Goal: Task Accomplishment & Management: Use online tool/utility

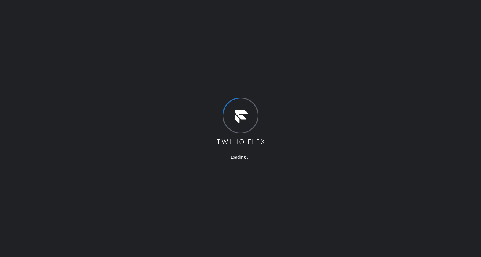
click at [297, 186] on div "Loading ..." at bounding box center [240, 128] width 481 height 257
click at [269, 184] on div "Loading ..." at bounding box center [240, 128] width 481 height 257
click at [145, 223] on div "Loading ..." at bounding box center [240, 128] width 481 height 257
click at [119, 89] on div "Loading ..." at bounding box center [240, 128] width 481 height 257
click at [0, 23] on div "Loading ..." at bounding box center [240, 128] width 481 height 257
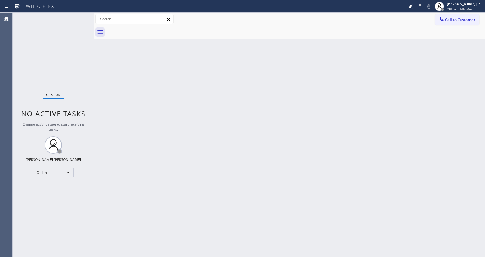
click at [448, 60] on div "Back to Dashboard Change Sender ID Customers Technicians Select a contact Outbo…" at bounding box center [289, 135] width 391 height 244
click at [204, 184] on div "Back to Dashboard Change Sender ID Customers Technicians Select a contact Outbo…" at bounding box center [289, 135] width 391 height 244
click at [293, 167] on div "Back to Dashboard Change Sender ID Customers Technicians Select a contact Outbo…" at bounding box center [289, 135] width 391 height 244
click at [188, 139] on div "Back to Dashboard Change Sender ID Customers Technicians Select a contact Outbo…" at bounding box center [289, 135] width 391 height 244
drag, startPoint x: 142, startPoint y: 109, endPoint x: 142, endPoint y: 83, distance: 26.3
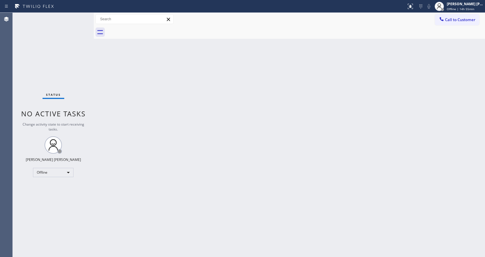
click at [142, 109] on div "Back to Dashboard Change Sender ID Customers Technicians Select a contact Outbo…" at bounding box center [289, 135] width 391 height 244
click at [339, 151] on div "Back to Dashboard Change Sender ID Customers Technicians Select a contact Outbo…" at bounding box center [289, 135] width 391 height 244
drag, startPoint x: 166, startPoint y: 184, endPoint x: 165, endPoint y: 190, distance: 5.5
click at [166, 185] on div "Back to Dashboard Change Sender ID Customers Technicians Select a contact Outbo…" at bounding box center [289, 135] width 391 height 244
click at [108, 148] on div "Back to Dashboard Change Sender ID Customers Technicians Select a contact Outbo…" at bounding box center [289, 135] width 391 height 244
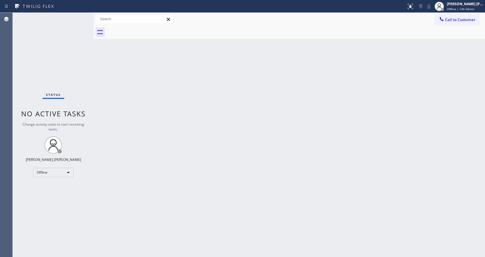
click at [79, 16] on div "Status No active tasks Change activity state to start receiving tasks. [PERSON_…" at bounding box center [53, 135] width 81 height 244
click at [125, 124] on div "Back to Dashboard Change Sender ID Customers Technicians Select a contact Outbo…" at bounding box center [289, 135] width 391 height 244
click at [225, 136] on div "Back to Dashboard Change Sender ID Customers Technicians Select a contact Outbo…" at bounding box center [289, 135] width 391 height 244
click at [111, 109] on div "Back to Dashboard Change Sender ID Customers Technicians Select a contact Outbo…" at bounding box center [289, 135] width 391 height 244
click at [82, 15] on div "Status No active tasks Change activity state to start receiving tasks. [PERSON_…" at bounding box center [53, 135] width 81 height 244
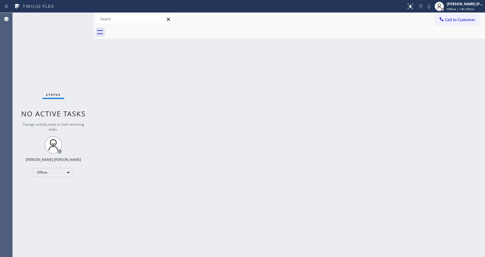
click at [137, 137] on div "Back to Dashboard Change Sender ID Customers Technicians Select a contact Outbo…" at bounding box center [289, 135] width 391 height 244
drag, startPoint x: 145, startPoint y: 173, endPoint x: 157, endPoint y: 205, distance: 33.9
click at [145, 173] on div "Back to Dashboard Change Sender ID Customers Technicians Select a contact Outbo…" at bounding box center [289, 135] width 391 height 244
click at [352, 139] on div "Back to Dashboard Change Sender ID Customers Technicians Select a contact Outbo…" at bounding box center [289, 135] width 391 height 244
click at [392, 109] on div "Back to Dashboard Change Sender ID Customers Technicians Select a contact Outbo…" at bounding box center [289, 135] width 391 height 244
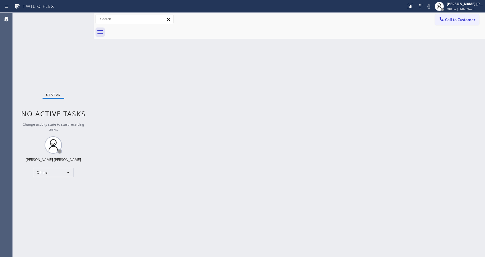
drag, startPoint x: 296, startPoint y: 82, endPoint x: 276, endPoint y: 131, distance: 53.3
click at [296, 83] on div "Back to Dashboard Change Sender ID Customers Technicians Select a contact Outbo…" at bounding box center [289, 135] width 391 height 244
click at [119, 104] on div "Back to Dashboard Change Sender ID Customers Technicians Select a contact Outbo…" at bounding box center [289, 135] width 391 height 244
click at [458, 10] on span "Offline | 14h 59min" at bounding box center [460, 9] width 27 height 4
click at [449, 31] on button "Available" at bounding box center [456, 31] width 58 height 8
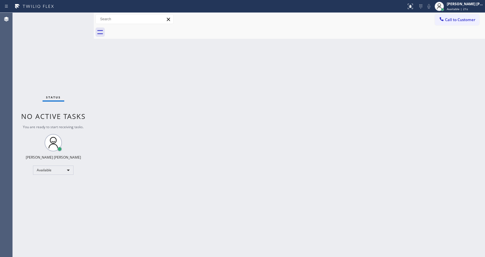
click at [124, 86] on div "Back to Dashboard Change Sender ID Customers Technicians Select a contact Outbo…" at bounding box center [289, 135] width 391 height 244
click at [118, 95] on div "Back to Dashboard Change Sender ID Customers Technicians Select a contact Outbo…" at bounding box center [289, 135] width 391 height 244
click at [242, 181] on div "Back to Dashboard Change Sender ID Customers Technicians Select a contact Outbo…" at bounding box center [289, 135] width 391 height 244
click at [78, 85] on div "Status No active tasks You are ready to start receiving tasks. [PERSON_NAME] [P…" at bounding box center [53, 135] width 81 height 244
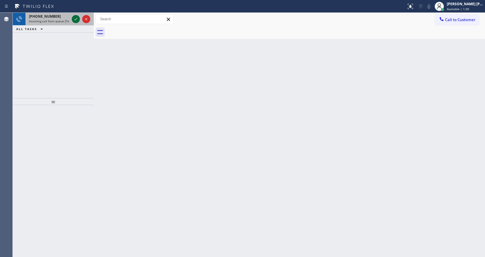
click at [74, 18] on icon at bounding box center [75, 19] width 7 height 7
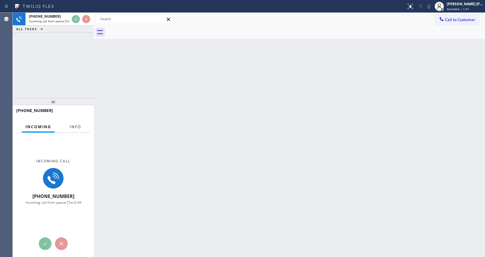
click at [77, 127] on span "Info" at bounding box center [75, 126] width 11 height 5
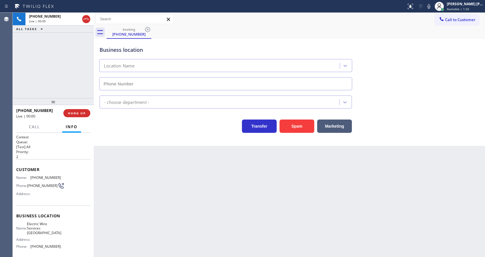
scroll to position [49, 0]
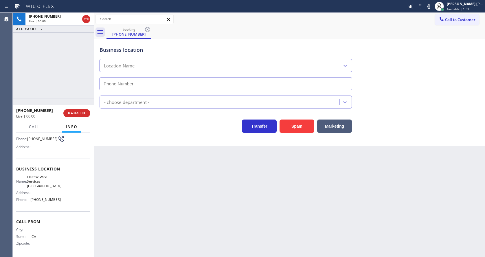
type input "[PHONE_NUMBER]"
click at [243, 177] on div "Back to Dashboard Change Sender ID Customers Technicians Select a contact Outbo…" at bounding box center [289, 135] width 391 height 244
click at [288, 128] on button "Spam" at bounding box center [296, 125] width 35 height 13
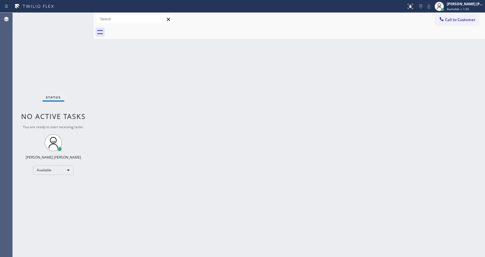
click at [144, 89] on div "Back to Dashboard Change Sender ID Customers Technicians Select a contact Outbo…" at bounding box center [289, 135] width 391 height 244
click at [290, 180] on div "Back to Dashboard Change Sender ID Customers Technicians Select a contact Outbo…" at bounding box center [289, 135] width 391 height 244
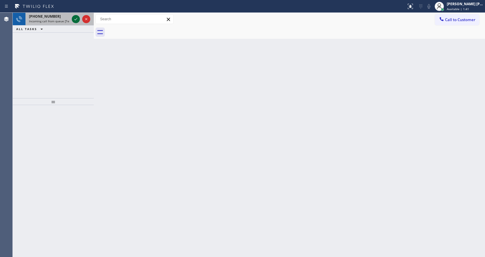
click at [76, 17] on icon at bounding box center [75, 19] width 7 height 7
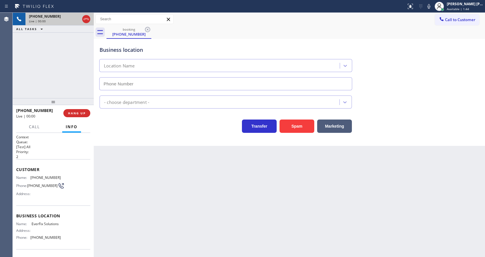
type input "[PHONE_NUMBER]"
click at [300, 127] on button "Spam" at bounding box center [296, 125] width 35 height 13
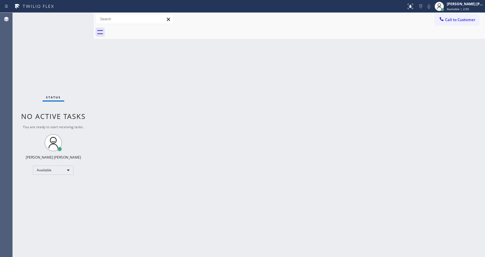
click at [100, 66] on div "Back to Dashboard Change Sender ID Customers Technicians Select a contact Outbo…" at bounding box center [289, 135] width 391 height 244
click at [306, 128] on div "Back to Dashboard Change Sender ID Customers Technicians Select a contact Outbo…" at bounding box center [289, 135] width 391 height 244
click at [116, 81] on div "Back to Dashboard Change Sender ID Customers Technicians Select a contact Outbo…" at bounding box center [289, 135] width 391 height 244
click at [135, 97] on div "Back to Dashboard Change Sender ID Customers Technicians Select a contact Outbo…" at bounding box center [289, 135] width 391 height 244
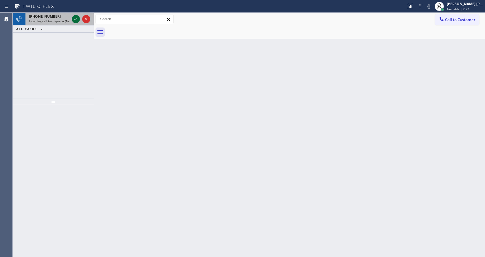
click at [73, 20] on icon at bounding box center [75, 19] width 7 height 7
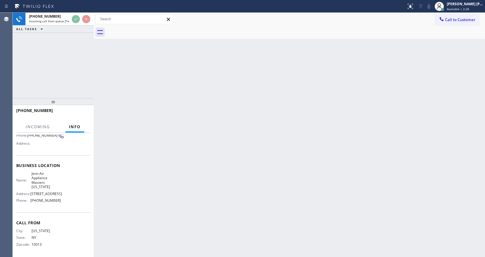
scroll to position [53, 0]
click at [327, 155] on div "Back to Dashboard Change Sender ID Customers Technicians Select a contact Outbo…" at bounding box center [289, 135] width 391 height 244
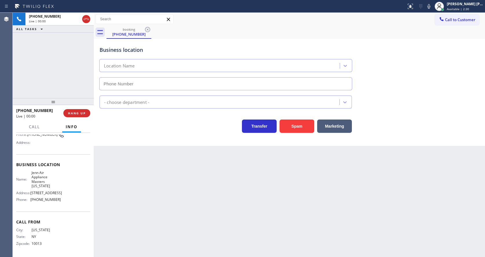
type input "[PHONE_NUMBER]"
click at [194, 194] on div "Back to Dashboard Change Sender ID Customers Technicians Select a contact Outbo…" at bounding box center [289, 135] width 391 height 244
click at [157, 187] on div "Back to Dashboard Change Sender ID Customers Technicians Select a contact Outbo…" at bounding box center [289, 135] width 391 height 244
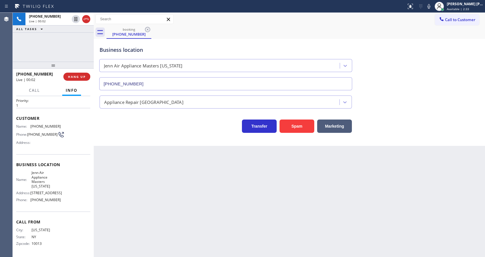
scroll to position [16, 0]
drag, startPoint x: 53, startPoint y: 103, endPoint x: 59, endPoint y: 56, distance: 47.3
click at [59, 56] on div "[PHONE_NUMBER] Live | 00:02 ALL TASKS ALL TASKS ACTIVE TASKS TASKS IN WRAP UP […" at bounding box center [53, 135] width 81 height 244
click at [181, 214] on div "Back to Dashboard Change Sender ID Customers Technicians Select a contact Outbo…" at bounding box center [289, 135] width 391 height 244
click at [126, 195] on div "Back to Dashboard Change Sender ID Customers Technicians Select a contact Outbo…" at bounding box center [289, 135] width 391 height 244
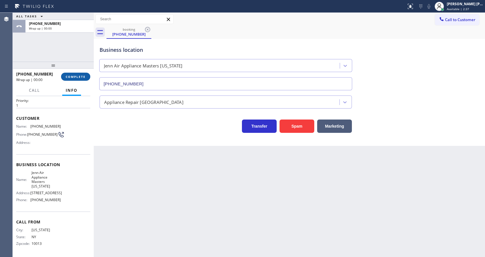
click at [72, 75] on span "COMPLETE" at bounding box center [76, 77] width 20 height 4
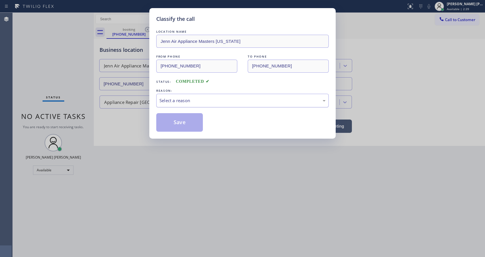
click at [184, 97] on div "Select a reason" at bounding box center [242, 101] width 172 height 14
click at [180, 121] on button "Save" at bounding box center [179, 122] width 47 height 19
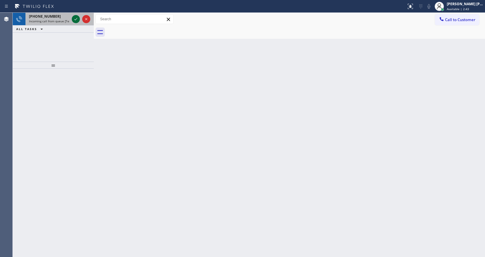
click at [73, 22] on icon at bounding box center [75, 19] width 7 height 7
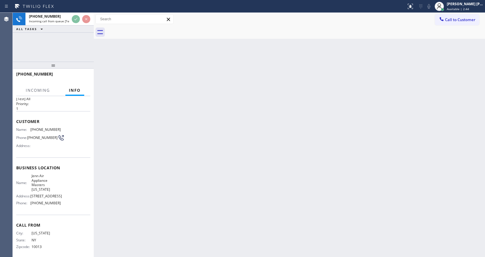
scroll to position [16, 0]
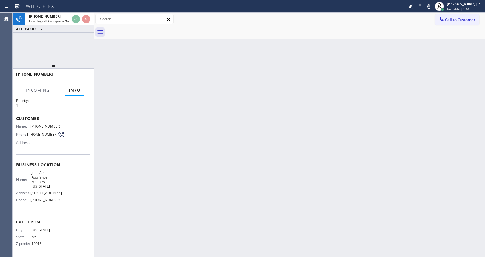
click at [206, 178] on div "Back to Dashboard Change Sender ID Customers Technicians Select a contact Outbo…" at bounding box center [289, 135] width 391 height 244
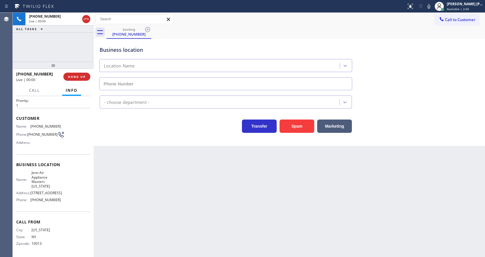
type input "[PHONE_NUMBER]"
click at [155, 169] on div "Back to Dashboard Change Sender ID Customers Technicians Select a contact Outbo…" at bounding box center [289, 135] width 391 height 244
click at [400, 59] on div "Business location Jenn Air Appliance Masters [US_STATE] [PHONE_NUMBER]" at bounding box center [289, 64] width 382 height 52
click at [121, 169] on div "Back to Dashboard Change Sender ID Customers Technicians Select a contact Outbo…" at bounding box center [289, 135] width 391 height 244
click at [226, 206] on div "Back to Dashboard Change Sender ID Customers Technicians Select a contact Outbo…" at bounding box center [289, 135] width 391 height 244
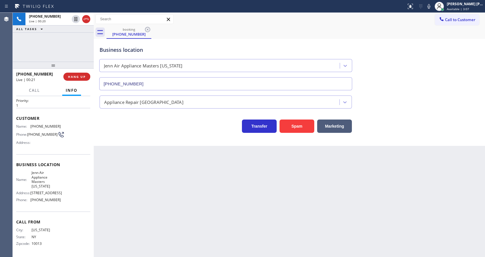
click at [266, 225] on div "Back to Dashboard Change Sender ID Customers Technicians Select a contact Outbo…" at bounding box center [289, 135] width 391 height 244
click at [285, 215] on div "Back to Dashboard Change Sender ID Customers Technicians Select a contact Outbo…" at bounding box center [289, 135] width 391 height 244
click at [243, 206] on div "Back to Dashboard Change Sender ID Customers Technicians Select a contact Outbo…" at bounding box center [289, 135] width 391 height 244
click at [67, 79] on button "COMPLETE" at bounding box center [75, 77] width 29 height 8
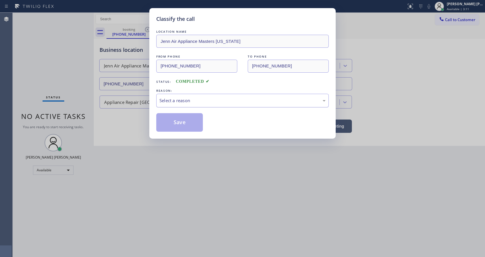
click at [198, 106] on div "Select a reason" at bounding box center [242, 101] width 172 height 14
click at [186, 126] on button "Save" at bounding box center [179, 122] width 47 height 19
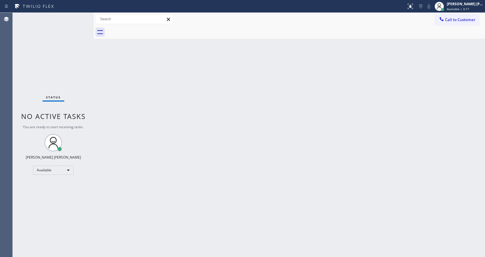
click at [181, 183] on div "Back to Dashboard Change Sender ID Customers Technicians Select a contact Outbo…" at bounding box center [289, 135] width 391 height 244
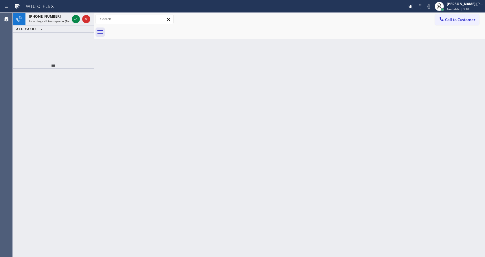
click at [242, 185] on div "Back to Dashboard Change Sender ID Customers Technicians Select a contact Outbo…" at bounding box center [289, 135] width 391 height 244
click at [76, 18] on icon at bounding box center [75, 19] width 7 height 7
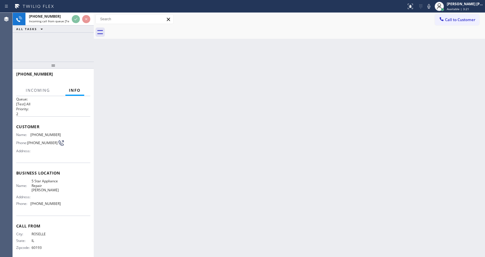
scroll to position [8, 0]
click at [206, 188] on div "Back to Dashboard Change Sender ID Customers Technicians Select a contact Outbo…" at bounding box center [289, 135] width 391 height 244
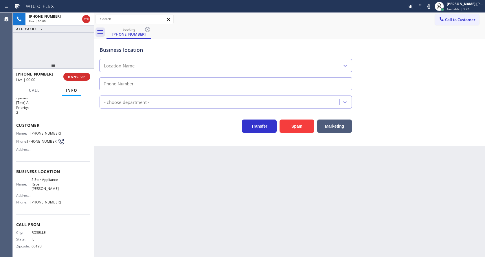
type input "[PHONE_NUMBER]"
drag, startPoint x: 116, startPoint y: 158, endPoint x: 122, endPoint y: 157, distance: 6.0
click at [116, 158] on div "Back to Dashboard Change Sender ID Customers Technicians Select a contact Outbo…" at bounding box center [289, 135] width 391 height 244
click at [293, 126] on button "Spam" at bounding box center [296, 125] width 35 height 13
click at [155, 210] on div "Back to Dashboard Change Sender ID Customers Technicians Select a contact Outbo…" at bounding box center [289, 135] width 391 height 244
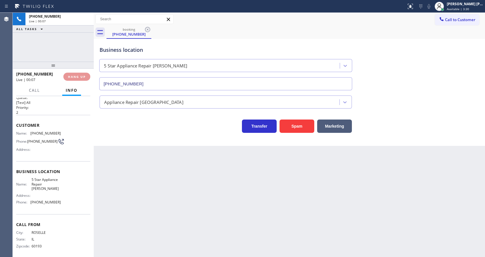
click at [285, 189] on div "Back to Dashboard Change Sender ID Customers Technicians Select a contact Outbo…" at bounding box center [289, 135] width 391 height 244
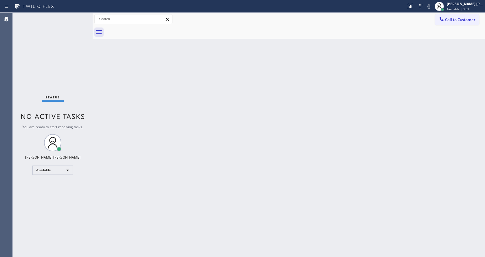
drag, startPoint x: 93, startPoint y: 19, endPoint x: 81, endPoint y: 19, distance: 11.9
click at [81, 19] on div "Status No active tasks You are ready to start receiving tasks. [PERSON_NAME] [P…" at bounding box center [249, 135] width 472 height 244
click at [79, 17] on div "Status No active tasks You are ready to start receiving tasks. [PERSON_NAME] [P…" at bounding box center [53, 135] width 80 height 244
click at [79, 16] on div "Status No active tasks You are ready to start receiving tasks. [PERSON_NAME] [P…" at bounding box center [53, 135] width 80 height 244
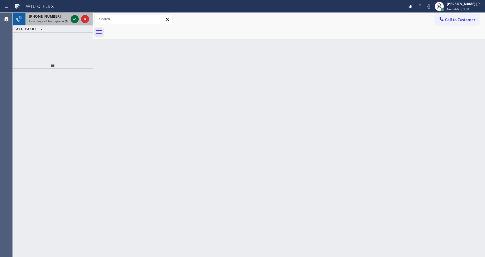
click at [73, 18] on icon at bounding box center [74, 19] width 7 height 7
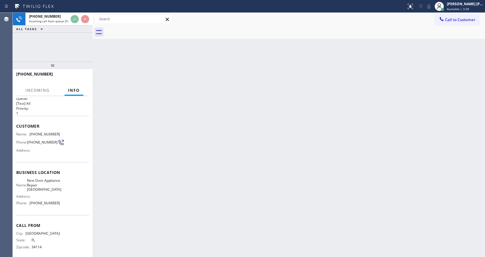
scroll to position [16, 0]
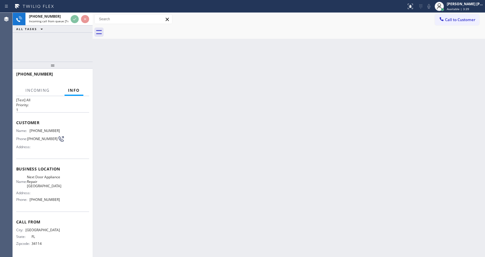
click at [201, 141] on div "Back to Dashboard Change Sender ID Customers Technicians Select a contact Outbo…" at bounding box center [289, 135] width 392 height 244
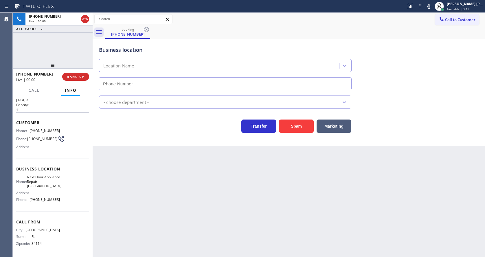
type input "[PHONE_NUMBER]"
click at [290, 121] on button "Spam" at bounding box center [296, 125] width 35 height 13
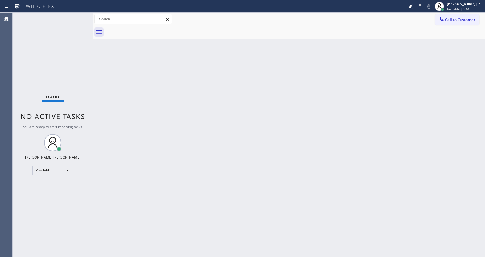
click at [129, 100] on div "Back to Dashboard Change Sender ID Customers Technicians Select a contact Outbo…" at bounding box center [289, 135] width 392 height 244
click at [81, 16] on div "Status No active tasks You are ready to start receiving tasks. [PERSON_NAME] [P…" at bounding box center [53, 135] width 80 height 244
click at [93, 118] on div at bounding box center [93, 135] width 0 height 244
click at [79, 16] on div "Status No active tasks You are ready to start receiving tasks. [PERSON_NAME] [P…" at bounding box center [53, 135] width 80 height 244
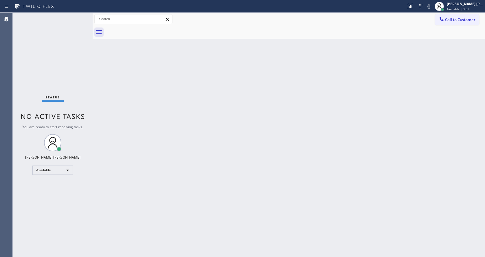
click at [79, 16] on div "Status No active tasks You are ready to start receiving tasks. [PERSON_NAME] [P…" at bounding box center [53, 135] width 80 height 244
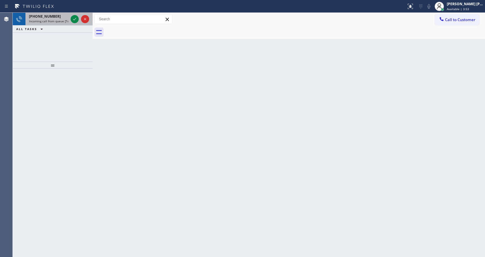
click at [80, 16] on div at bounding box center [79, 19] width 21 height 13
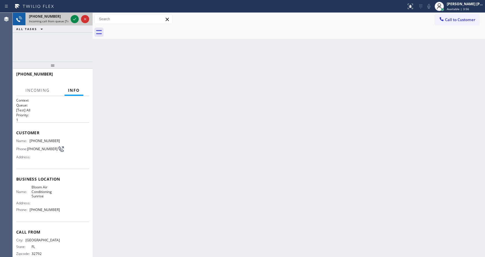
click at [80, 16] on div at bounding box center [79, 19] width 21 height 13
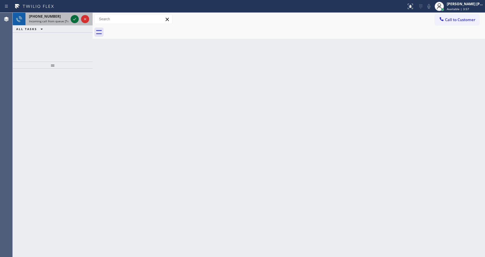
click at [77, 17] on icon at bounding box center [74, 19] width 7 height 7
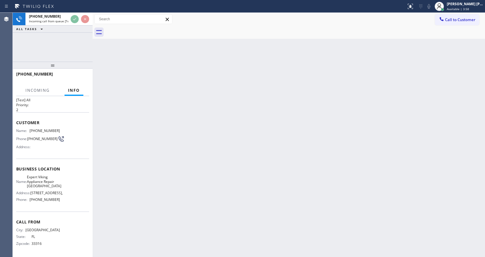
scroll to position [25, 0]
click at [203, 156] on div "Back to Dashboard Change Sender ID Customers Technicians Select a contact Outbo…" at bounding box center [289, 135] width 392 height 244
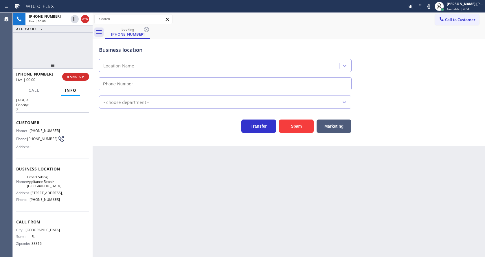
type input "[PHONE_NUMBER]"
click at [303, 127] on button "Spam" at bounding box center [296, 125] width 35 height 13
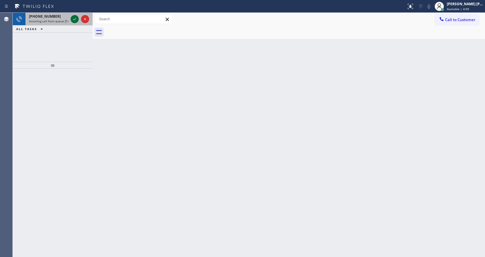
click at [77, 19] on icon at bounding box center [74, 19] width 7 height 7
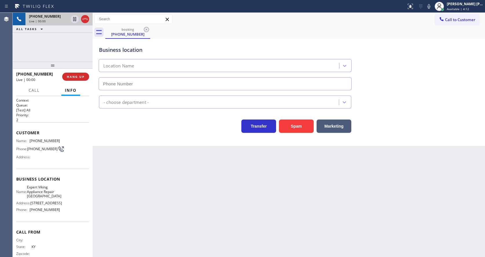
type input "[PHONE_NUMBER]"
click at [301, 129] on button "Spam" at bounding box center [296, 125] width 35 height 13
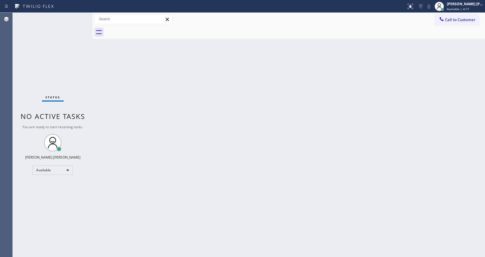
click at [144, 86] on div "Back to Dashboard Change Sender ID Customers Technicians Select a contact Outbo…" at bounding box center [289, 135] width 392 height 244
click at [79, 16] on div "Status No active tasks You are ready to start receiving tasks. [PERSON_NAME] [P…" at bounding box center [53, 135] width 80 height 244
drag, startPoint x: 75, startPoint y: 102, endPoint x: 67, endPoint y: 78, distance: 24.9
click at [75, 102] on div "Status No active tasks You are ready to start receiving tasks. [PERSON_NAME] [P…" at bounding box center [53, 135] width 80 height 244
click at [270, 151] on div "Back to Dashboard Change Sender ID Customers Technicians Select a contact Outbo…" at bounding box center [289, 135] width 392 height 244
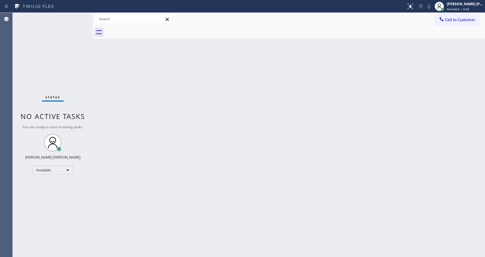
click at [265, 205] on div "Back to Dashboard Change Sender ID Customers Technicians Select a contact Outbo…" at bounding box center [289, 135] width 392 height 244
drag, startPoint x: 157, startPoint y: 87, endPoint x: 119, endPoint y: 43, distance: 57.6
click at [157, 87] on div "Back to Dashboard Change Sender ID Customers Technicians Select a contact Outbo…" at bounding box center [289, 135] width 392 height 244
click at [79, 16] on div "Status No active tasks You are ready to start receiving tasks. [PERSON_NAME] [P…" at bounding box center [53, 135] width 80 height 244
click at [69, 21] on div "Status No active tasks You are ready to start receiving tasks. [PERSON_NAME] [P…" at bounding box center [53, 135] width 80 height 244
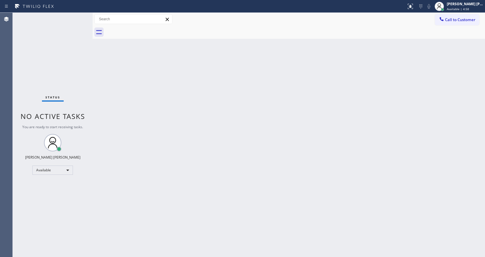
click at [300, 141] on div "Back to Dashboard Change Sender ID Customers Technicians Select a contact Outbo…" at bounding box center [289, 135] width 392 height 244
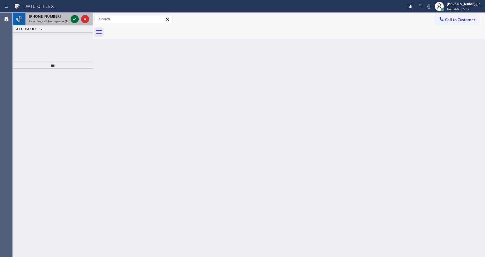
click at [73, 20] on icon at bounding box center [74, 19] width 3 height 2
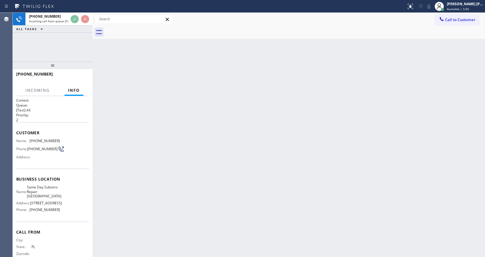
scroll to position [16, 0]
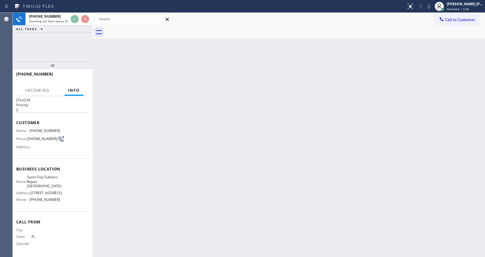
click at [187, 179] on div "Back to Dashboard Change Sender ID Customers Technicians Select a contact Outbo…" at bounding box center [289, 135] width 392 height 244
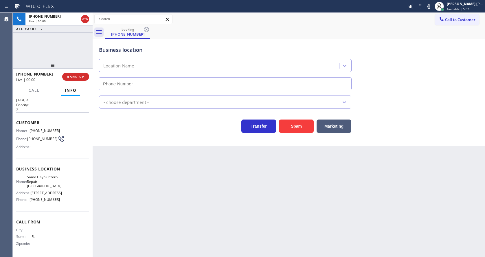
type input "[PHONE_NUMBER]"
click at [301, 122] on button "Spam" at bounding box center [296, 125] width 35 height 13
click at [193, 192] on div "Back to Dashboard Change Sender ID Customers Technicians Select a contact Outbo…" at bounding box center [289, 135] width 392 height 244
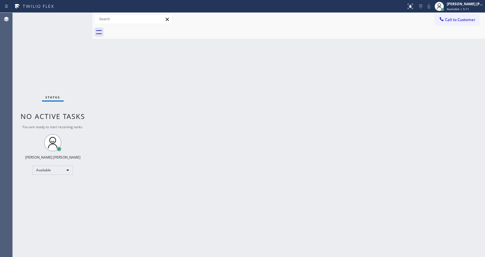
click at [78, 15] on div "Status No active tasks You are ready to start receiving tasks. [PERSON_NAME] [P…" at bounding box center [53, 135] width 80 height 244
click at [79, 16] on div "Status No active tasks You are ready to start receiving tasks. [PERSON_NAME] [P…" at bounding box center [53, 135] width 80 height 244
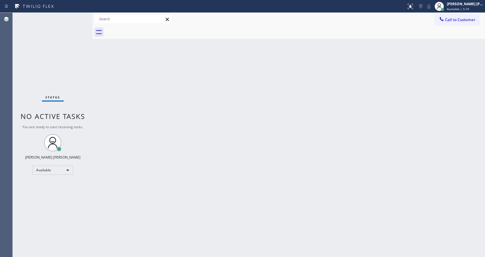
drag, startPoint x: 187, startPoint y: 104, endPoint x: 198, endPoint y: 169, distance: 66.0
click at [186, 105] on div "Back to Dashboard Change Sender ID Customers Technicians Select a contact Outbo…" at bounding box center [289, 135] width 392 height 244
click at [99, 77] on div "Back to Dashboard Change Sender ID Customers Technicians Select a contact Outbo…" at bounding box center [289, 135] width 392 height 244
click at [78, 16] on div "Status No active tasks You are ready to start receiving tasks. [PERSON_NAME] [P…" at bounding box center [53, 135] width 80 height 244
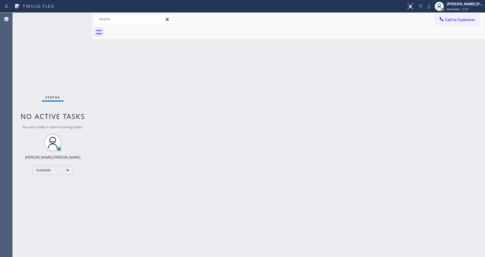
click at [78, 16] on div "Status No active tasks You are ready to start receiving tasks. [PERSON_NAME] [P…" at bounding box center [53, 135] width 80 height 244
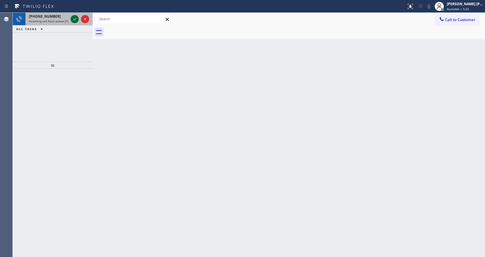
click at [78, 16] on div at bounding box center [75, 19] width 8 height 7
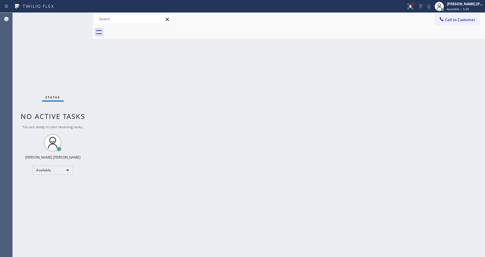
click at [78, 16] on div "Status No active tasks You are ready to start receiving tasks. [PERSON_NAME] [P…" at bounding box center [53, 135] width 80 height 244
click at [78, 15] on div "Status No active tasks You are ready to start receiving tasks. [PERSON_NAME] [P…" at bounding box center [53, 135] width 80 height 244
click at [78, 16] on div "Status No active tasks You are ready to start receiving tasks. [PERSON_NAME] [P…" at bounding box center [53, 135] width 80 height 244
click at [80, 16] on div "Status No active tasks You are ready to start receiving tasks. [PERSON_NAME] [P…" at bounding box center [53, 135] width 80 height 244
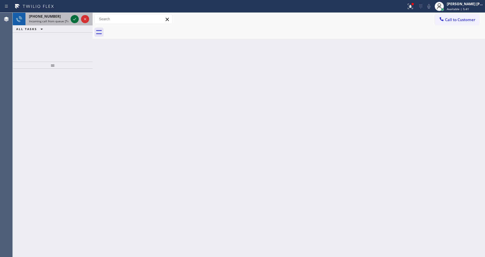
click at [73, 16] on icon at bounding box center [74, 19] width 7 height 7
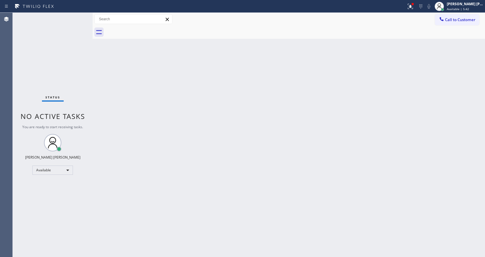
click at [187, 178] on div "Back to Dashboard Change Sender ID Customers Technicians Select a contact Outbo…" at bounding box center [289, 135] width 392 height 244
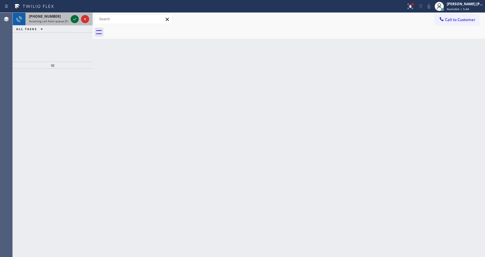
click at [72, 18] on icon at bounding box center [74, 19] width 7 height 7
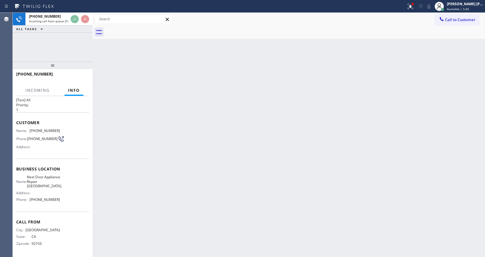
scroll to position [12, 0]
click at [220, 200] on div "Back to Dashboard Change Sender ID Customers Technicians Select a contact Outbo…" at bounding box center [289, 135] width 392 height 244
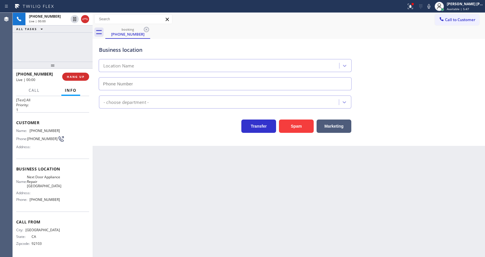
type input "[PHONE_NUMBER]"
click at [295, 124] on button "Spam" at bounding box center [296, 125] width 35 height 13
click at [448, 90] on div "Appliance Repair [GEOGRAPHIC_DATA]" at bounding box center [289, 99] width 382 height 18
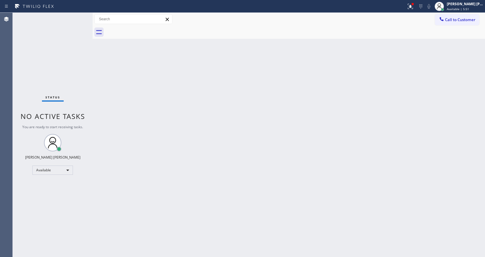
click at [167, 196] on div "Back to Dashboard Change Sender ID Customers Technicians Select a contact Outbo…" at bounding box center [289, 135] width 392 height 244
click at [152, 102] on div "Back to Dashboard Change Sender ID Customers Technicians Select a contact Outbo…" at bounding box center [289, 135] width 392 height 244
click at [109, 108] on div "Back to Dashboard Change Sender ID Customers Technicians Select a contact Outbo…" at bounding box center [289, 135] width 392 height 244
drag, startPoint x: 92, startPoint y: 23, endPoint x: 80, endPoint y: 19, distance: 13.3
click at [86, 23] on div "Status No active tasks You are ready to start receiving tasks. [PERSON_NAME] [P…" at bounding box center [249, 135] width 472 height 244
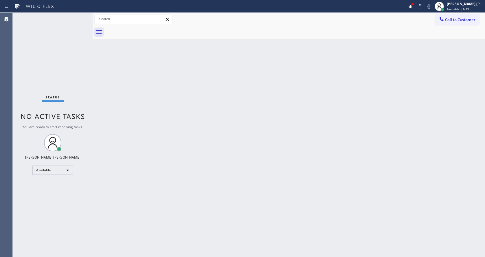
click at [78, 16] on div "Status No active tasks You are ready to start receiving tasks. [PERSON_NAME] [P…" at bounding box center [53, 135] width 80 height 244
click at [79, 16] on div "Status No active tasks You are ready to start receiving tasks. [PERSON_NAME] [P…" at bounding box center [53, 135] width 80 height 244
click at [76, 17] on div "Status No active tasks You are ready to start receiving tasks. [PERSON_NAME] [P…" at bounding box center [53, 135] width 80 height 244
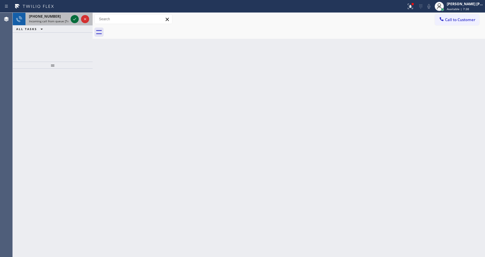
click at [76, 19] on icon at bounding box center [74, 19] width 3 height 2
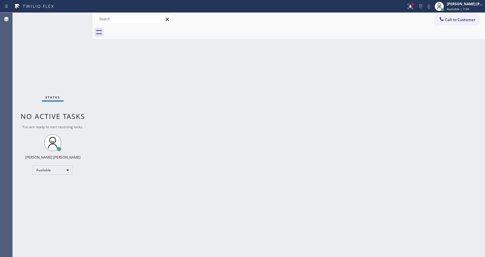
click at [76, 19] on div "Status No active tasks You are ready to start receiving tasks. [PERSON_NAME] [P…" at bounding box center [53, 135] width 80 height 244
click at [400, 101] on div "Back to Dashboard Change Sender ID Customers Technicians Select a contact Outbo…" at bounding box center [289, 135] width 392 height 244
click at [409, 6] on div at bounding box center [410, 6] width 13 height 7
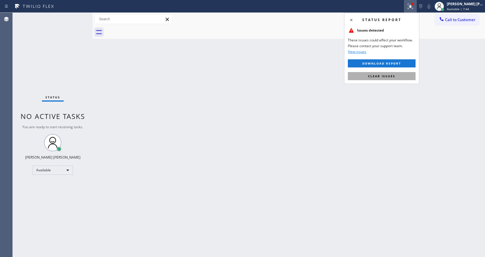
click at [393, 73] on button "Clear issues" at bounding box center [382, 76] width 68 height 8
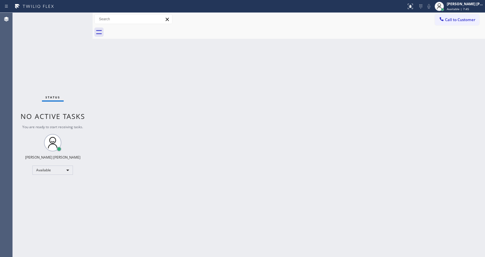
click at [257, 163] on div "Back to Dashboard Change Sender ID Customers Technicians Select a contact Outbo…" at bounding box center [289, 135] width 392 height 244
click at [148, 54] on div "Back to Dashboard Change Sender ID Customers Technicians Select a contact Outbo…" at bounding box center [289, 135] width 392 height 244
click at [108, 96] on div "Back to Dashboard Change Sender ID Customers Technicians Select a contact Outbo…" at bounding box center [289, 135] width 392 height 244
click at [93, 95] on div at bounding box center [93, 135] width 0 height 244
click at [78, 17] on div "Status No active tasks You are ready to start receiving tasks. [PERSON_NAME] [P…" at bounding box center [53, 135] width 80 height 244
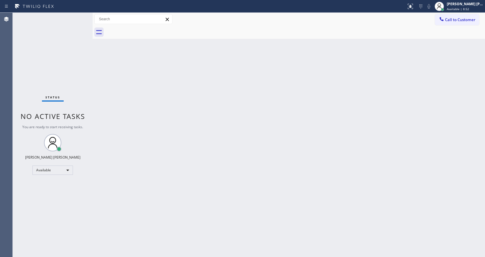
click at [216, 186] on div "Back to Dashboard Change Sender ID Customers Technicians Select a contact Outbo…" at bounding box center [289, 135] width 392 height 244
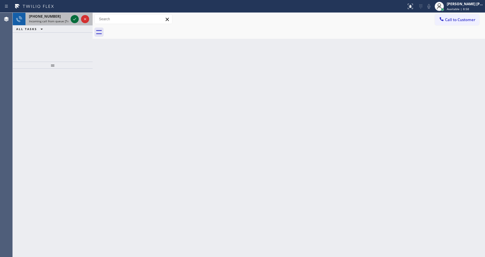
click at [71, 18] on icon at bounding box center [74, 19] width 7 height 7
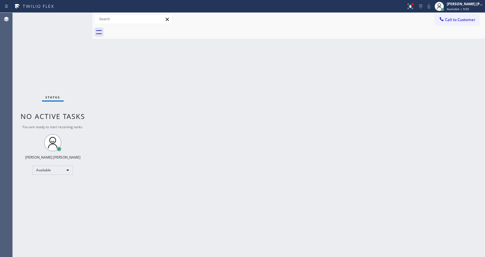
click at [354, 132] on div "Back to Dashboard Change Sender ID Customers Technicians Select a contact Outbo…" at bounding box center [289, 135] width 392 height 244
click at [412, 3] on icon at bounding box center [410, 6] width 7 height 7
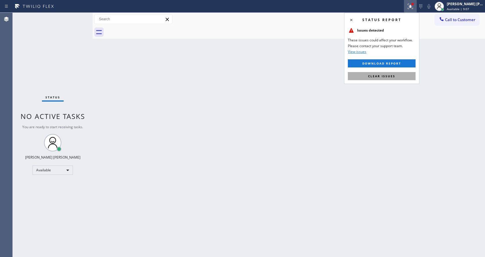
click at [392, 74] on span "Clear issues" at bounding box center [381, 76] width 27 height 4
click at [393, 75] on div "Back to Dashboard Change Sender ID Customers Technicians Select a contact Outbo…" at bounding box center [289, 135] width 392 height 244
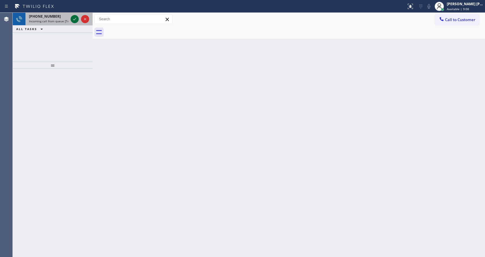
click at [76, 17] on icon at bounding box center [74, 19] width 7 height 7
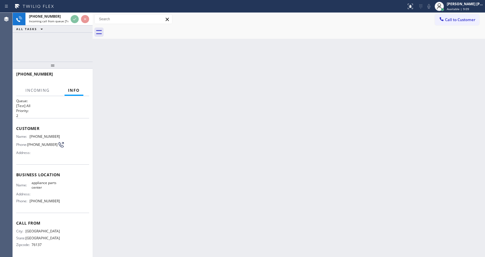
scroll to position [8, 0]
click at [278, 181] on div "Back to Dashboard Change Sender ID Customers Technicians Select a contact Outbo…" at bounding box center [289, 135] width 392 height 244
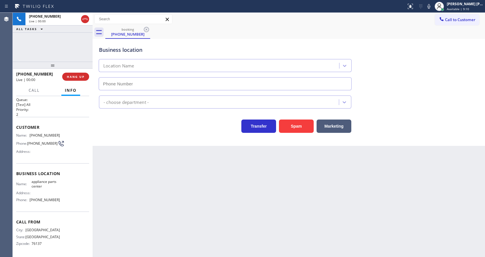
type input "[PHONE_NUMBER]"
click at [155, 188] on div "Back to Dashboard Change Sender ID Customers Technicians Select a contact Outbo…" at bounding box center [289, 135] width 392 height 244
click at [161, 199] on div "Back to Dashboard Change Sender ID Customers Technicians Select a contact Outbo…" at bounding box center [289, 135] width 392 height 244
click at [125, 187] on div "Back to Dashboard Change Sender ID Customers Technicians Select a contact Outbo…" at bounding box center [289, 135] width 392 height 244
click at [242, 219] on div "Back to Dashboard Change Sender ID Customers Technicians Select a contact Outbo…" at bounding box center [289, 135] width 392 height 244
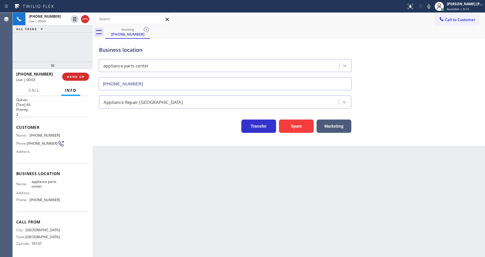
click at [159, 168] on div "Back to Dashboard Change Sender ID Customers Technicians Select a contact Outbo…" at bounding box center [289, 135] width 392 height 244
click at [74, 74] on button "HANG UP" at bounding box center [75, 77] width 27 height 8
click at [74, 74] on button "COMPLETE" at bounding box center [74, 77] width 29 height 8
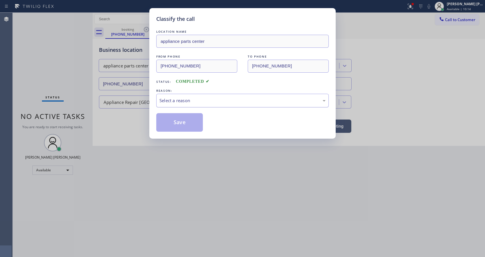
click at [162, 94] on div "Select a reason" at bounding box center [242, 101] width 172 height 14
click at [179, 129] on button "Save" at bounding box center [179, 122] width 47 height 19
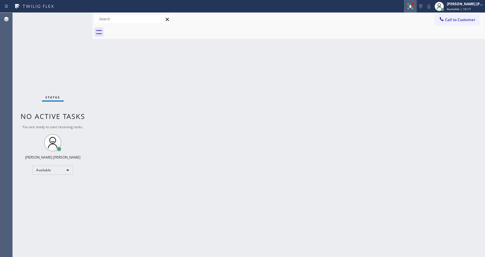
click at [413, 3] on icon at bounding box center [410, 6] width 7 height 7
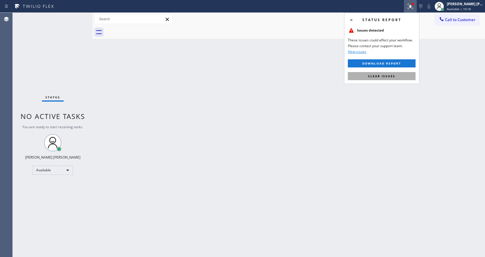
click at [395, 76] on button "Clear issues" at bounding box center [382, 76] width 68 height 8
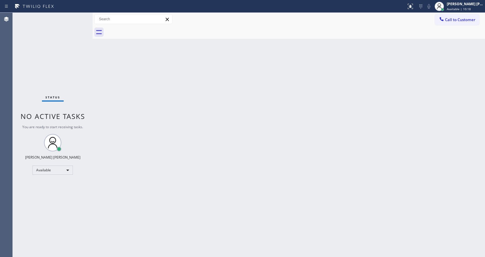
click at [395, 76] on div "Back to Dashboard Change Sender ID Customers Technicians Select a contact Outbo…" at bounding box center [289, 135] width 392 height 244
click at [133, 129] on div "Back to Dashboard Change Sender ID Customers Technicians Select a contact Outbo…" at bounding box center [289, 135] width 392 height 244
drag, startPoint x: 340, startPoint y: 197, endPoint x: 242, endPoint y: 189, distance: 98.1
click at [340, 197] on div "Back to Dashboard Change Sender ID Customers Technicians Select a contact Outbo…" at bounding box center [289, 135] width 392 height 244
drag, startPoint x: 96, startPoint y: 114, endPoint x: 76, endPoint y: 72, distance: 46.5
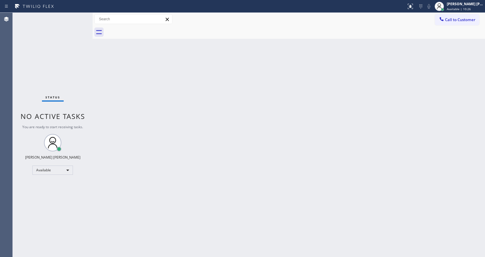
click at [96, 114] on div "Back to Dashboard Change Sender ID Customers Technicians Select a contact Outbo…" at bounding box center [289, 135] width 392 height 244
click at [64, 23] on div "Status No active tasks You are ready to start receiving tasks. [PERSON_NAME] [P…" at bounding box center [53, 135] width 80 height 244
click at [78, 14] on div "Status No active tasks You are ready to start receiving tasks. [PERSON_NAME] [P…" at bounding box center [53, 135] width 80 height 244
click at [80, 14] on div "Status No active tasks You are ready to start receiving tasks. [PERSON_NAME] [P…" at bounding box center [53, 135] width 80 height 244
click at [78, 15] on div "Status No active tasks You are ready to start receiving tasks. [PERSON_NAME] [P…" at bounding box center [53, 135] width 80 height 244
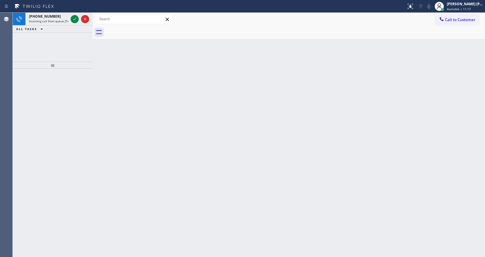
click at [78, 15] on div at bounding box center [79, 19] width 21 height 13
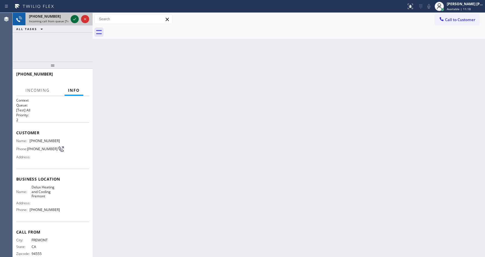
click at [74, 20] on icon at bounding box center [74, 19] width 7 height 7
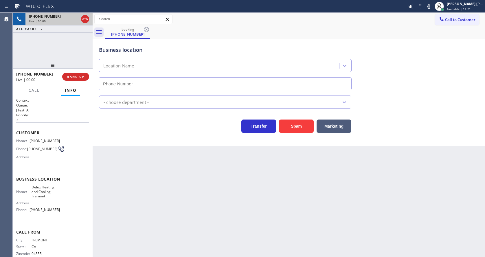
type input "[PHONE_NUMBER]"
click at [297, 129] on button "Spam" at bounding box center [296, 125] width 35 height 13
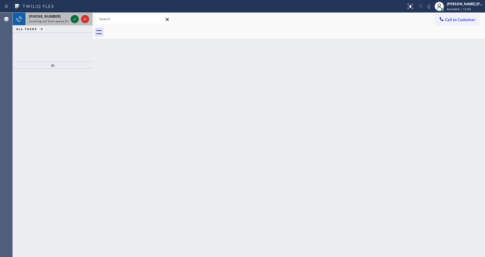
click at [76, 18] on icon at bounding box center [74, 19] width 7 height 7
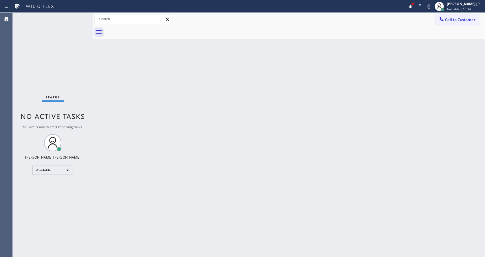
drag, startPoint x: 77, startPoint y: 82, endPoint x: 79, endPoint y: 66, distance: 16.7
click at [77, 82] on div "Status No active tasks You are ready to start receiving tasks. [PERSON_NAME] [P…" at bounding box center [53, 135] width 80 height 244
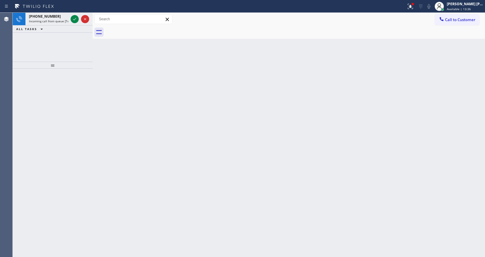
click at [84, 21] on div "[PHONE_NUMBER] Incoming call from queue [Test] All ALL TASKS ALL TASKS ACTIVE T…" at bounding box center [249, 135] width 472 height 244
click at [72, 19] on icon at bounding box center [74, 19] width 7 height 7
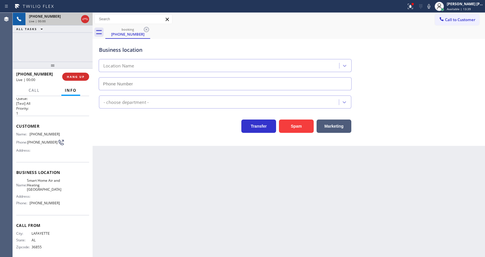
type input "[PHONE_NUMBER]"
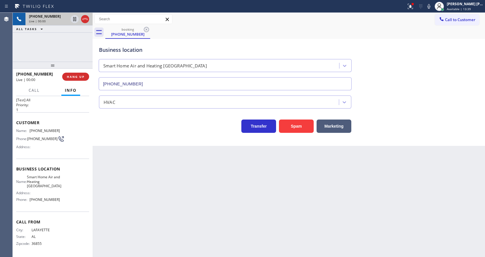
click at [204, 171] on div "Back to Dashboard Change Sender ID Customers Technicians Select a contact Outbo…" at bounding box center [289, 135] width 392 height 244
click at [160, 194] on div "Back to Dashboard Change Sender ID Customers Technicians Select a contact Outbo…" at bounding box center [289, 135] width 392 height 244
click at [185, 207] on div "Back to Dashboard Change Sender ID Customers Technicians Select a contact Outbo…" at bounding box center [289, 135] width 392 height 244
click at [91, 194] on div "Context Queue: [Test] All Priority: 1 Customer Name: [PHONE_NUMBER] Phone: [PHO…" at bounding box center [53, 176] width 80 height 161
click at [148, 201] on div "Back to Dashboard Change Sender ID Customers Technicians Select a contact Outbo…" at bounding box center [289, 135] width 392 height 244
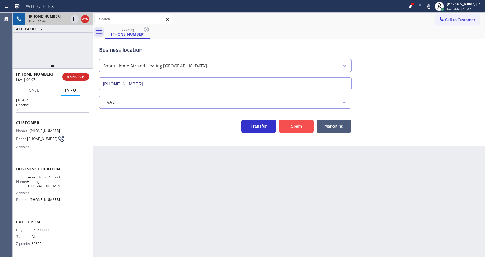
click at [291, 126] on button "Spam" at bounding box center [296, 125] width 35 height 13
click at [412, 2] on button at bounding box center [410, 6] width 13 height 13
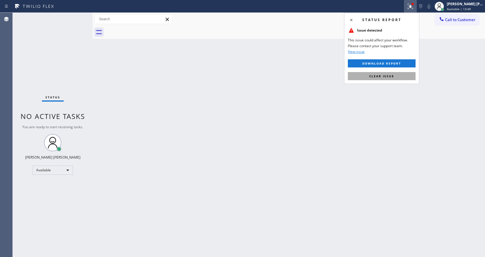
click at [388, 73] on button "Clear issue" at bounding box center [382, 76] width 68 height 8
click at [393, 75] on div "Back to Dashboard Change Sender ID Customers Technicians Select a contact Outbo…" at bounding box center [289, 135] width 392 height 244
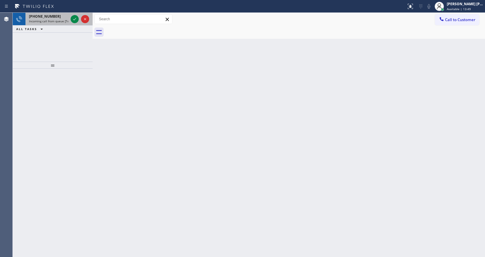
click at [74, 14] on div at bounding box center [79, 19] width 21 height 13
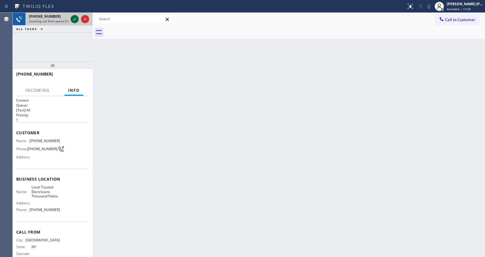
click at [74, 16] on icon at bounding box center [74, 19] width 7 height 7
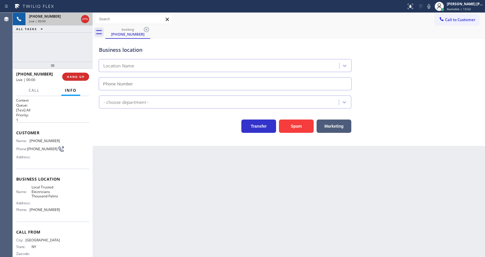
type input "[PHONE_NUMBER]"
click at [170, 206] on div "Back to Dashboard Change Sender ID Customers Technicians Select a contact Outbo…" at bounding box center [289, 135] width 392 height 244
click at [153, 198] on div "Back to Dashboard Change Sender ID Customers Technicians Select a contact Outbo…" at bounding box center [289, 135] width 392 height 244
click at [152, 161] on div "Back to Dashboard Change Sender ID Customers Technicians Select a contact Outbo…" at bounding box center [289, 135] width 392 height 244
click at [229, 221] on div "Back to Dashboard Change Sender ID Customers Technicians Select a contact Outbo…" at bounding box center [289, 135] width 392 height 244
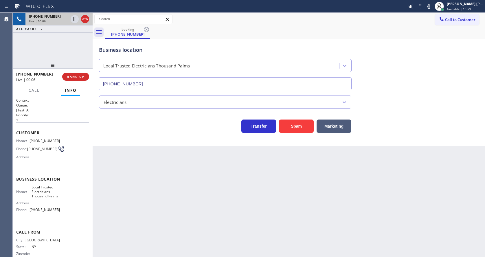
click at [146, 165] on div "Back to Dashboard Change Sender ID Customers Technicians Select a contact Outbo…" at bounding box center [289, 135] width 392 height 244
click at [300, 124] on button "Spam" at bounding box center [296, 125] width 35 height 13
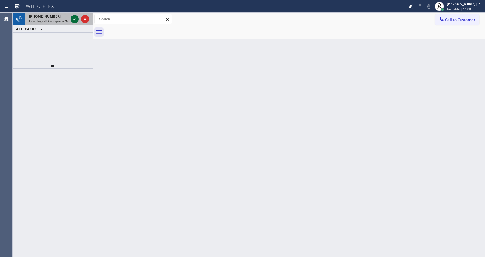
click at [74, 19] on icon at bounding box center [74, 19] width 7 height 7
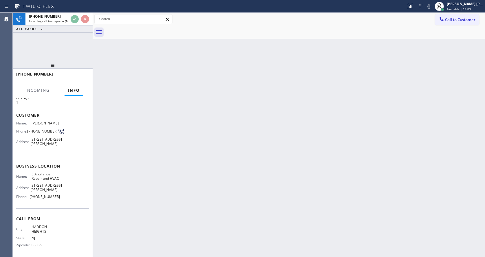
scroll to position [34, 0]
click at [196, 177] on div "Back to Dashboard Change Sender ID Customers Technicians Select a contact Outbo…" at bounding box center [289, 135] width 392 height 244
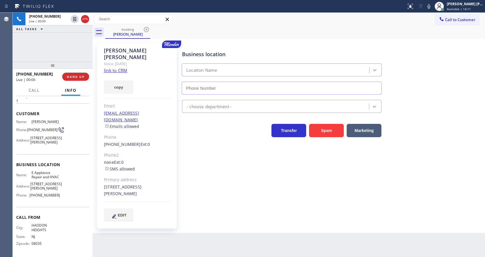
type input "[PHONE_NUMBER]"
click at [110, 67] on link "link to CRM" at bounding box center [115, 70] width 23 height 6
click at [214, 192] on div "Business location E Appliance Repair and HVAC [PHONE_NUMBER] Appliance Repair H…" at bounding box center [332, 132] width 303 height 175
click at [199, 213] on div "Business location E Appliance Repair and HVAC [PHONE_NUMBER] Appliance Repair H…" at bounding box center [332, 138] width 303 height 187
drag, startPoint x: 242, startPoint y: 216, endPoint x: 165, endPoint y: 220, distance: 77.1
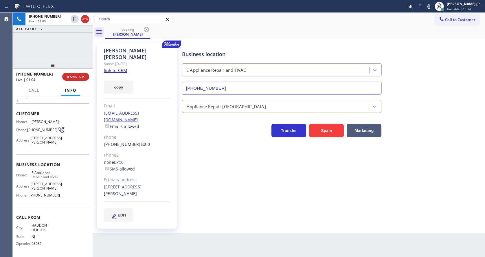
click at [242, 216] on div "Business location E Appliance Repair and HVAC [PHONE_NUMBER] Appliance Repair H…" at bounding box center [332, 138] width 303 height 187
drag, startPoint x: 178, startPoint y: 151, endPoint x: 249, endPoint y: 128, distance: 74.8
click at [178, 151] on div "[PERSON_NAME] Since: [DATE] link to CRM copy Email [EMAIL_ADDRESS][DOMAIN_NAME]…" at bounding box center [137, 135] width 87 height 191
click at [429, 5] on icon at bounding box center [428, 6] width 7 height 7
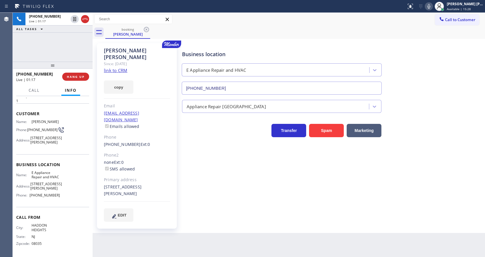
click at [449, 95] on div "Appliance Repair [GEOGRAPHIC_DATA]" at bounding box center [332, 104] width 303 height 18
click at [256, 196] on div "Business location E Appliance Repair and HVAC [PHONE_NUMBER] Appliance Repair H…" at bounding box center [332, 132] width 303 height 175
click at [188, 219] on div "[PERSON_NAME] Since: [DATE] link to CRM copy Email [EMAIL_ADDRESS][DOMAIN_NAME]…" at bounding box center [289, 136] width 392 height 194
drag, startPoint x: 268, startPoint y: 198, endPoint x: 176, endPoint y: 102, distance: 133.8
click at [268, 198] on div "Business location E Appliance Repair and HVAC [PHONE_NUMBER] Appliance Repair H…" at bounding box center [332, 132] width 303 height 175
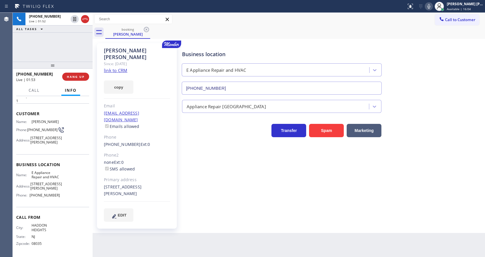
click at [163, 184] on div "[STREET_ADDRESS][PERSON_NAME]" at bounding box center [137, 190] width 66 height 13
click at [113, 138] on div "[PERSON_NAME] Since: [DATE] link to CRM copy Email [EMAIL_ADDRESS][DOMAIN_NAME]…" at bounding box center [137, 135] width 80 height 185
click at [76, 75] on span "HANG UP" at bounding box center [76, 77] width 18 height 4
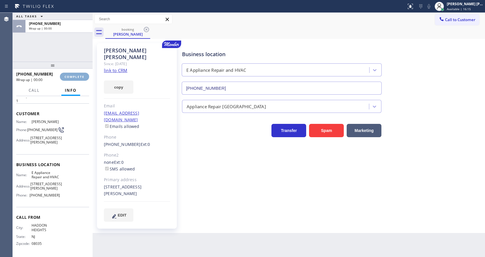
click at [76, 75] on span "COMPLETE" at bounding box center [75, 77] width 20 height 4
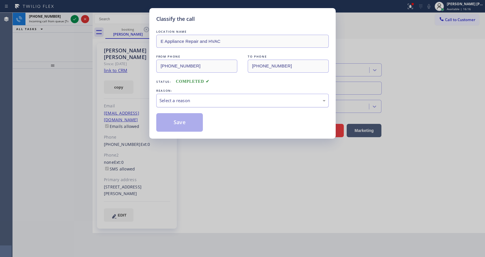
drag, startPoint x: 199, startPoint y: 100, endPoint x: 198, endPoint y: 104, distance: 3.8
click at [199, 100] on div "Select a reason" at bounding box center [242, 100] width 166 height 7
click at [183, 124] on button "Save" at bounding box center [179, 122] width 47 height 19
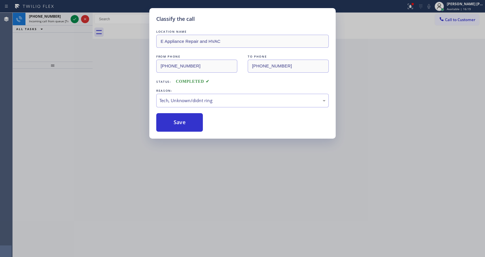
click at [71, 21] on div "Classify the call LOCATION NAME Jenn Air Appliance Masters [US_STATE] FROM PHON…" at bounding box center [249, 135] width 472 height 244
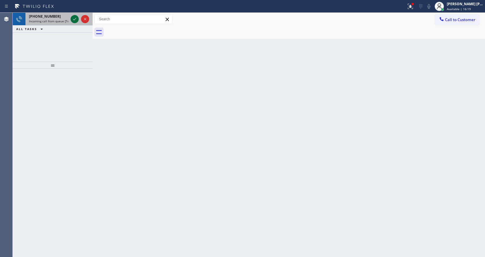
click at [72, 21] on icon at bounding box center [74, 19] width 7 height 7
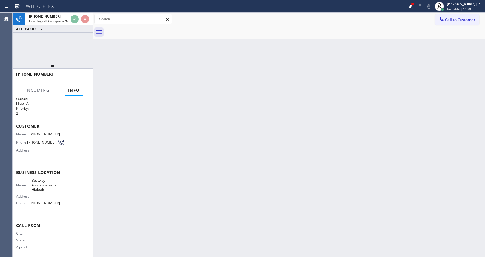
scroll to position [12, 0]
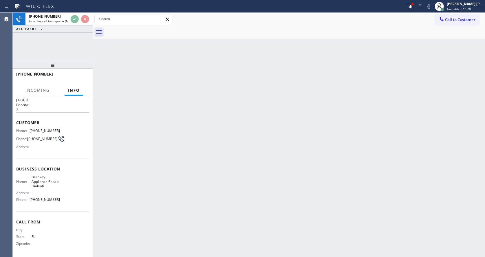
click at [215, 168] on div "Back to Dashboard Change Sender ID Customers Technicians Select a contact Outbo…" at bounding box center [289, 135] width 392 height 244
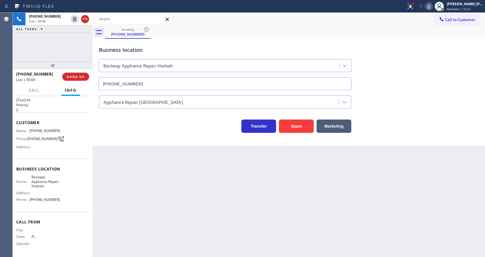
type input "[PHONE_NUMBER]"
click at [307, 125] on button "Spam" at bounding box center [296, 125] width 35 height 13
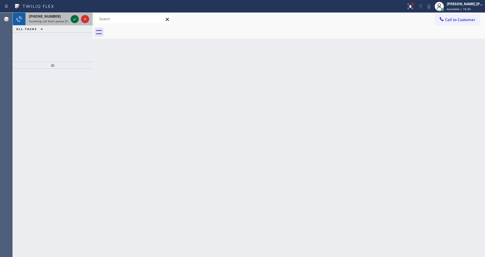
click at [75, 17] on icon at bounding box center [74, 19] width 7 height 7
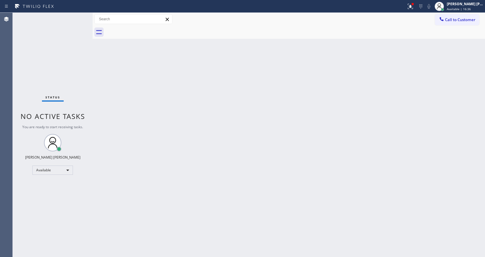
click at [243, 192] on div "Back to Dashboard Change Sender ID Customers Technicians Select a contact Outbo…" at bounding box center [289, 135] width 392 height 244
click at [414, 8] on icon at bounding box center [410, 6] width 7 height 7
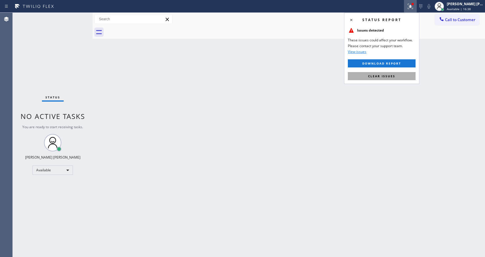
click at [393, 78] on button "Clear issues" at bounding box center [382, 76] width 68 height 8
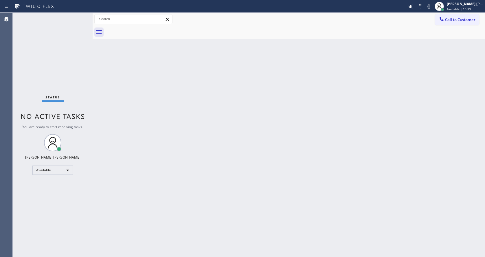
click at [151, 118] on div "Back to Dashboard Change Sender ID Customers Technicians Select a contact Outbo…" at bounding box center [289, 135] width 392 height 244
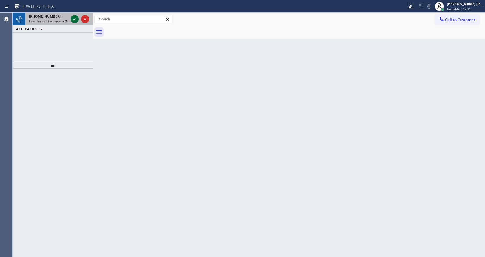
click at [73, 19] on icon at bounding box center [74, 19] width 7 height 7
click at [69, 17] on div "[PHONE_NUMBER] Incoming call from queue [Test] All" at bounding box center [47, 19] width 44 height 13
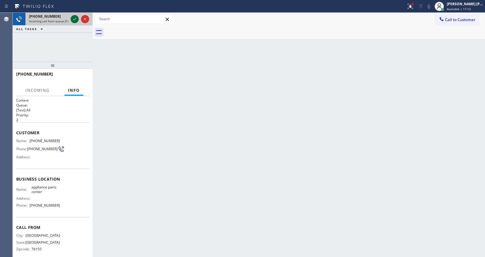
click at [72, 18] on icon at bounding box center [74, 19] width 7 height 7
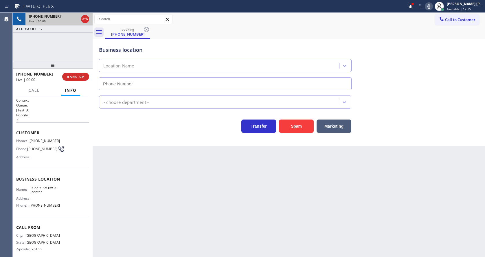
type input "[PHONE_NUMBER]"
click at [288, 131] on button "Spam" at bounding box center [296, 125] width 35 height 13
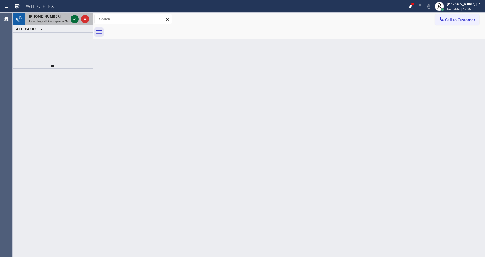
click at [73, 20] on icon at bounding box center [74, 19] width 7 height 7
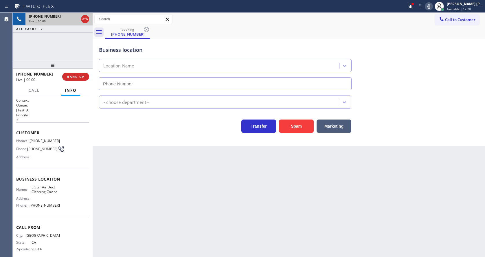
type input "[PHONE_NUMBER]"
click at [295, 128] on button "Spam" at bounding box center [296, 125] width 35 height 13
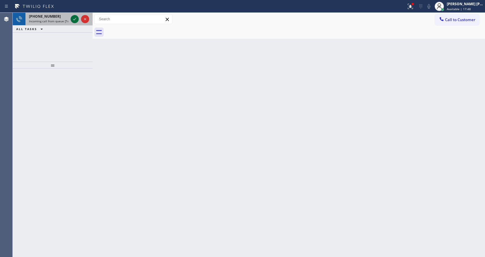
click at [73, 19] on icon at bounding box center [74, 19] width 7 height 7
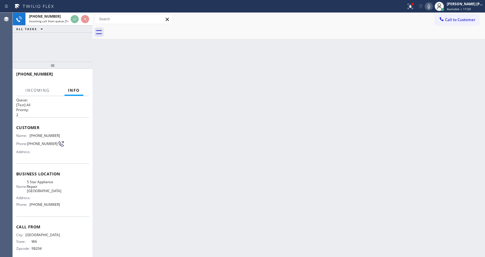
scroll to position [8, 0]
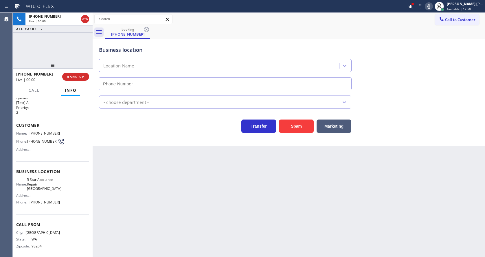
type input "[PHONE_NUMBER]"
click at [304, 128] on button "Spam" at bounding box center [296, 125] width 35 height 13
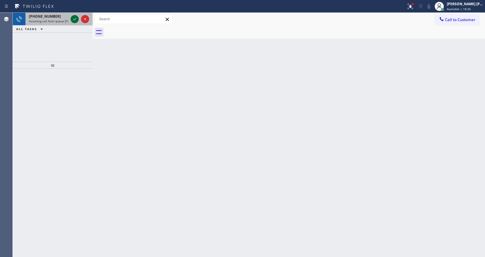
click at [74, 19] on icon at bounding box center [74, 19] width 7 height 7
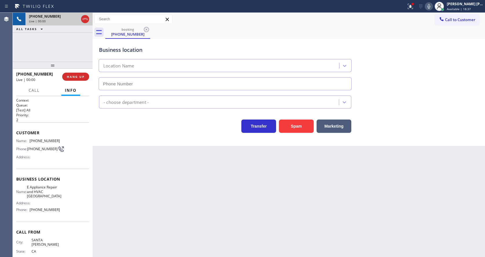
type input "[PHONE_NUMBER]"
click at [295, 130] on button "Spam" at bounding box center [296, 125] width 35 height 13
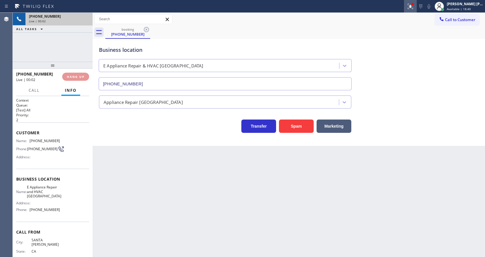
click at [414, 8] on icon at bounding box center [410, 6] width 7 height 7
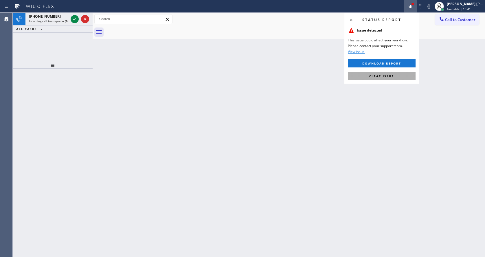
click at [400, 75] on button "Clear issue" at bounding box center [382, 76] width 68 height 8
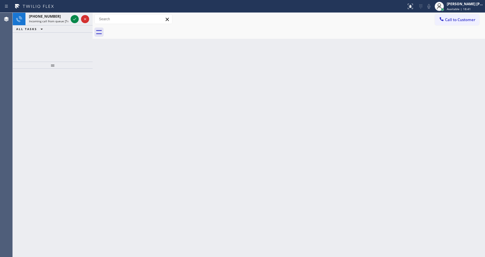
click at [400, 75] on div "Back to Dashboard Change Sender ID Customers Technicians Select a contact Outbo…" at bounding box center [289, 135] width 392 height 244
click at [75, 21] on icon at bounding box center [74, 19] width 7 height 7
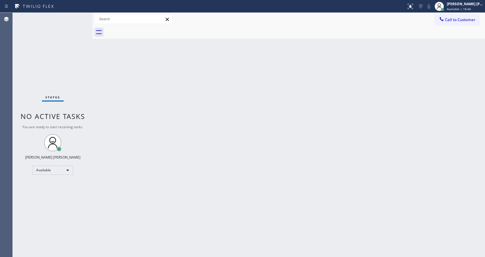
click at [205, 155] on div "Back to Dashboard Change Sender ID Customers Technicians Select a contact Outbo…" at bounding box center [289, 135] width 392 height 244
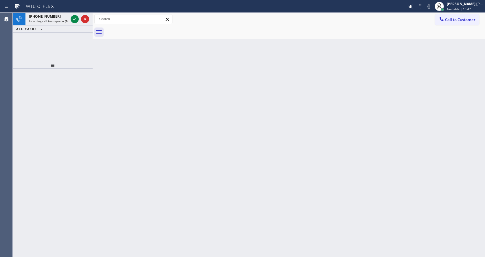
drag, startPoint x: 92, startPoint y: 78, endPoint x: 84, endPoint y: 59, distance: 20.7
click at [93, 78] on div at bounding box center [93, 135] width 0 height 244
click at [74, 19] on icon at bounding box center [74, 19] width 7 height 7
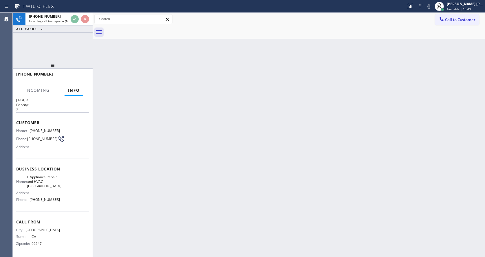
scroll to position [25, 0]
click at [244, 179] on div "Back to Dashboard Change Sender ID Customers Technicians Select a contact Outbo…" at bounding box center [289, 135] width 392 height 244
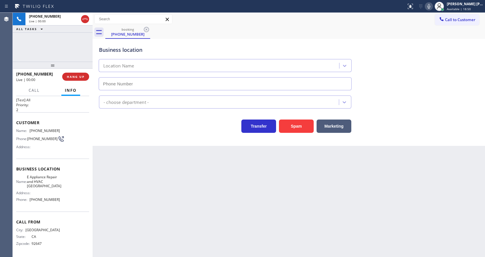
type input "[PHONE_NUMBER]"
click at [302, 123] on button "Spam" at bounding box center [296, 125] width 35 height 13
click at [242, 173] on div "Back to Dashboard Change Sender ID Customers Technicians Select a contact Outbo…" at bounding box center [289, 135] width 392 height 244
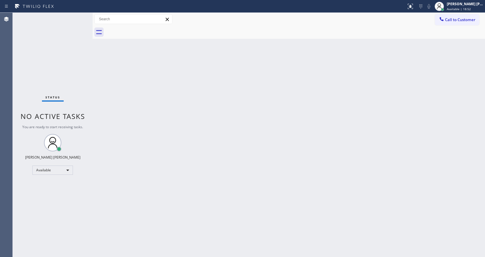
click at [236, 199] on div "Back to Dashboard Change Sender ID Customers Technicians Select a contact Outbo…" at bounding box center [289, 135] width 392 height 244
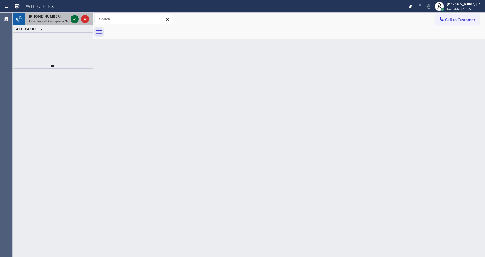
click at [75, 18] on icon at bounding box center [74, 19] width 7 height 7
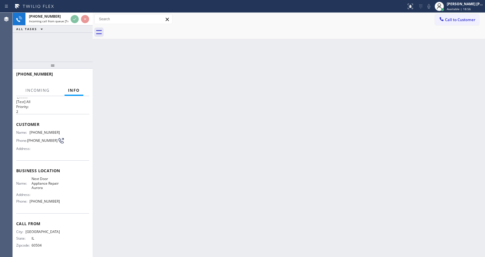
scroll to position [12, 0]
click at [155, 194] on div "Back to Dashboard Change Sender ID Customers Technicians Select a contact Outbo…" at bounding box center [289, 135] width 392 height 244
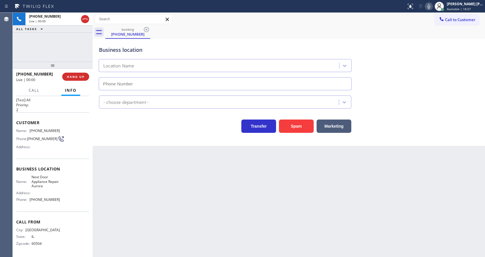
type input "[PHONE_NUMBER]"
click at [304, 111] on div "Transfer Spam Marketing" at bounding box center [289, 120] width 382 height 24
click at [298, 126] on button "Spam" at bounding box center [296, 125] width 35 height 13
click at [192, 193] on div "Back to Dashboard Change Sender ID Customers Technicians Select a contact Outbo…" at bounding box center [289, 135] width 392 height 244
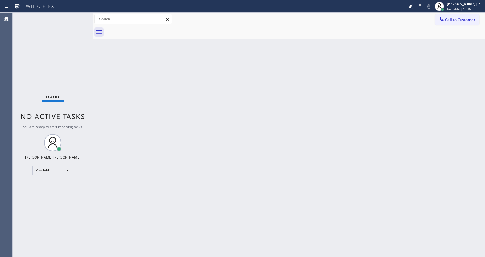
click at [332, 127] on div "Back to Dashboard Change Sender ID Customers Technicians Select a contact Outbo…" at bounding box center [289, 135] width 392 height 244
click at [105, 122] on div "Back to Dashboard Change Sender ID Customers Technicians Select a contact Outbo…" at bounding box center [289, 135] width 392 height 244
drag, startPoint x: 93, startPoint y: 23, endPoint x: 82, endPoint y: 20, distance: 10.7
click at [84, 21] on div "Status No active tasks You are ready to start receiving tasks. [PERSON_NAME] [P…" at bounding box center [249, 135] width 472 height 244
click at [78, 15] on div "Status No active tasks You are ready to start receiving tasks. [PERSON_NAME] [P…" at bounding box center [53, 135] width 80 height 244
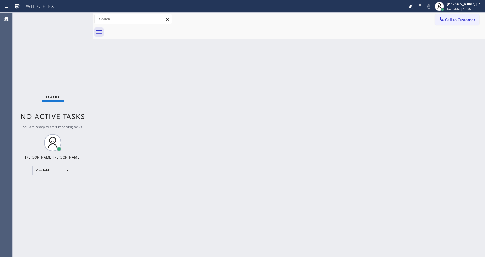
click at [79, 16] on div "Status No active tasks You are ready to start receiving tasks. [PERSON_NAME] [P…" at bounding box center [53, 135] width 80 height 244
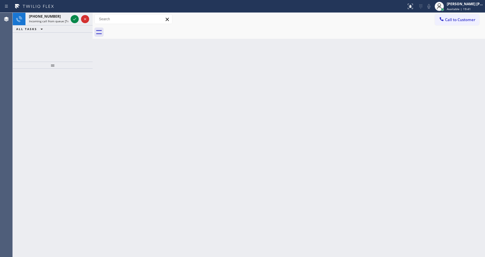
click at [73, 19] on icon at bounding box center [74, 19] width 7 height 7
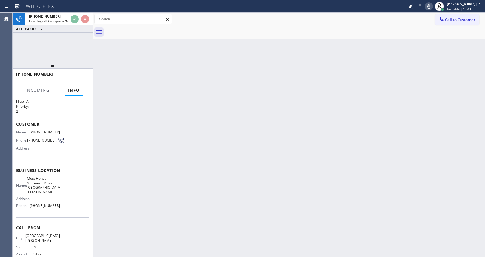
scroll to position [16, 0]
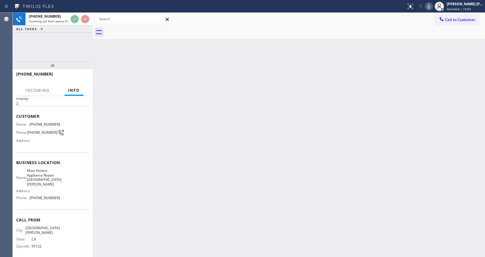
click at [231, 186] on div "Back to Dashboard Change Sender ID Customers Technicians Select a contact Outbo…" at bounding box center [289, 135] width 392 height 244
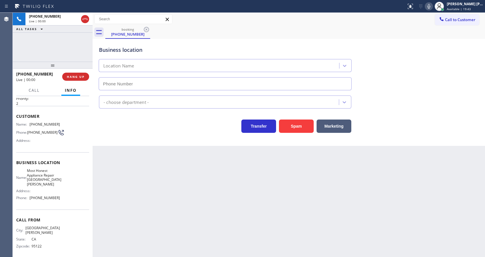
type input "[PHONE_NUMBER]"
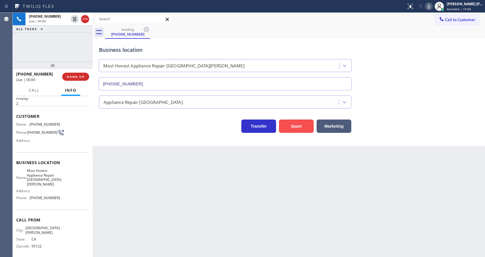
click at [289, 129] on button "Spam" at bounding box center [296, 125] width 35 height 13
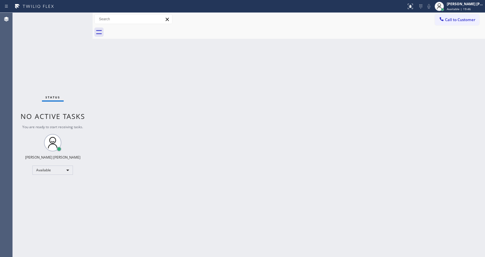
click at [76, 15] on div "Status No active tasks You are ready to start receiving tasks. [PERSON_NAME] [P…" at bounding box center [53, 135] width 80 height 244
click at [77, 16] on div "Status No active tasks You are ready to start receiving tasks. [PERSON_NAME] [P…" at bounding box center [53, 135] width 80 height 244
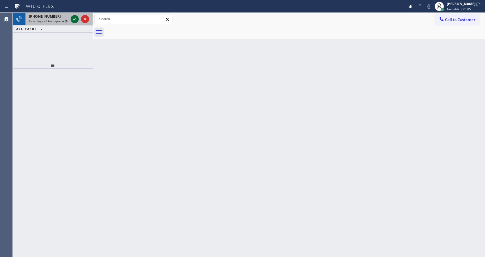
click at [77, 16] on icon at bounding box center [74, 19] width 7 height 7
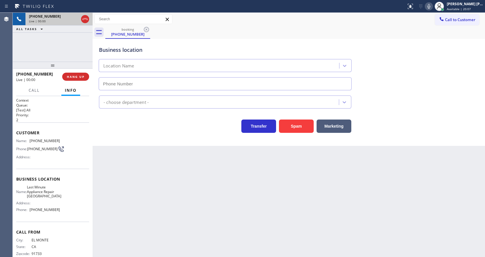
type input "[PHONE_NUMBER]"
click at [294, 128] on button "Spam" at bounding box center [296, 125] width 35 height 13
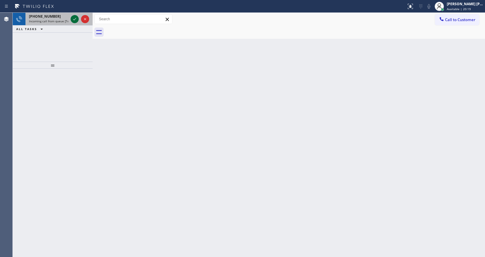
click at [73, 17] on icon at bounding box center [74, 19] width 7 height 7
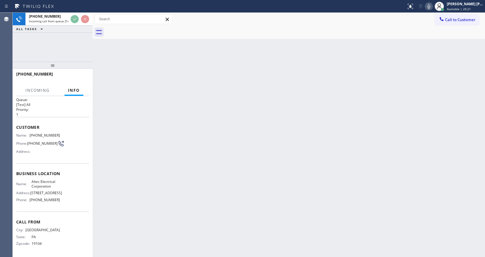
scroll to position [21, 0]
click at [237, 177] on div "Back to Dashboard Change Sender ID Customers Technicians Select a contact Outbo…" at bounding box center [289, 135] width 392 height 244
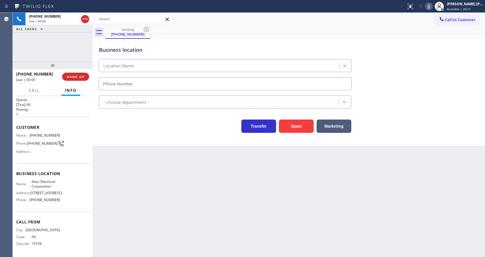
type input "[PHONE_NUMBER]"
click at [150, 172] on div "Back to Dashboard Change Sender ID Customers Technicians Select a contact Outbo…" at bounding box center [289, 135] width 392 height 244
click at [195, 211] on div "Back to Dashboard Change Sender ID Customers Technicians Select a contact Outbo…" at bounding box center [289, 135] width 392 height 244
click at [113, 159] on div "Back to Dashboard Change Sender ID Customers Technicians Select a contact Outbo…" at bounding box center [289, 135] width 392 height 244
click at [72, 75] on span "HANG UP" at bounding box center [76, 77] width 18 height 4
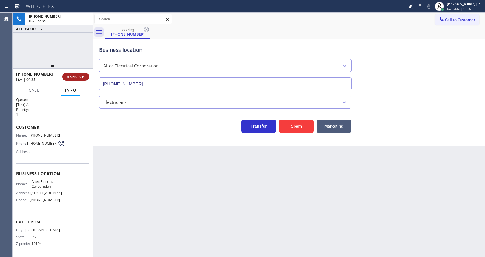
click at [72, 75] on span "HANG UP" at bounding box center [76, 77] width 18 height 4
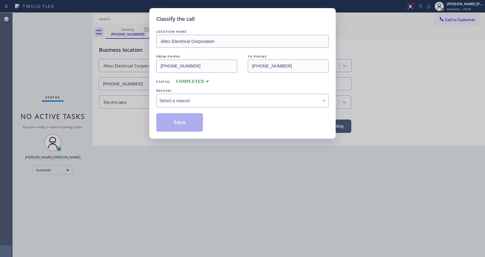
click at [72, 74] on div "Classify the call LOCATION NAME Altec Electrical Corporation FROM PHONE [PHONE_…" at bounding box center [242, 128] width 485 height 257
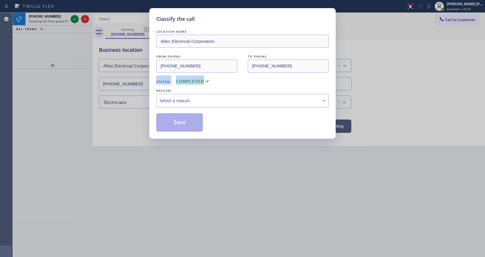
click at [171, 99] on div "Select a reason" at bounding box center [242, 100] width 166 height 7
click at [171, 122] on button "Save" at bounding box center [179, 122] width 47 height 19
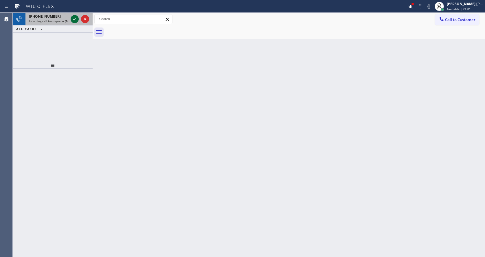
click at [74, 17] on icon at bounding box center [74, 19] width 7 height 7
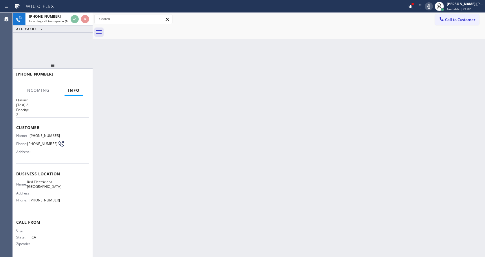
scroll to position [8, 0]
click at [244, 178] on div "Back to Dashboard Change Sender ID Customers Technicians Select a contact Outbo…" at bounding box center [289, 135] width 392 height 244
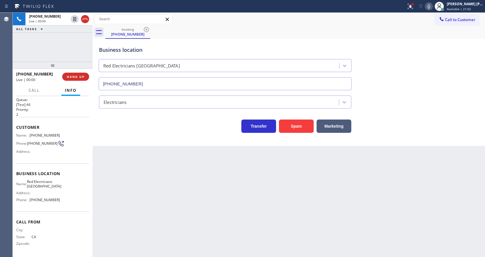
type input "[PHONE_NUMBER]"
click at [169, 199] on div "Back to Dashboard Change Sender ID Customers Technicians Select a contact Outbo…" at bounding box center [289, 135] width 392 height 244
click at [135, 162] on div "Back to Dashboard Change Sender ID Customers Technicians Select a contact Outbo…" at bounding box center [289, 135] width 392 height 244
click at [408, 8] on div at bounding box center [410, 6] width 13 height 7
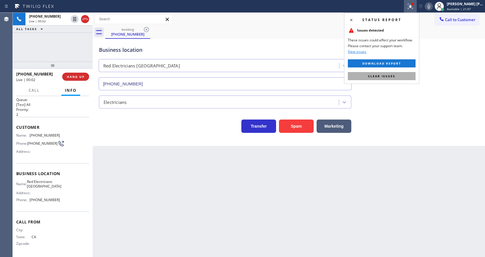
click at [403, 74] on button "Clear issues" at bounding box center [382, 76] width 68 height 8
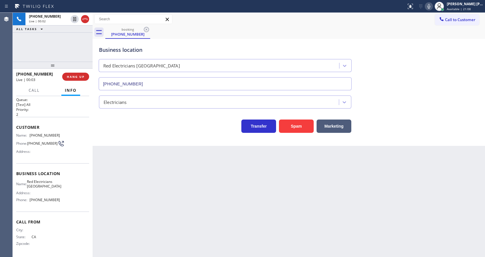
click at [428, 3] on icon at bounding box center [428, 6] width 7 height 7
click at [312, 120] on button "Spam" at bounding box center [296, 125] width 35 height 13
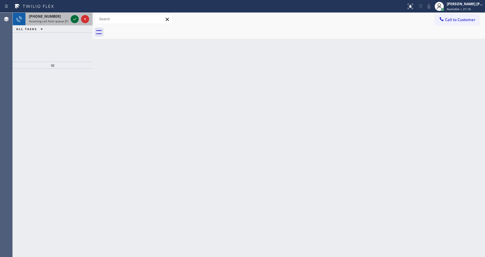
click at [73, 17] on icon at bounding box center [74, 19] width 7 height 7
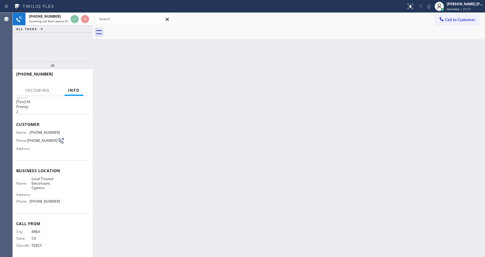
scroll to position [12, 0]
click at [214, 149] on div "Back to Dashboard Change Sender ID Customers Technicians Select a contact Outbo…" at bounding box center [289, 135] width 392 height 244
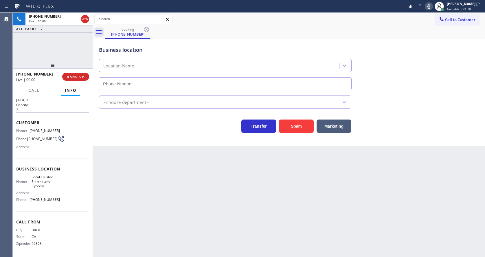
type input "[PHONE_NUMBER]"
click at [290, 123] on button "Spam" at bounding box center [296, 125] width 35 height 13
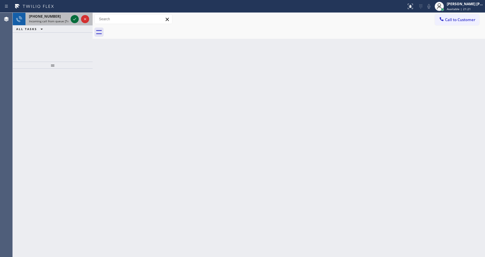
click at [74, 19] on icon at bounding box center [74, 19] width 7 height 7
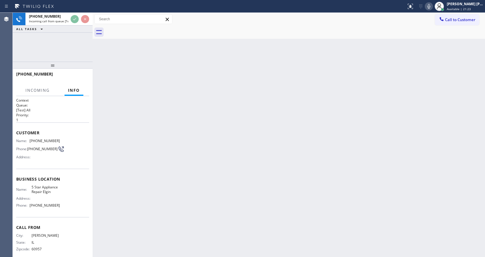
scroll to position [8, 0]
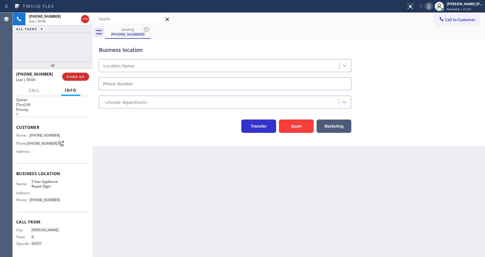
type input "[PHONE_NUMBER]"
click at [285, 128] on button "Spam" at bounding box center [296, 125] width 35 height 13
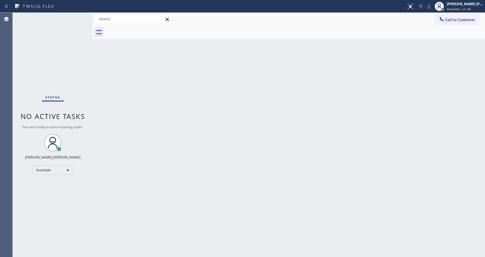
click at [77, 15] on div "Status No active tasks You are ready to start receiving tasks. [PERSON_NAME] [P…" at bounding box center [53, 135] width 80 height 244
click at [76, 17] on div "Status No active tasks You are ready to start receiving tasks. [PERSON_NAME] [P…" at bounding box center [53, 135] width 80 height 244
click at [44, 71] on div "Status No active tasks You are ready to start receiving tasks. [PERSON_NAME] [P…" at bounding box center [53, 135] width 80 height 244
click at [77, 15] on div "Status No active tasks You are ready to start receiving tasks. [PERSON_NAME] [P…" at bounding box center [53, 135] width 80 height 244
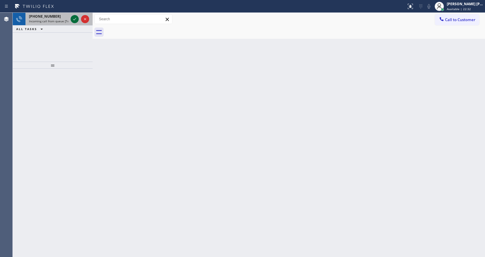
click at [75, 17] on icon at bounding box center [74, 19] width 7 height 7
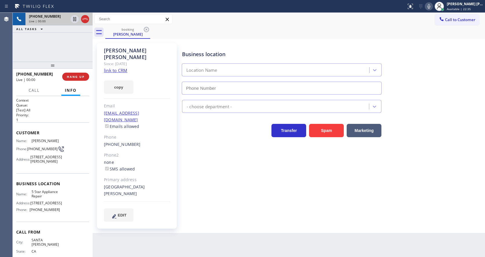
type input "[PHONE_NUMBER]"
click at [198, 183] on div "Business location Location Name [PHONE_NUMBER] - choose department - Transfer S…" at bounding box center [332, 132] width 303 height 175
click at [122, 67] on link "link to CRM" at bounding box center [115, 70] width 23 height 6
click at [228, 191] on div "Business location 5 Star Appliance Repair [PHONE_NUMBER] 5 Star Appliance Trans…" at bounding box center [332, 132] width 303 height 175
drag, startPoint x: 102, startPoint y: 53, endPoint x: 155, endPoint y: 51, distance: 53.3
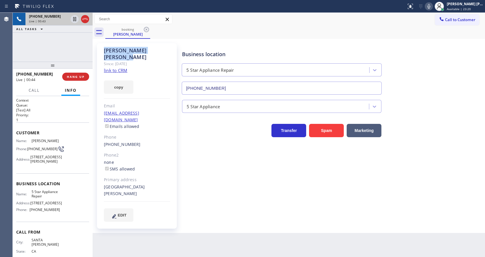
click at [155, 51] on div "[PERSON_NAME] Since: [DATE] link to CRM copy Email [EMAIL_ADDRESS][DOMAIN_NAME]…" at bounding box center [137, 135] width 80 height 185
copy div "[PERSON_NAME]"
drag, startPoint x: 235, startPoint y: 228, endPoint x: 179, endPoint y: 239, distance: 56.9
click at [235, 228] on div "Back to Dashboard Change Sender ID Customers Technicians Select a contact Outbo…" at bounding box center [289, 135] width 392 height 244
click at [214, 181] on div "Business location 5 Star Appliance Repair [PHONE_NUMBER] 5 Star Appliance Trans…" at bounding box center [332, 132] width 303 height 175
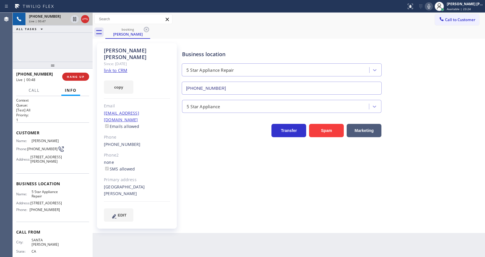
click at [47, 143] on span "[PERSON_NAME]" at bounding box center [46, 141] width 29 height 4
drag, startPoint x: 28, startPoint y: 151, endPoint x: 42, endPoint y: 157, distance: 15.6
click at [42, 152] on div "Phone: [PHONE_NUMBER]" at bounding box center [38, 149] width 44 height 7
copy span "[PHONE_NUMBER]"
click at [168, 194] on div "[PERSON_NAME] Since: [DATE] link to CRM copy Email [EMAIL_ADDRESS][DOMAIN_NAME]…" at bounding box center [137, 135] width 80 height 185
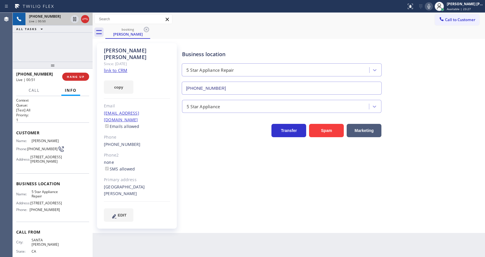
drag, startPoint x: 46, startPoint y: 183, endPoint x: 45, endPoint y: 189, distance: 5.7
click at [46, 173] on div "Customer Name: [PERSON_NAME] Phone: [PHONE_NUMBER] Address: [STREET_ADDRESS]" at bounding box center [52, 147] width 73 height 51
click at [31, 173] on div "Customer Name: [PERSON_NAME] Phone: [PHONE_NUMBER] Address: [STREET_ADDRESS]" at bounding box center [52, 147] width 73 height 51
drag, startPoint x: 28, startPoint y: 200, endPoint x: 47, endPoint y: 208, distance: 20.1
click at [47, 208] on div "Business location Name: 5 Star Appliance Repair Address: [STREET_ADDRESS] Phone…" at bounding box center [52, 197] width 73 height 48
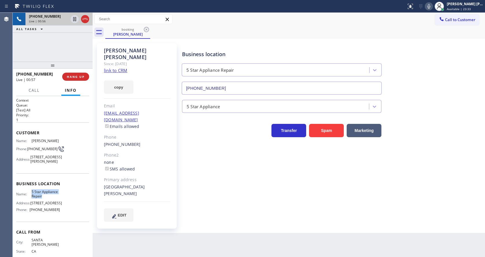
copy span "5 Star Appliance Repair"
drag, startPoint x: 153, startPoint y: 249, endPoint x: 148, endPoint y: 255, distance: 8.5
click at [152, 249] on div "Back to Dashboard Change Sender ID Customers Technicians Select a contact Outbo…" at bounding box center [289, 135] width 392 height 244
drag, startPoint x: 69, startPoint y: 184, endPoint x: 51, endPoint y: 211, distance: 32.7
click at [68, 187] on div "Context Queue: [Test] All Priority: 1 Customer Name: [PERSON_NAME] Phone: [PHON…" at bounding box center [52, 184] width 73 height 172
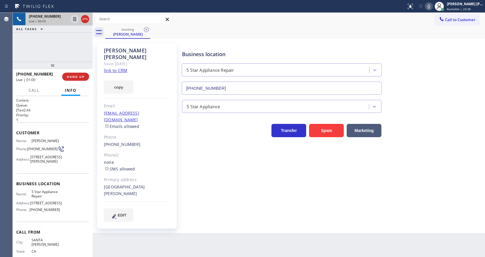
click at [29, 214] on div "Name: 5 Star Appliance Repair Address: [STREET_ADDRESS] Phone: [PHONE_NUMBER]" at bounding box center [38, 202] width 44 height 25
drag, startPoint x: 27, startPoint y: 219, endPoint x: 66, endPoint y: 221, distance: 38.5
click at [66, 214] on div "Name: 5 Star Appliance Repair Address: [STREET_ADDRESS] Phone: [PHONE_NUMBER]" at bounding box center [52, 202] width 73 height 25
copy div "[PHONE_NUMBER]"
click at [161, 249] on div "Back to Dashboard Change Sender ID Customers Technicians Select a contact Outbo…" at bounding box center [289, 135] width 392 height 244
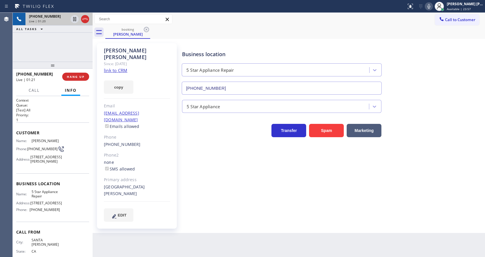
click at [194, 176] on div "Business location 5 Star Appliance Repair [PHONE_NUMBER] 5 Star Appliance Trans…" at bounding box center [332, 132] width 303 height 175
drag, startPoint x: 100, startPoint y: 107, endPoint x: 174, endPoint y: 107, distance: 74.6
click at [174, 107] on div "[PERSON_NAME] Since: [DATE] link to CRM copy Email [EMAIL_ADDRESS][DOMAIN_NAME]…" at bounding box center [137, 135] width 80 height 185
copy link "[EMAIL_ADDRESS][DOMAIN_NAME]"
click at [189, 156] on div "Business location 5 Star Appliance Repair [PHONE_NUMBER] 5 Star Appliance Trans…" at bounding box center [332, 132] width 303 height 175
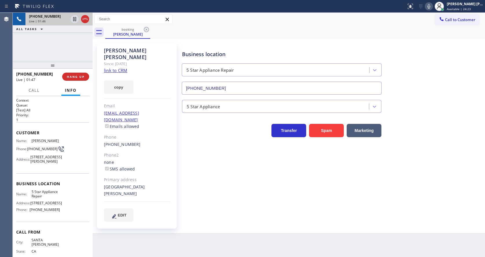
click at [260, 176] on div "Business location 5 Star Appliance Repair [PHONE_NUMBER] 5 Star Appliance Trans…" at bounding box center [332, 132] width 303 height 175
click at [236, 194] on div "Business location 5 Star Appliance Repair [PHONE_NUMBER] 5 Star Appliance Trans…" at bounding box center [332, 132] width 303 height 175
click at [241, 212] on div "Business location 5 Star Appliance Repair [PHONE_NUMBER] 5 Star Appliance Trans…" at bounding box center [332, 138] width 303 height 187
click at [268, 247] on div "Back to Dashboard Change Sender ID Customers Technicians Select a contact Outbo…" at bounding box center [289, 135] width 392 height 244
click at [422, 208] on div "Business location 5 Star Appliance Repair [PHONE_NUMBER] 5 Star Appliance Trans…" at bounding box center [332, 138] width 303 height 187
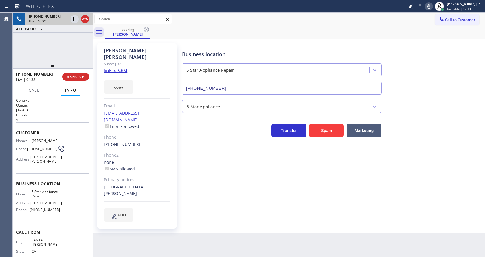
click at [203, 201] on div "Business location 5 Star Appliance Repair [PHONE_NUMBER] 5 Star Appliance Trans…" at bounding box center [332, 132] width 303 height 175
click at [176, 231] on div "Back to Dashboard Change Sender ID Customers Technicians Select a contact Outbo…" at bounding box center [289, 135] width 392 height 244
click at [193, 196] on div "Business location 5 Star Appliance Repair [PHONE_NUMBER] 5 Star Appliance Trans…" at bounding box center [332, 132] width 303 height 175
click at [188, 203] on div "Business location 5 Star Appliance Repair [PHONE_NUMBER] 5 Star Appliance Trans…" at bounding box center [332, 132] width 303 height 175
click at [220, 219] on div "[PERSON_NAME] Since: [DATE] link to CRM copy Email [EMAIL_ADDRESS][DOMAIN_NAME]…" at bounding box center [289, 136] width 392 height 194
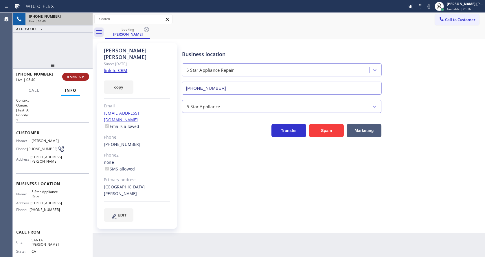
click at [72, 78] on span "HANG UP" at bounding box center [76, 77] width 18 height 4
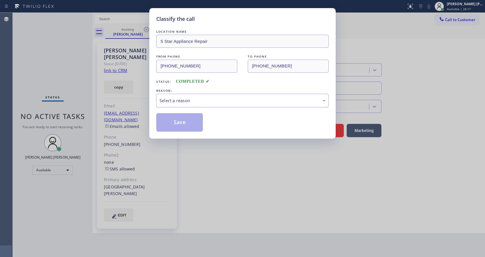
click at [176, 101] on div "Select a reason" at bounding box center [242, 100] width 166 height 7
click at [174, 121] on button "Save" at bounding box center [179, 122] width 47 height 19
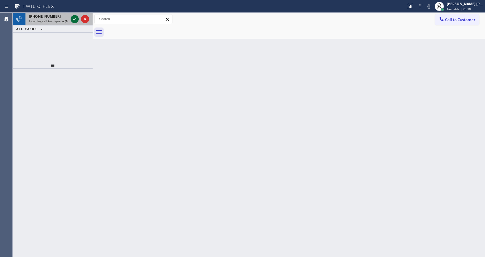
click at [77, 20] on icon at bounding box center [74, 19] width 7 height 7
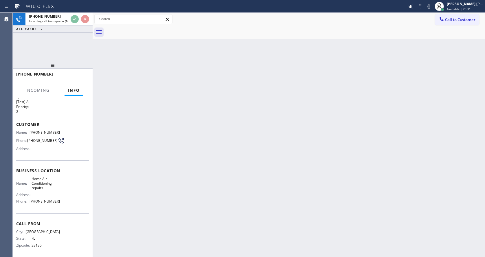
scroll to position [12, 0]
drag, startPoint x: 144, startPoint y: 196, endPoint x: 42, endPoint y: 0, distance: 220.6
click at [144, 196] on div "Back to Dashboard Change Sender ID Customers Technicians Select a contact Outbo…" at bounding box center [289, 135] width 392 height 244
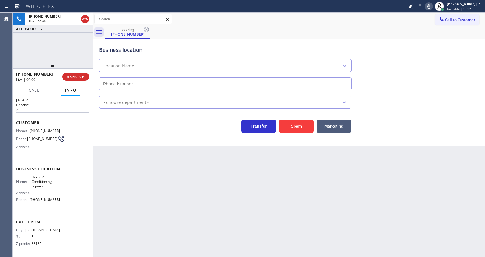
type input "[PHONE_NUMBER]"
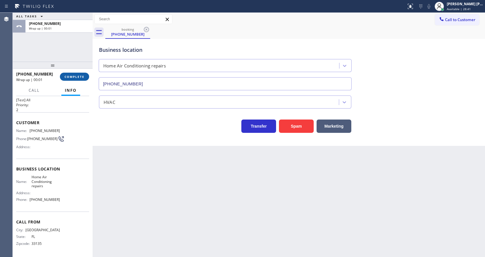
click at [77, 73] on button "COMPLETE" at bounding box center [74, 77] width 29 height 8
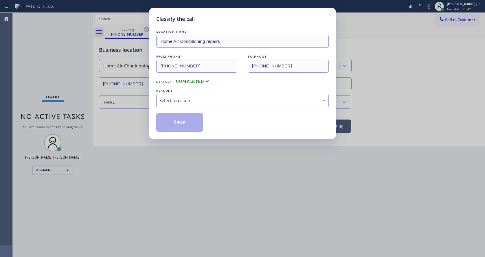
click at [185, 109] on div "LOCATION NAME Home Air Conditioning repairs FROM PHONE [PHONE_NUMBER] TO PHONE …" at bounding box center [242, 80] width 172 height 103
click at [178, 97] on div "Select a reason" at bounding box center [242, 100] width 166 height 7
click at [176, 102] on div "New Customer - Booked" at bounding box center [242, 100] width 166 height 7
click at [178, 119] on button "Save" at bounding box center [179, 122] width 47 height 19
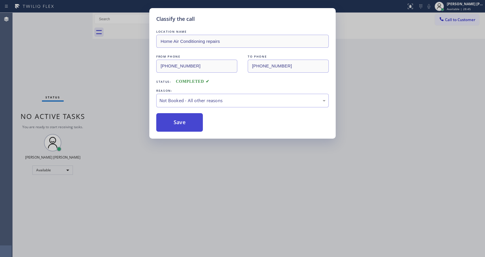
click at [178, 119] on button "Save" at bounding box center [179, 122] width 47 height 19
drag, startPoint x: 219, startPoint y: 216, endPoint x: 185, endPoint y: 248, distance: 46.3
click at [216, 218] on div "Classify the call LOCATION NAME Home Air Conditioning repairs FROM PHONE [PHONE…" at bounding box center [242, 128] width 485 height 257
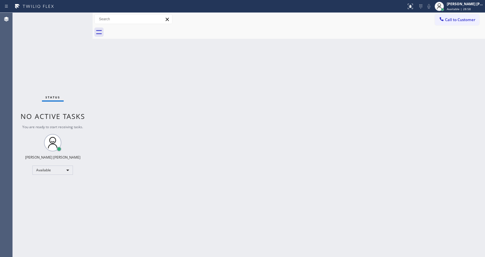
click at [197, 151] on div "Back to Dashboard Change Sender ID Customers Technicians Select a contact Outbo…" at bounding box center [289, 135] width 392 height 244
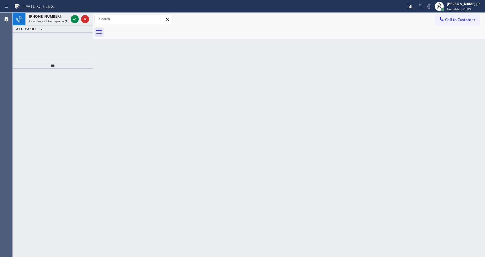
drag, startPoint x: 313, startPoint y: 150, endPoint x: 308, endPoint y: 148, distance: 4.9
click at [313, 150] on div "Back to Dashboard Change Sender ID Customers Technicians Select a contact Outbo…" at bounding box center [289, 135] width 392 height 244
click at [73, 20] on icon at bounding box center [74, 19] width 7 height 7
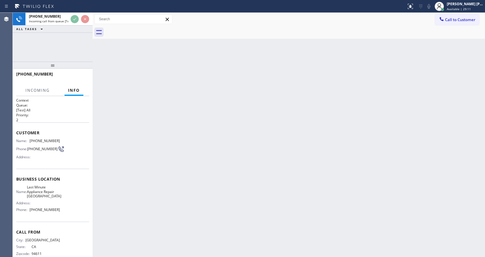
scroll to position [12, 0]
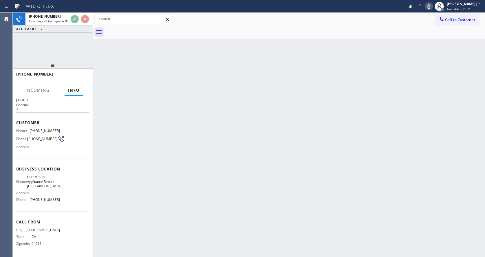
click at [198, 198] on div "Back to Dashboard Change Sender ID Customers Technicians Select a contact Outbo…" at bounding box center [289, 135] width 392 height 244
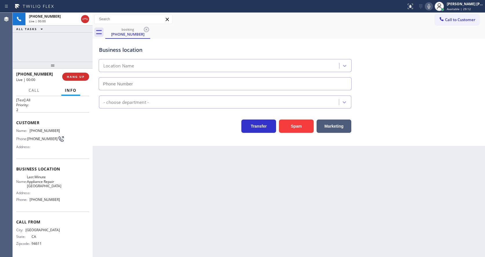
type input "[PHONE_NUMBER]"
click at [296, 128] on button "Spam" at bounding box center [296, 125] width 35 height 13
click at [418, 98] on div "Appliance Repair [GEOGRAPHIC_DATA]" at bounding box center [289, 100] width 382 height 15
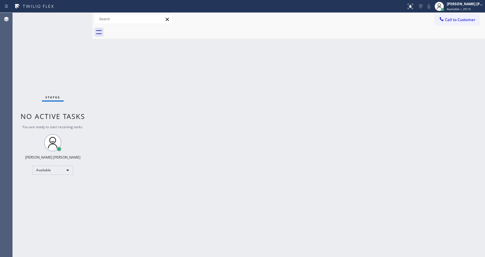
drag, startPoint x: 136, startPoint y: 112, endPoint x: 126, endPoint y: 86, distance: 28.2
click at [136, 112] on div "Back to Dashboard Change Sender ID Customers Technicians Select a contact Outbo…" at bounding box center [289, 135] width 392 height 244
click at [187, 189] on div "Back to Dashboard Change Sender ID Customers Technicians Select a contact Outbo…" at bounding box center [289, 135] width 392 height 244
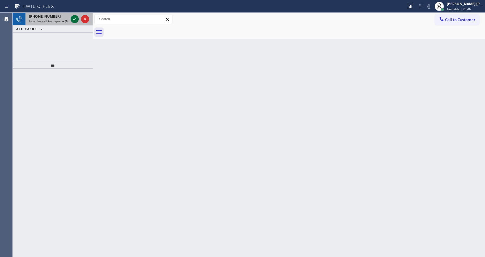
click at [72, 17] on icon at bounding box center [74, 19] width 7 height 7
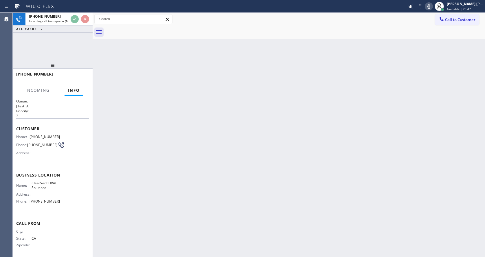
scroll to position [8, 0]
click at [178, 160] on div "Back to Dashboard Change Sender ID Customers Technicians Select a contact Outbo…" at bounding box center [289, 135] width 392 height 244
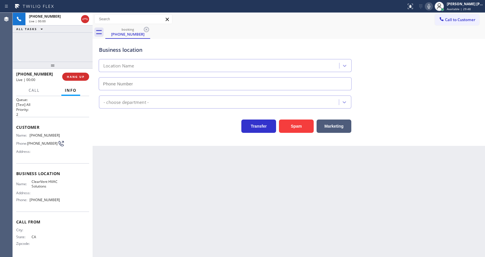
type input "[PHONE_NUMBER]"
click at [301, 123] on button "Spam" at bounding box center [296, 125] width 35 height 13
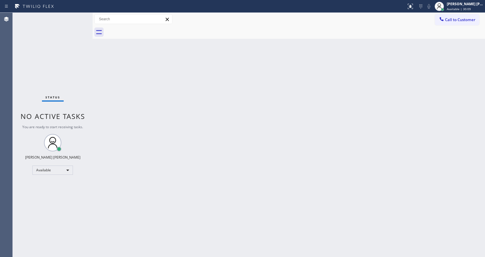
click at [147, 116] on div "Back to Dashboard Change Sender ID Customers Technicians Select a contact Outbo…" at bounding box center [289, 135] width 392 height 244
click at [250, 179] on div "Back to Dashboard Change Sender ID Customers Technicians Select a contact Outbo…" at bounding box center [289, 135] width 392 height 244
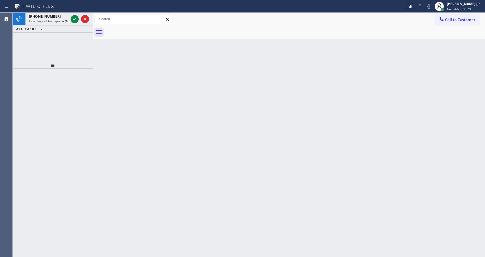
click at [88, 113] on div at bounding box center [53, 163] width 80 height 188
click at [61, 26] on div "ALL TASKS ALL TASKS ACTIVE TASKS TASKS IN WRAP UP" at bounding box center [53, 28] width 80 height 7
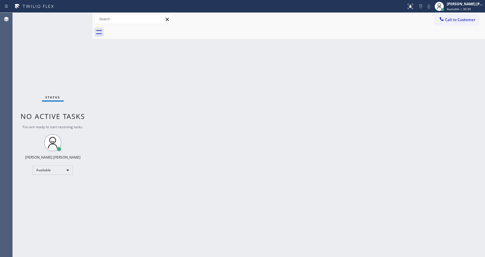
click at [58, 21] on div "Status No active tasks You are ready to start receiving tasks. [PERSON_NAME] [P…" at bounding box center [53, 135] width 80 height 244
click at [237, 157] on div "Back to Dashboard Change Sender ID Customers Technicians Select a contact Outbo…" at bounding box center [289, 135] width 392 height 244
click at [220, 190] on div "Back to Dashboard Change Sender ID Customers Technicians Select a contact Outbo…" at bounding box center [289, 135] width 392 height 244
click at [115, 110] on div "Back to Dashboard Change Sender ID Customers Technicians Select a contact Outbo…" at bounding box center [289, 135] width 392 height 244
click at [191, 171] on div "Back to Dashboard Change Sender ID Customers Technicians Select a contact Outbo…" at bounding box center [289, 135] width 392 height 244
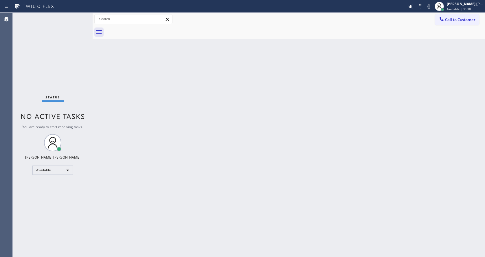
drag, startPoint x: 287, startPoint y: 177, endPoint x: 251, endPoint y: 178, distance: 35.3
click at [287, 177] on div "Back to Dashboard Change Sender ID Customers Technicians Select a contact Outbo…" at bounding box center [289, 135] width 392 height 244
click at [117, 108] on div "Back to Dashboard Change Sender ID Customers Technicians Select a contact Outbo…" at bounding box center [289, 135] width 392 height 244
click at [79, 16] on div "Status No active tasks You are ready to start receiving tasks. [PERSON_NAME] [P…" at bounding box center [53, 135] width 80 height 244
click at [74, 18] on div "Status No active tasks You are ready to start receiving tasks. [PERSON_NAME] [P…" at bounding box center [53, 135] width 80 height 244
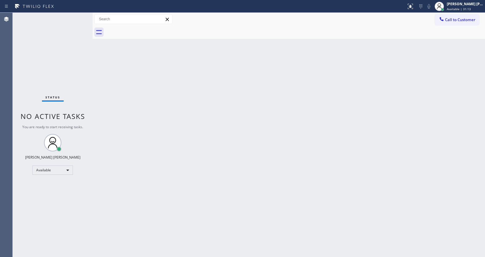
click at [75, 16] on div "Status No active tasks You are ready to start receiving tasks. [PERSON_NAME] [P…" at bounding box center [53, 135] width 80 height 244
click at [76, 17] on div "Status No active tasks You are ready to start receiving tasks. [PERSON_NAME] [P…" at bounding box center [53, 135] width 80 height 244
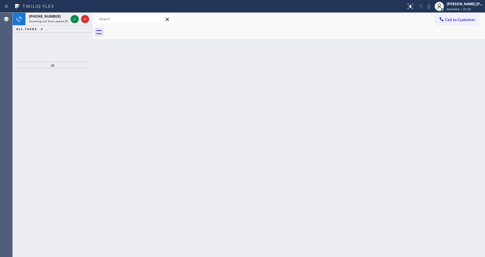
click at [76, 17] on icon at bounding box center [74, 19] width 7 height 7
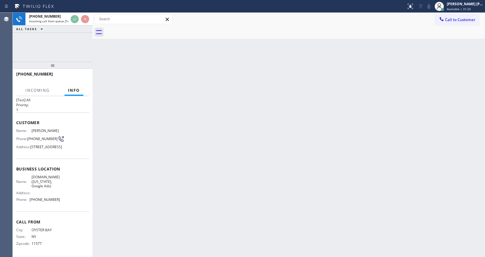
scroll to position [25, 0]
click at [211, 179] on div "Back to Dashboard Change Sender ID Customers Technicians Select a contact Outbo…" at bounding box center [289, 135] width 392 height 244
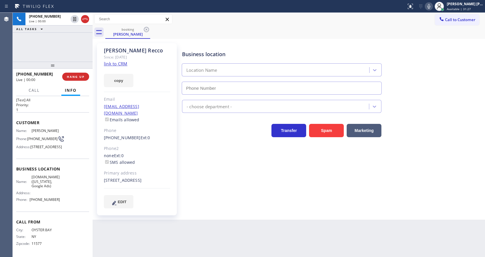
type input "[PHONE_NUMBER]"
click at [121, 60] on div "Since: [DATE]" at bounding box center [137, 57] width 66 height 7
click at [121, 62] on link "link to CRM" at bounding box center [115, 64] width 23 height 6
click at [194, 186] on div "Business location [DOMAIN_NAME] ([US_STATE], Google Ads) [PHONE_NUMBER] Applian…" at bounding box center [332, 126] width 303 height 162
click at [431, 9] on icon at bounding box center [428, 6] width 7 height 7
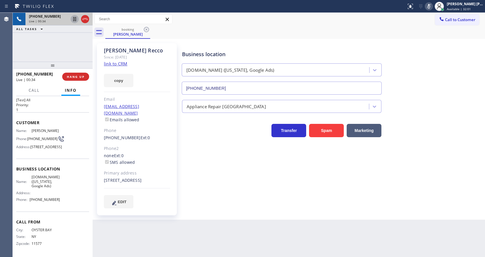
click at [72, 17] on icon at bounding box center [74, 19] width 7 height 7
click at [200, 207] on div "Business location [DOMAIN_NAME] ([US_STATE], Google Ads) [PHONE_NUMBER] Applian…" at bounding box center [332, 126] width 303 height 162
click at [338, 224] on div "Back to Dashboard Change Sender ID Customers Technicians Select a contact Outbo…" at bounding box center [289, 135] width 392 height 244
click at [246, 223] on div "Back to Dashboard Change Sender ID Customers Technicians Select a contact Outbo…" at bounding box center [289, 135] width 392 height 244
click at [403, 175] on div "Business location [DOMAIN_NAME] ([US_STATE], Google Ads) [PHONE_NUMBER] Applian…" at bounding box center [332, 126] width 303 height 162
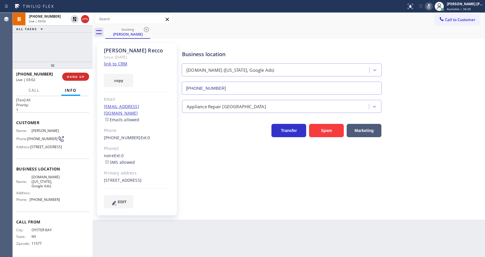
click at [446, 171] on div "Business location [DOMAIN_NAME] ([US_STATE], Google Ads) [PHONE_NUMBER] Applian…" at bounding box center [332, 126] width 303 height 162
click at [169, 231] on div "Back to Dashboard Change Sender ID Customers Technicians Select a contact Outbo…" at bounding box center [289, 135] width 392 height 244
drag, startPoint x: 262, startPoint y: 194, endPoint x: 242, endPoint y: 200, distance: 20.6
click at [262, 194] on div "Business location [DOMAIN_NAME] ([US_STATE], Google Ads) [PHONE_NUMBER] Applian…" at bounding box center [332, 126] width 303 height 162
drag, startPoint x: 451, startPoint y: 45, endPoint x: 451, endPoint y: 42, distance: 2.9
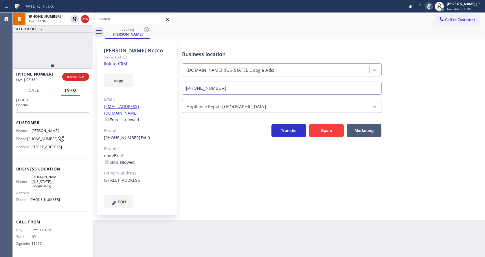
click at [451, 45] on div "Business location [DOMAIN_NAME] ([US_STATE], Google Ads) [PHONE_NUMBER]" at bounding box center [332, 68] width 303 height 52
click at [431, 7] on icon at bounding box center [428, 6] width 7 height 7
click at [74, 19] on icon at bounding box center [74, 19] width 7 height 7
click at [205, 175] on div "Business location [DOMAIN_NAME] ([US_STATE], Google Ads) [PHONE_NUMBER] Applian…" at bounding box center [332, 126] width 303 height 162
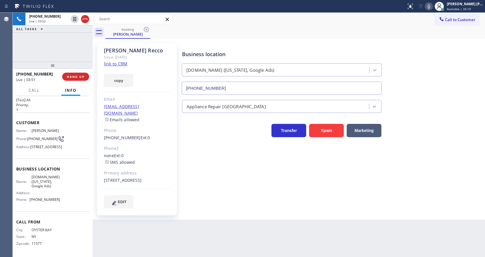
click at [178, 129] on div "[PERSON_NAME] Since: [DATE] link to CRM copy Email [EMAIL_ADDRESS][DOMAIN_NAME]…" at bounding box center [137, 129] width 87 height 178
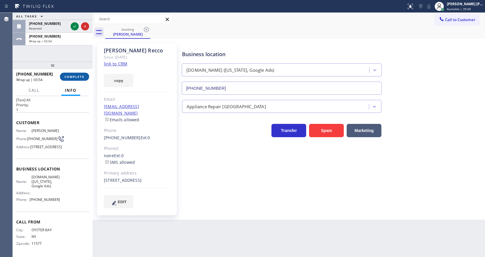
click at [76, 74] on button "COMPLETE" at bounding box center [74, 77] width 29 height 8
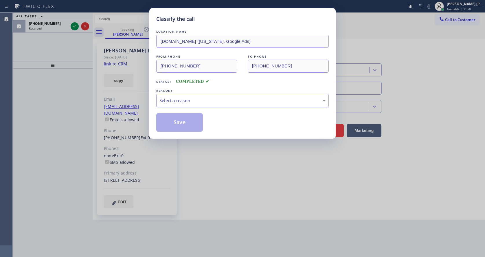
click at [196, 103] on div "Select a reason" at bounding box center [242, 100] width 166 height 7
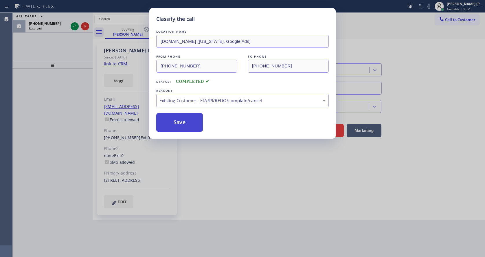
click at [180, 124] on button "Save" at bounding box center [179, 122] width 47 height 19
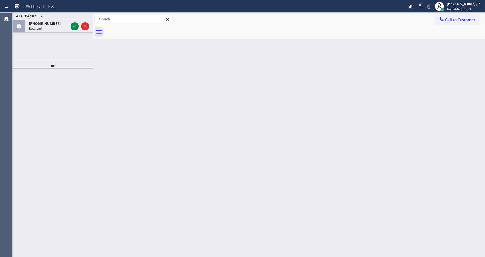
click at [74, 26] on icon at bounding box center [74, 26] width 7 height 7
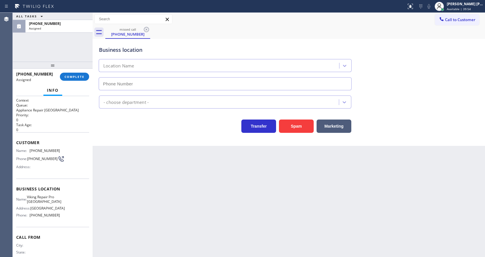
type input "[PHONE_NUMBER]"
click at [67, 75] on span "COMPLETE" at bounding box center [75, 77] width 20 height 4
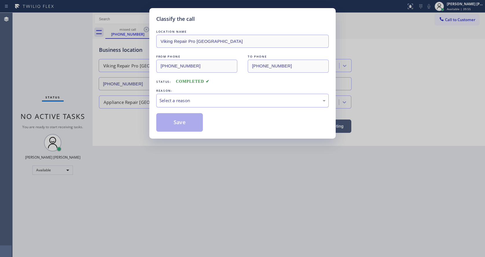
click at [169, 96] on div "Select a reason" at bounding box center [242, 101] width 172 height 14
click at [181, 125] on button "Save" at bounding box center [179, 122] width 47 height 19
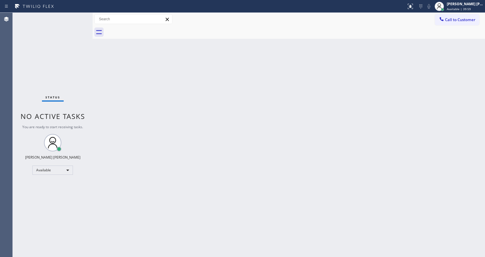
drag, startPoint x: 91, startPoint y: 20, endPoint x: 78, endPoint y: 20, distance: 13.0
click at [78, 20] on div "Status No active tasks You are ready to start receiving tasks. [PERSON_NAME] [P…" at bounding box center [249, 135] width 472 height 244
click at [75, 16] on div "Status No active tasks You are ready to start receiving tasks. [PERSON_NAME] [P…" at bounding box center [53, 135] width 80 height 244
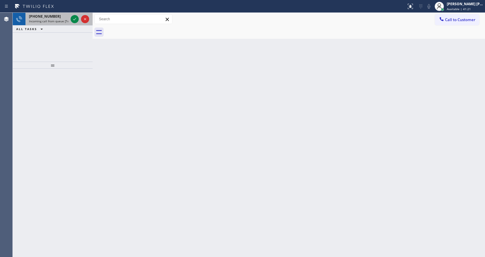
click at [65, 19] on div "[PHONE_NUMBER] Incoming call from queue [Test] All" at bounding box center [47, 19] width 44 height 13
click at [63, 21] on span "Incoming call from queue [Test] All" at bounding box center [53, 21] width 48 height 4
click at [67, 20] on span "Incoming call from queue [Test] All" at bounding box center [53, 21] width 48 height 4
click at [75, 18] on icon at bounding box center [74, 19] width 7 height 7
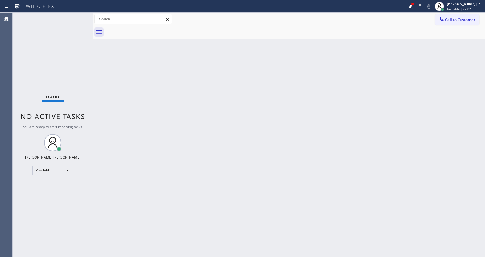
click at [77, 16] on div "Status No active tasks You are ready to start receiving tasks. [PERSON_NAME] [P…" at bounding box center [53, 135] width 80 height 244
click at [77, 18] on div "Status No active tasks You are ready to start receiving tasks. [PERSON_NAME] [P…" at bounding box center [53, 135] width 80 height 244
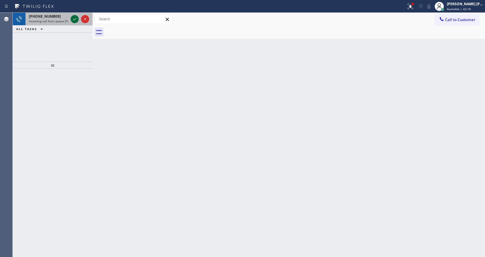
click at [77, 18] on icon at bounding box center [74, 19] width 7 height 7
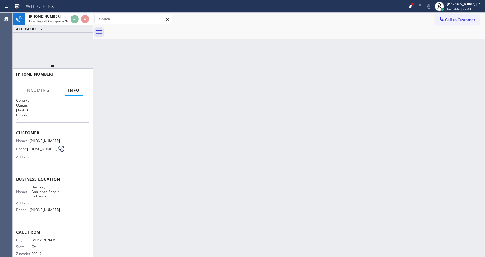
scroll to position [12, 0]
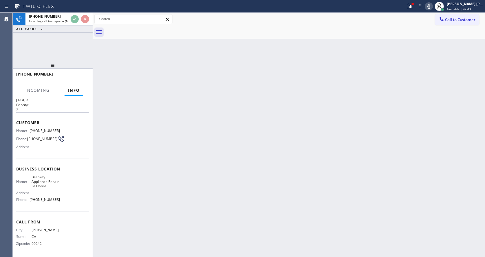
click at [278, 155] on div "Back to Dashboard Change Sender ID Customers Technicians Select a contact Outbo…" at bounding box center [289, 135] width 392 height 244
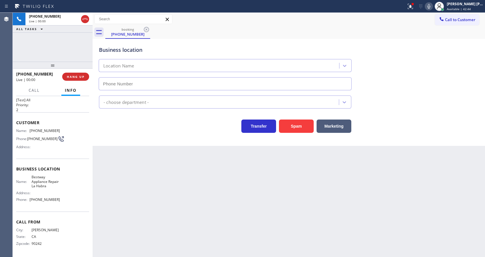
type input "[PHONE_NUMBER]"
click at [288, 124] on button "Spam" at bounding box center [296, 125] width 35 height 13
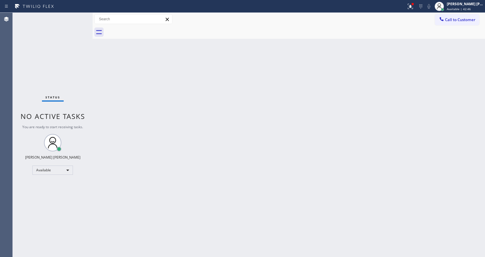
click at [76, 14] on div "Status No active tasks You are ready to start receiving tasks. [PERSON_NAME] [P…" at bounding box center [53, 135] width 80 height 244
click at [74, 18] on div "Status No active tasks You are ready to start receiving tasks. [PERSON_NAME] [P…" at bounding box center [53, 135] width 80 height 244
click at [76, 17] on div "Status No active tasks You are ready to start receiving tasks. [PERSON_NAME] [P…" at bounding box center [53, 135] width 80 height 244
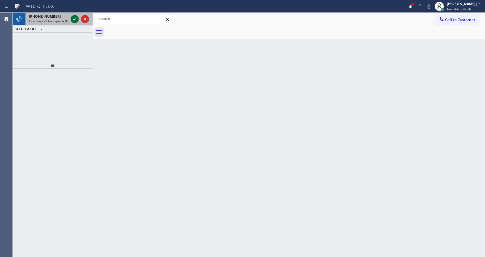
click at [76, 17] on icon at bounding box center [74, 19] width 7 height 7
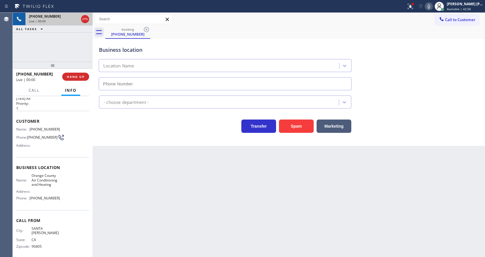
scroll to position [12, 0]
type input "[PHONE_NUMBER]"
click at [172, 163] on div "Back to Dashboard Change Sender ID Customers Technicians Select a contact Outbo…" at bounding box center [289, 135] width 392 height 244
click at [23, 157] on div "Customer Name: [PHONE_NUMBER] Phone: [PHONE_NUMBER] Address:" at bounding box center [52, 133] width 73 height 46
click at [57, 153] on div "Customer Name: [PHONE_NUMBER] Phone: [PHONE_NUMBER] Address:" at bounding box center [52, 133] width 73 height 46
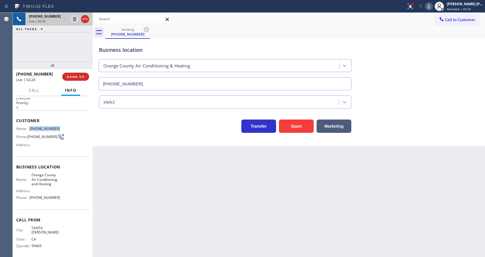
drag, startPoint x: 27, startPoint y: 129, endPoint x: 71, endPoint y: 129, distance: 43.1
click at [71, 129] on div "Name: [PHONE_NUMBER] Phone: [PHONE_NUMBER] Address:" at bounding box center [52, 137] width 73 height 23
copy div "[PHONE_NUMBER]"
drag, startPoint x: 191, startPoint y: 194, endPoint x: 156, endPoint y: 216, distance: 41.4
click at [186, 196] on div "Back to Dashboard Change Sender ID Customers Technicians Select a contact Outbo…" at bounding box center [289, 135] width 392 height 244
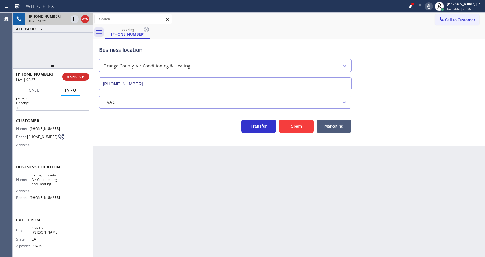
drag, startPoint x: 60, startPoint y: 180, endPoint x: 55, endPoint y: 188, distance: 10.3
click at [60, 180] on div "Name: Orange County Air Conditioning and Heating Address: Phone: [PHONE_NUMBER]" at bounding box center [52, 187] width 73 height 29
drag, startPoint x: 30, startPoint y: 175, endPoint x: 58, endPoint y: 188, distance: 30.7
click at [58, 188] on div "Name: Orange County Air Conditioning and Heating Address: Phone: [PHONE_NUMBER]" at bounding box center [52, 187] width 73 height 29
copy span "Orange County Air Conditioning and Heating"
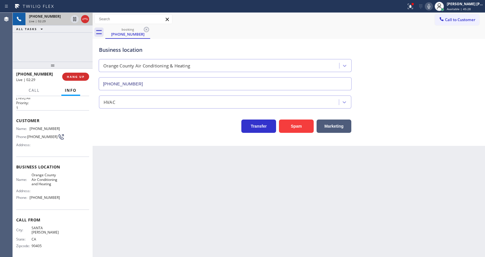
drag, startPoint x: 210, startPoint y: 212, endPoint x: 150, endPoint y: 222, distance: 61.3
click at [210, 212] on div "Back to Dashboard Change Sender ID Customers Technicians Select a contact Outbo…" at bounding box center [289, 135] width 392 height 244
drag, startPoint x: 60, startPoint y: 203, endPoint x: 45, endPoint y: 209, distance: 16.0
click at [60, 202] on div "Name: Orange County Air Conditioning and Heating Address: Phone: [PHONE_NUMBER]" at bounding box center [52, 187] width 73 height 29
drag, startPoint x: 29, startPoint y: 198, endPoint x: 65, endPoint y: 205, distance: 37.0
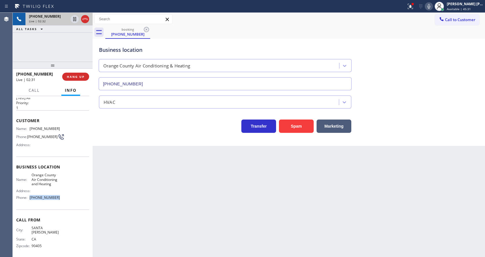
click at [65, 205] on div "Business location Name: Orange County Air Conditioning and Heating Address: Pho…" at bounding box center [52, 183] width 73 height 53
copy div "[PHONE_NUMBER]"
click at [143, 200] on div "Back to Dashboard Change Sender ID Customers Technicians Select a contact Outbo…" at bounding box center [289, 135] width 392 height 244
click at [53, 95] on div "Call Info" at bounding box center [52, 91] width 73 height 12
click at [78, 38] on icon at bounding box center [74, 39] width 7 height 7
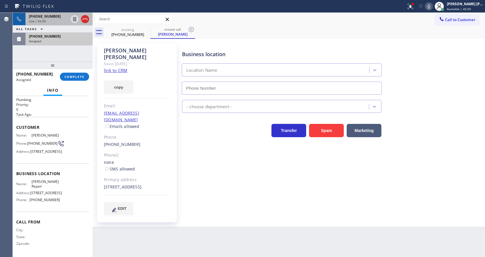
type input "[PHONE_NUMBER]"
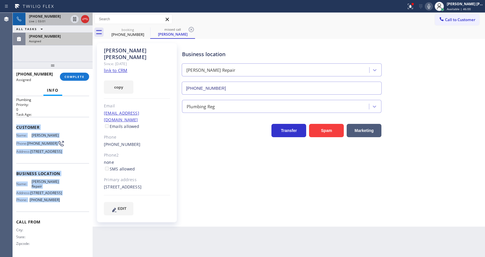
drag, startPoint x: 16, startPoint y: 124, endPoint x: 57, endPoint y: 211, distance: 95.4
click at [57, 211] on div "Context Queue: Plumbing Priority: 0 Task Age: Customer Name: [PERSON_NAME] Phon…" at bounding box center [52, 171] width 73 height 168
copy div "Customer Name: [PERSON_NAME] Phone: [PHONE_NUMBER] Address: [STREET_ADDRESS] Bu…"
click at [76, 73] on button "COMPLETE" at bounding box center [74, 77] width 29 height 8
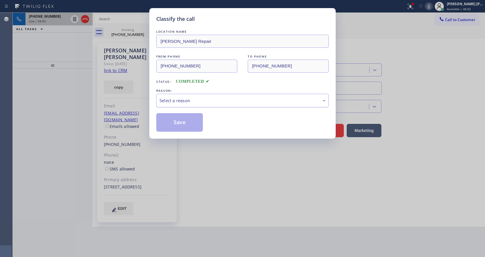
drag, startPoint x: 163, startPoint y: 98, endPoint x: 164, endPoint y: 103, distance: 4.9
click at [163, 99] on div "Select a reason" at bounding box center [242, 100] width 166 height 7
click at [189, 135] on div "Classify the call LOCATION NAME [PERSON_NAME] Repair FROM PHONE [PHONE_NUMBER] …" at bounding box center [242, 73] width 186 height 130
click at [181, 129] on button "Save" at bounding box center [179, 122] width 47 height 19
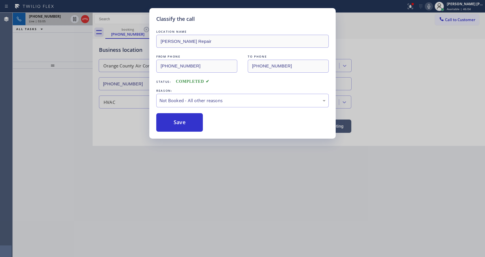
click at [205, 172] on div "Classify the call LOCATION NAME [PERSON_NAME] Repair FROM PHONE [PHONE_NUMBER] …" at bounding box center [242, 128] width 485 height 257
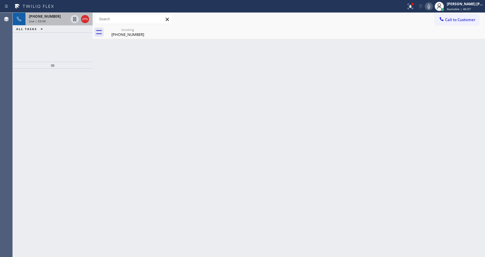
click at [113, 93] on div "Back to Dashboard Change Sender ID Customers Technicians Select a contact Outbo…" at bounding box center [289, 135] width 392 height 244
click at [149, 224] on div "Back to Dashboard Change Sender ID Customers Technicians Select a contact Outbo…" at bounding box center [289, 135] width 392 height 244
click at [58, 21] on div "Live | 03:51" at bounding box center [48, 21] width 39 height 4
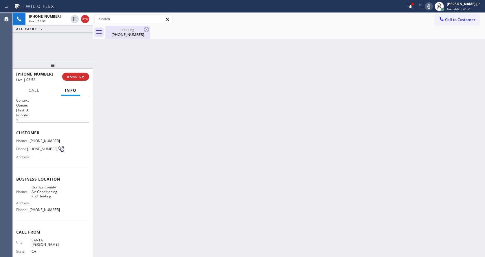
click at [129, 32] on div "[PHONE_NUMBER]" at bounding box center [128, 34] width 44 height 5
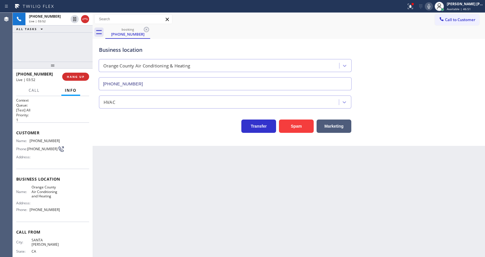
click at [158, 193] on div "Back to Dashboard Change Sender ID Customers Technicians Select a contact Outbo…" at bounding box center [289, 135] width 392 height 244
click at [264, 164] on div "Back to Dashboard Change Sender ID Customers Technicians Select a contact Outbo…" at bounding box center [289, 135] width 392 height 244
click at [197, 255] on div "Back to Dashboard Change Sender ID Customers Technicians Select a contact Outbo…" at bounding box center [289, 135] width 392 height 244
click at [385, 59] on div "Business location [GEOGRAPHIC_DATA] Air Conditioning & Heating [PHONE_NUMBER]" at bounding box center [289, 64] width 382 height 52
click at [431, 1] on div "Status report Issues detected These issues could affect your workflow. Please c…" at bounding box center [444, 6] width 81 height 13
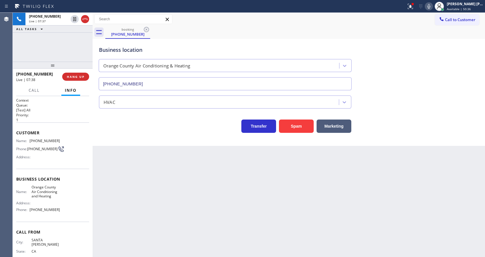
click at [432, 8] on icon at bounding box center [428, 6] width 7 height 7
click at [75, 18] on icon at bounding box center [74, 19] width 3 height 4
click at [113, 147] on div "Back to Dashboard Change Sender ID Customers Technicians Select a contact Outbo…" at bounding box center [289, 135] width 392 height 244
click at [149, 184] on div "Back to Dashboard Change Sender ID Customers Technicians Select a contact Outbo…" at bounding box center [289, 135] width 392 height 244
click at [258, 176] on div "Back to Dashboard Change Sender ID Customers Technicians Select a contact Outbo…" at bounding box center [289, 135] width 392 height 244
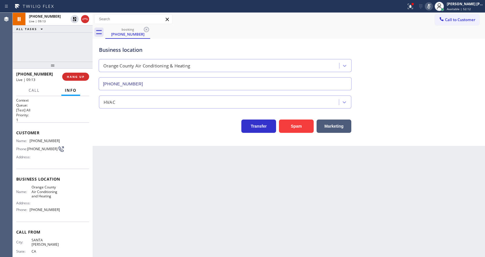
click at [144, 211] on div "Back to Dashboard Change Sender ID Customers Technicians Select a contact Outbo…" at bounding box center [289, 135] width 392 height 244
click at [52, 38] on div "[PHONE_NUMBER] Live | 09:28 ALL TASKS ALL TASKS ACTIVE TASKS TASKS IN WRAP UP" at bounding box center [53, 37] width 80 height 49
click at [128, 149] on div "Back to Dashboard Change Sender ID Customers Technicians Select a contact Outbo…" at bounding box center [289, 135] width 392 height 244
click at [75, 19] on icon at bounding box center [75, 19] width 4 height 4
click at [432, 5] on icon at bounding box center [428, 6] width 7 height 7
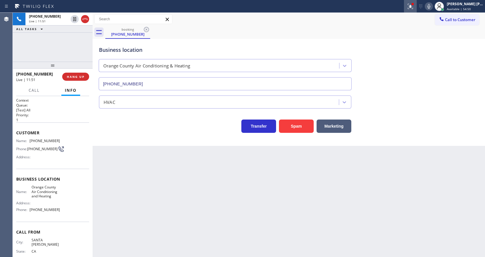
click at [407, 4] on div at bounding box center [410, 6] width 13 height 7
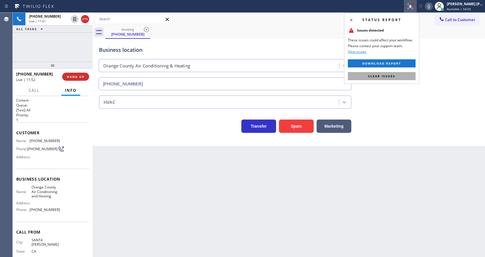
click at [399, 73] on button "Clear issues" at bounding box center [382, 76] width 68 height 8
click at [403, 73] on div "Business location [GEOGRAPHIC_DATA] Air Conditioning & Heating [PHONE_NUMBER]" at bounding box center [289, 64] width 382 height 52
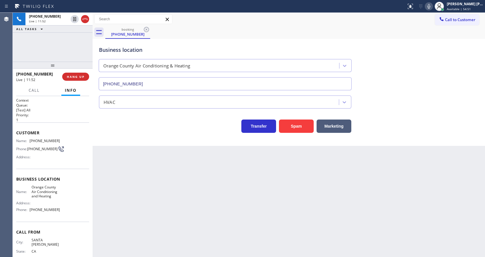
click at [105, 204] on div "Back to Dashboard Change Sender ID Customers Technicians Select a contact Outbo…" at bounding box center [289, 135] width 392 height 244
click at [124, 250] on div "Back to Dashboard Change Sender ID Customers Technicians Select a contact Outbo…" at bounding box center [289, 135] width 392 height 244
click at [201, 204] on div "Back to Dashboard Change Sender ID Customers Technicians Select a contact Outbo…" at bounding box center [289, 135] width 392 height 244
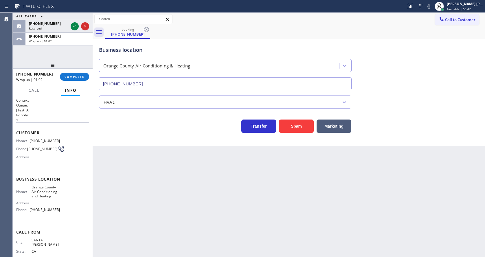
click at [161, 186] on div "Back to Dashboard Change Sender ID Customers Technicians Select a contact Outbo…" at bounding box center [289, 135] width 392 height 244
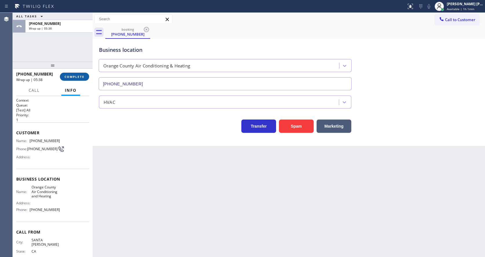
click at [75, 77] on span "COMPLETE" at bounding box center [75, 77] width 20 height 4
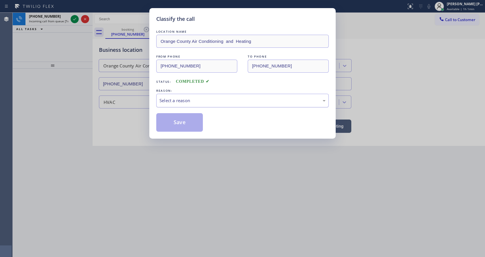
click at [182, 103] on div "Select a reason" at bounding box center [242, 100] width 166 height 7
click at [174, 119] on button "Save" at bounding box center [179, 122] width 47 height 19
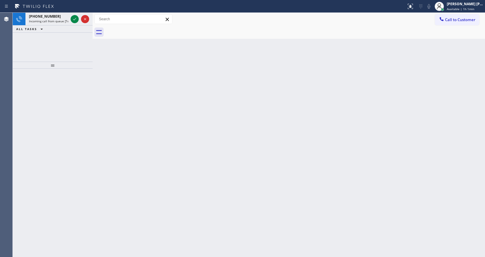
click at [61, 27] on div "ALL TASKS ALL TASKS ACTIVE TASKS TASKS IN WRAP UP" at bounding box center [53, 28] width 80 height 7
click at [72, 18] on icon at bounding box center [74, 19] width 7 height 7
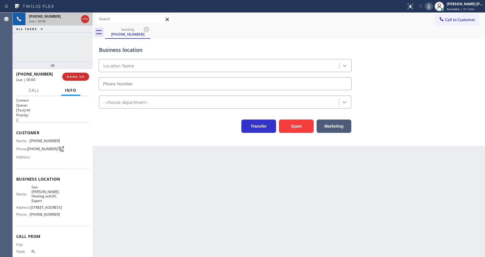
type input "[PHONE_NUMBER]"
click at [122, 130] on div "Transfer Spam Marketing" at bounding box center [225, 125] width 255 height 16
click at [72, 76] on span "HANG UP" at bounding box center [76, 77] width 18 height 4
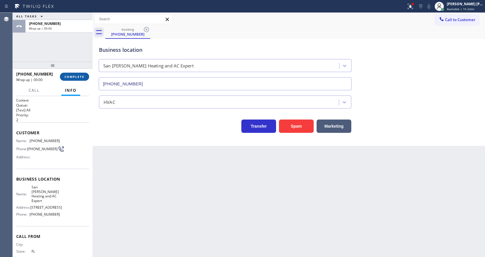
click at [72, 76] on span "COMPLETE" at bounding box center [75, 77] width 20 height 4
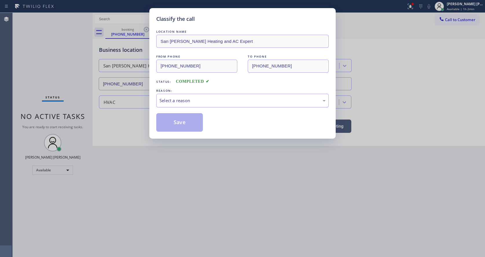
click at [180, 101] on div "Select a reason" at bounding box center [242, 100] width 166 height 7
click at [170, 117] on button "Save" at bounding box center [179, 122] width 47 height 19
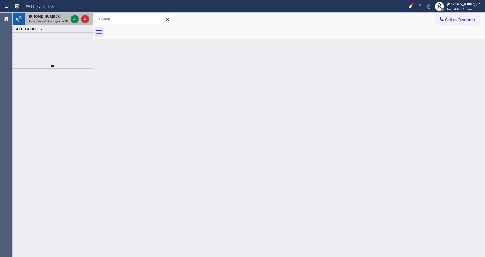
click at [63, 15] on div "[PHONE_NUMBER]" at bounding box center [48, 16] width 39 height 5
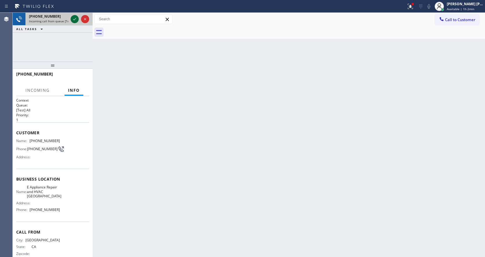
click at [73, 19] on icon at bounding box center [74, 19] width 7 height 7
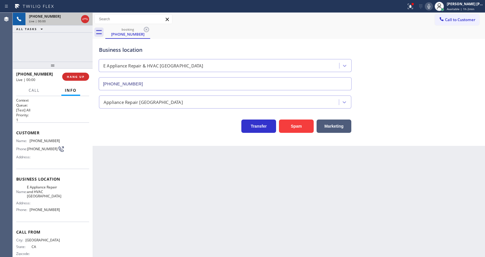
type input "[PHONE_NUMBER]"
click at [294, 129] on button "Spam" at bounding box center [296, 125] width 35 height 13
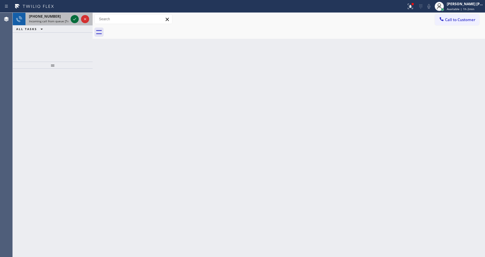
click at [74, 19] on icon at bounding box center [74, 19] width 7 height 7
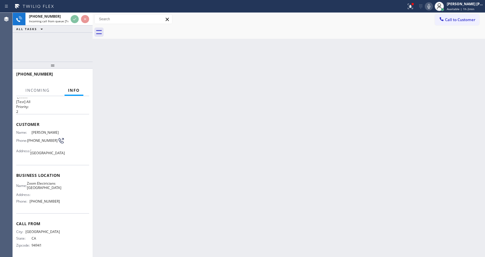
scroll to position [12, 0]
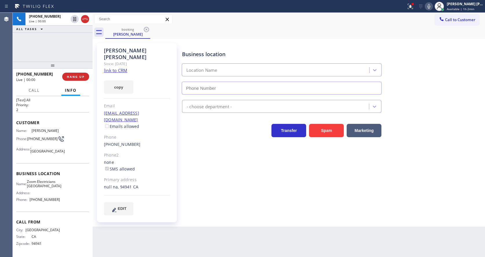
type input "[PHONE_NUMBER]"
click at [215, 148] on div "Business location Zoom Electricians [GEOGRAPHIC_DATA] [PHONE_NUMBER] Electricia…" at bounding box center [332, 129] width 303 height 169
click at [126, 67] on link "link to CRM" at bounding box center [115, 70] width 23 height 6
click at [168, 216] on div "Back to Dashboard Change Sender ID Customers Technicians Select a contact Outbo…" at bounding box center [289, 135] width 392 height 244
click at [64, 112] on div "Customer Name: [PERSON_NAME] Phone: [PHONE_NUMBER] Address: [GEOGRAPHIC_DATA]" at bounding box center [52, 137] width 73 height 51
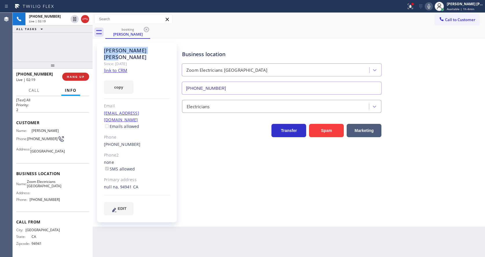
drag, startPoint x: 102, startPoint y: 50, endPoint x: 142, endPoint y: 51, distance: 40.2
click at [142, 51] on div "[PERSON_NAME] Since: [DATE] link to CRM copy Email [EMAIL_ADDRESS][DOMAIN_NAME]…" at bounding box center [137, 132] width 80 height 179
copy div "[PERSON_NAME]"
click at [209, 152] on div "Business location Zoom Electricians [GEOGRAPHIC_DATA] [PHONE_NUMBER] Electricia…" at bounding box center [332, 129] width 303 height 169
drag, startPoint x: 73, startPoint y: 149, endPoint x: 67, endPoint y: 154, distance: 7.8
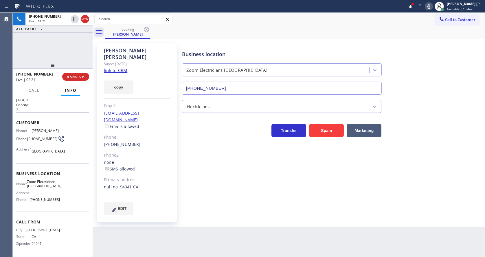
click at [73, 149] on div "Name: [PERSON_NAME] Phone: [PHONE_NUMBER] Address: [GEOGRAPHIC_DATA]" at bounding box center [52, 141] width 73 height 27
drag, startPoint x: 29, startPoint y: 134, endPoint x: 41, endPoint y: 140, distance: 14.2
click at [41, 140] on div "Phone: [PHONE_NUMBER]" at bounding box center [38, 138] width 44 height 7
drag, startPoint x: 198, startPoint y: 215, endPoint x: 185, endPoint y: 217, distance: 13.8
click at [197, 215] on div "Back to Dashboard Change Sender ID Customers Technicians Select a contact Outbo…" at bounding box center [289, 135] width 392 height 244
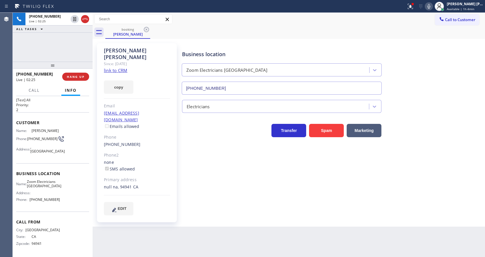
click at [14, 183] on div "Context Queue: [Test] All Priority: 2 Customer Name: [PERSON_NAME] Phone: [PHON…" at bounding box center [53, 176] width 80 height 161
drag, startPoint x: 30, startPoint y: 175, endPoint x: 52, endPoint y: 191, distance: 27.9
click at [52, 191] on div "Name: Zoom Electricians [GEOGRAPHIC_DATA] Address: Phone: [PHONE_NUMBER]" at bounding box center [38, 191] width 44 height 25
click at [52, 191] on div "Address:" at bounding box center [38, 193] width 44 height 4
drag, startPoint x: 47, startPoint y: 187, endPoint x: 29, endPoint y: 177, distance: 20.9
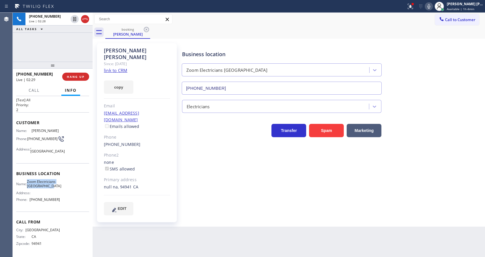
click at [29, 179] on div "Name: Zoom Electricians [GEOGRAPHIC_DATA]" at bounding box center [38, 183] width 44 height 9
click at [149, 218] on div "Back to Dashboard Change Sender ID Customers Technicians Select a contact Outbo…" at bounding box center [289, 135] width 392 height 244
click at [51, 194] on div "Address:" at bounding box center [38, 193] width 44 height 4
drag, startPoint x: 30, startPoint y: 198, endPoint x: 63, endPoint y: 201, distance: 32.5
click at [63, 201] on div "Name: Zoom Electricians [GEOGRAPHIC_DATA] Address: Phone: [PHONE_NUMBER]" at bounding box center [52, 191] width 73 height 25
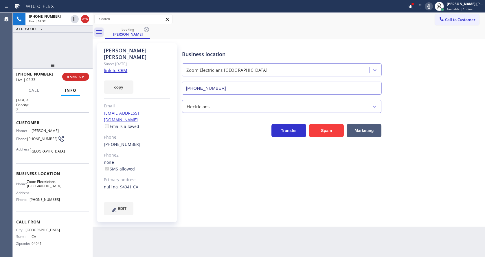
click at [156, 227] on div "Back to Dashboard Change Sender ID Customers Technicians Select a contact Outbo…" at bounding box center [289, 135] width 392 height 244
click at [287, 183] on div "Business location Zoom Electricians [GEOGRAPHIC_DATA] [PHONE_NUMBER] Electricia…" at bounding box center [332, 129] width 303 height 169
click at [429, 6] on icon at bounding box center [428, 6] width 7 height 7
click at [410, 6] on icon at bounding box center [410, 6] width 7 height 7
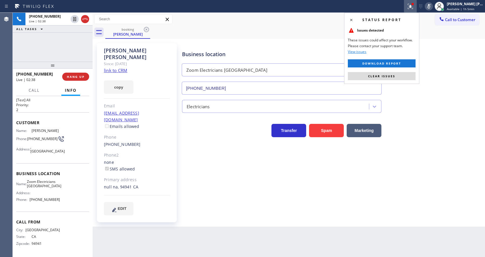
click at [398, 71] on div "Status report Issues detected These issues could affect your workflow. Please c…" at bounding box center [381, 48] width 75 height 71
click at [398, 73] on button "Clear issues" at bounding box center [382, 76] width 68 height 8
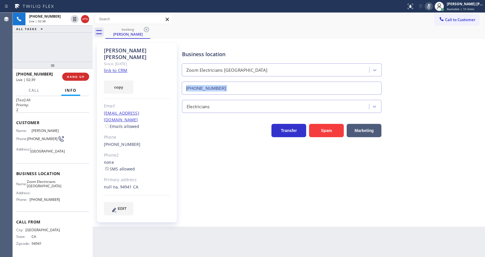
drag, startPoint x: 398, startPoint y: 73, endPoint x: 359, endPoint y: 78, distance: 38.7
click at [398, 73] on div "Business location Zoom Electricians [GEOGRAPHIC_DATA] [PHONE_NUMBER]" at bounding box center [332, 68] width 303 height 52
click at [264, 159] on div "Business location Zoom Electricians [GEOGRAPHIC_DATA] [PHONE_NUMBER] Electricia…" at bounding box center [332, 129] width 303 height 169
click at [431, 7] on icon at bounding box center [428, 6] width 7 height 7
click at [432, 84] on div "Business location Zoom Electricians [GEOGRAPHIC_DATA] [PHONE_NUMBER]" at bounding box center [332, 68] width 303 height 52
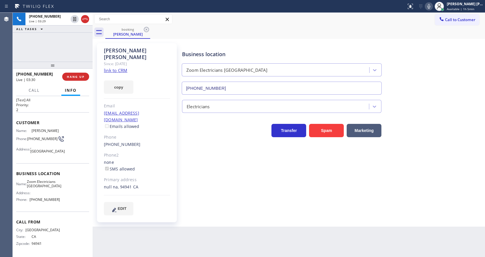
click at [272, 181] on div "Business location Zoom Electricians [GEOGRAPHIC_DATA] [PHONE_NUMBER] Electricia…" at bounding box center [332, 129] width 303 height 169
click at [222, 199] on div "Business location Zoom Electricians [GEOGRAPHIC_DATA] [PHONE_NUMBER] Electricia…" at bounding box center [332, 129] width 303 height 169
click at [192, 234] on div "Back to Dashboard Change Sender ID Customers Technicians Select a contact Outbo…" at bounding box center [289, 135] width 392 height 244
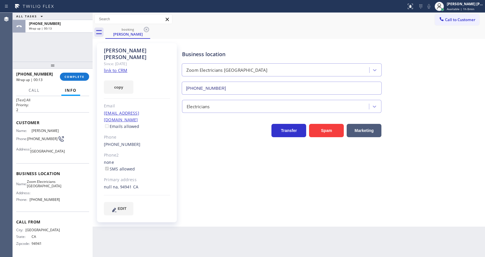
click at [218, 187] on div "Business location Zoom Electricians [GEOGRAPHIC_DATA] [PHONE_NUMBER] Electricia…" at bounding box center [332, 129] width 303 height 169
click at [254, 170] on div "Business location Zoom Electricians [GEOGRAPHIC_DATA] [PHONE_NUMBER] Electricia…" at bounding box center [332, 129] width 303 height 169
click at [124, 67] on link "link to CRM" at bounding box center [115, 70] width 23 height 6
click at [72, 78] on span "COMPLETE" at bounding box center [75, 77] width 20 height 4
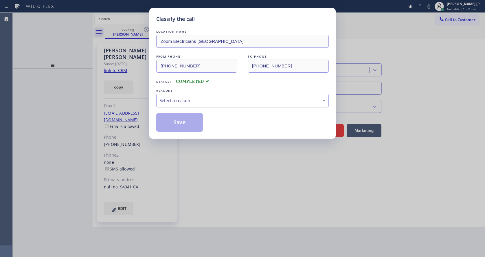
click at [180, 96] on div "Select a reason" at bounding box center [242, 101] width 172 height 14
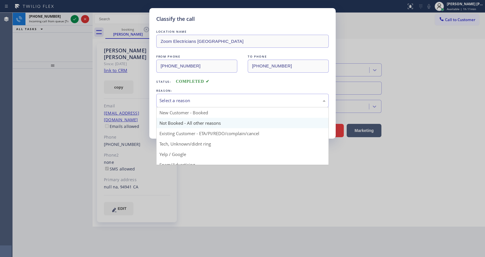
click at [175, 119] on button "Save" at bounding box center [179, 122] width 47 height 19
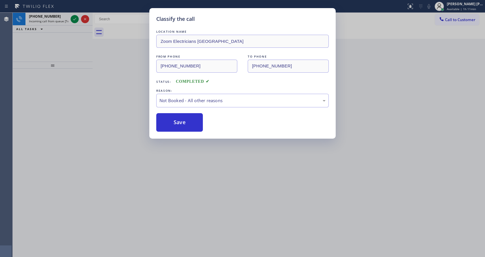
click at [175, 119] on button "Save" at bounding box center [179, 122] width 47 height 19
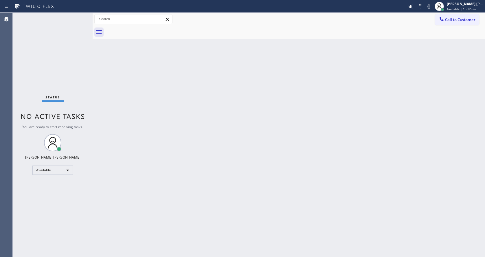
click at [231, 162] on div "Back to Dashboard Change Sender ID Customers Technicians Select a contact Outbo…" at bounding box center [289, 135] width 392 height 244
click at [100, 79] on div "Back to Dashboard Change Sender ID Customers Technicians Select a contact Outbo…" at bounding box center [289, 135] width 392 height 244
click at [223, 189] on div "Back to Dashboard Change Sender ID Customers Technicians Select a contact Outbo…" at bounding box center [289, 135] width 392 height 244
click at [69, 91] on div "Status No active tasks You are ready to start receiving tasks. [PERSON_NAME] [P…" at bounding box center [53, 135] width 80 height 244
click at [457, 21] on span "Call to Customer" at bounding box center [460, 19] width 30 height 5
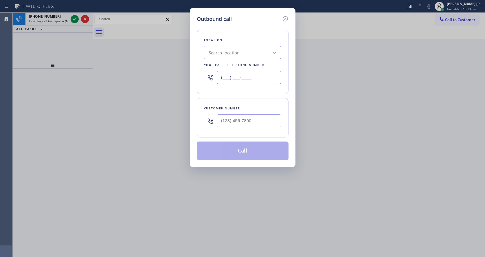
click at [229, 80] on input "(___) ___-____" at bounding box center [249, 77] width 65 height 13
paste input "415) 496-0360"
type input "[PHONE_NUMBER]"
click at [235, 124] on input "(___) ___-____" at bounding box center [249, 120] width 65 height 13
paste input "415) 310-6057"
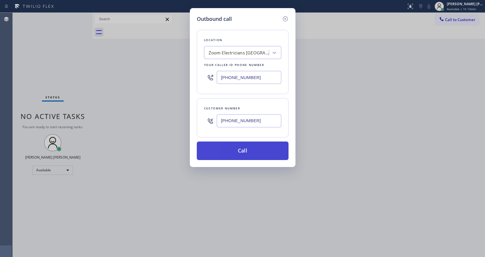
type input "[PHONE_NUMBER]"
click at [232, 146] on button "Call" at bounding box center [243, 150] width 92 height 19
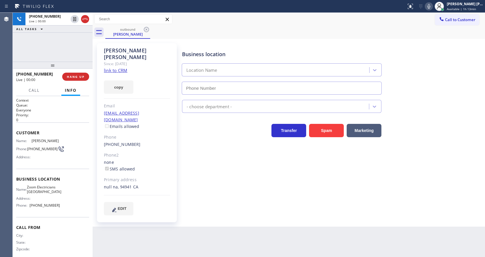
type input "[PHONE_NUMBER]"
click at [181, 143] on div "Business location Zoom Electricians [GEOGRAPHIC_DATA] [PHONE_NUMBER] Electricia…" at bounding box center [332, 129] width 303 height 169
click at [222, 184] on div "Business location Zoom Electricians [GEOGRAPHIC_DATA] [PHONE_NUMBER] Electricia…" at bounding box center [332, 129] width 303 height 169
click at [180, 187] on div "[PERSON_NAME] Since: [DATE] link to CRM copy Email [EMAIL_ADDRESS][DOMAIN_NAME]…" at bounding box center [137, 132] width 87 height 185
click at [244, 209] on div "Business location Zoom Electricians [GEOGRAPHIC_DATA] [PHONE_NUMBER] Electricia…" at bounding box center [332, 135] width 303 height 181
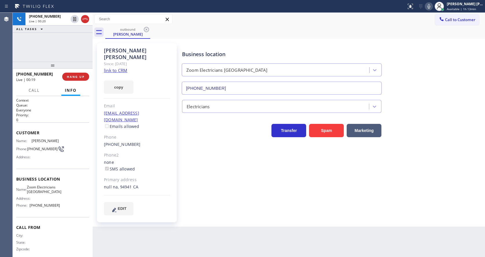
click at [229, 227] on div "Back to Dashboard Change Sender ID Customers Technicians Select a contact Outbo…" at bounding box center [289, 135] width 392 height 244
click at [258, 174] on div "Business location Zoom Electricians [GEOGRAPHIC_DATA] [PHONE_NUMBER] Electricia…" at bounding box center [332, 129] width 303 height 169
click at [197, 197] on div "Business location Zoom Electricians [GEOGRAPHIC_DATA] [PHONE_NUMBER] Electricia…" at bounding box center [332, 129] width 303 height 169
click at [186, 217] on div "Back to Dashboard Change Sender ID Customers Technicians Select a contact Outbo…" at bounding box center [289, 135] width 392 height 244
click at [222, 211] on div "Business location Zoom Electricians [GEOGRAPHIC_DATA] [PHONE_NUMBER] Electricia…" at bounding box center [332, 135] width 303 height 181
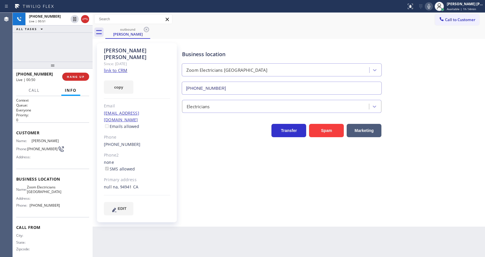
click at [196, 221] on div "Back to Dashboard Change Sender ID Customers Technicians Select a contact Outbo…" at bounding box center [289, 135] width 392 height 244
click at [218, 238] on div "Back to Dashboard Change Sender ID Customers Technicians Select a contact Outbo…" at bounding box center [289, 135] width 392 height 244
click at [172, 238] on div "Back to Dashboard Change Sender ID Customers Technicians Select a contact Outbo…" at bounding box center [289, 135] width 392 height 244
click at [211, 168] on div "Business location Zoom Electricians [GEOGRAPHIC_DATA] [PHONE_NUMBER] Electricia…" at bounding box center [332, 129] width 303 height 169
click at [216, 201] on div "Business location Zoom Electricians [GEOGRAPHIC_DATA] [PHONE_NUMBER] Electricia…" at bounding box center [332, 135] width 303 height 181
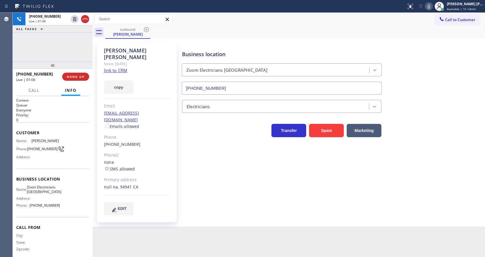
click at [119, 67] on link "link to CRM" at bounding box center [115, 70] width 23 height 6
click at [180, 182] on div "[PERSON_NAME] Since: [DATE] link to CRM copy Email [EMAIL_ADDRESS][DOMAIN_NAME]…" at bounding box center [137, 132] width 87 height 185
click at [257, 210] on div "Business location Zoom Electricians [GEOGRAPHIC_DATA] [PHONE_NUMBER] Electricia…" at bounding box center [332, 135] width 303 height 181
drag, startPoint x: 250, startPoint y: 195, endPoint x: 241, endPoint y: 200, distance: 10.4
click at [248, 196] on div "Business location Zoom Electricians [GEOGRAPHIC_DATA] [PHONE_NUMBER] Electricia…" at bounding box center [332, 129] width 303 height 169
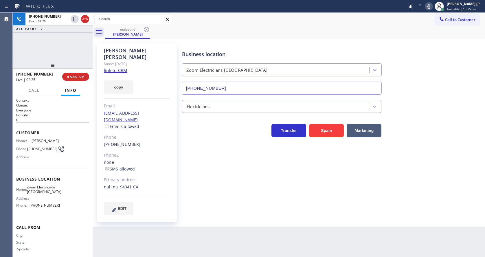
click at [161, 227] on div "Back to Dashboard Change Sender ID Customers Technicians Select a contact Outbo…" at bounding box center [289, 135] width 392 height 244
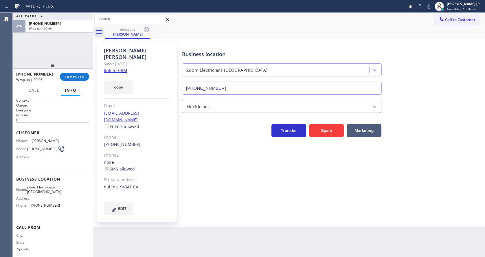
click at [286, 227] on div "Back to Dashboard Change Sender ID Customers Technicians Select a contact Outbo…" at bounding box center [289, 135] width 392 height 244
click at [435, 147] on div "Business location Zoom Electricians [GEOGRAPHIC_DATA] [PHONE_NUMBER] Electricia…" at bounding box center [332, 129] width 303 height 169
drag, startPoint x: 242, startPoint y: 176, endPoint x: 137, endPoint y: 85, distance: 139.7
click at [242, 176] on div "Business location Zoom Electricians [GEOGRAPHIC_DATA] [PHONE_NUMBER] Electricia…" at bounding box center [332, 129] width 303 height 169
click at [76, 78] on span "COMPLETE" at bounding box center [75, 77] width 20 height 4
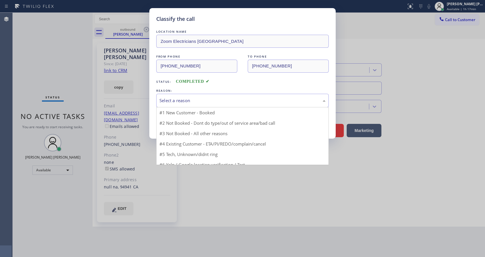
click at [178, 97] on div "Select a reason" at bounding box center [242, 100] width 166 height 7
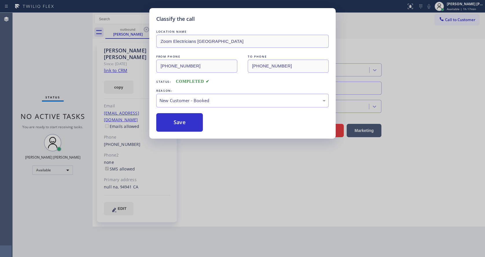
click at [176, 120] on button "Save" at bounding box center [179, 122] width 47 height 19
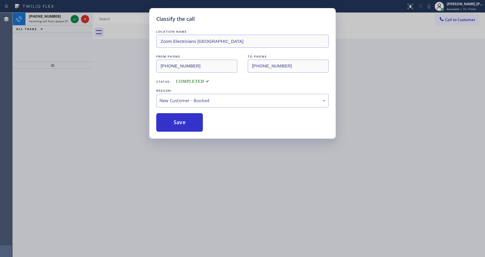
click at [263, 229] on div "Classify the call LOCATION NAME Zoom Electricians [GEOGRAPHIC_DATA] FROM PHONE …" at bounding box center [242, 128] width 485 height 257
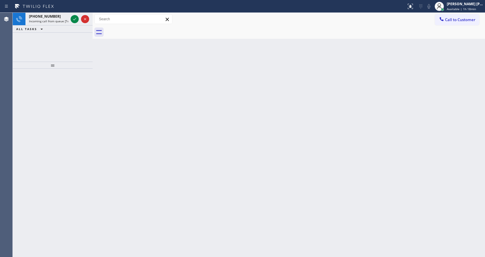
click at [19, 98] on div at bounding box center [53, 163] width 80 height 188
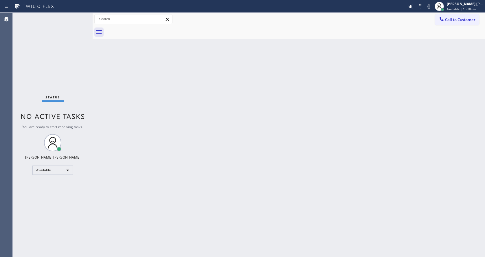
click at [192, 161] on div "Back to Dashboard Change Sender ID Customers Technicians Select a contact Outbo…" at bounding box center [289, 135] width 392 height 244
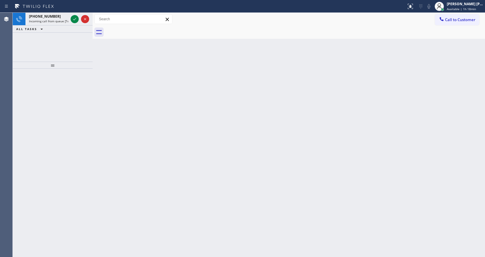
drag, startPoint x: 122, startPoint y: 135, endPoint x: 108, endPoint y: 87, distance: 50.6
click at [122, 135] on div "Back to Dashboard Change Sender ID Customers Technicians Select a contact Outbo…" at bounding box center [289, 135] width 392 height 244
click at [75, 20] on icon at bounding box center [74, 19] width 7 height 7
click at [193, 215] on div "Back to Dashboard Change Sender ID Customers Technicians Select a contact Outbo…" at bounding box center [289, 135] width 392 height 244
click at [74, 18] on icon at bounding box center [74, 19] width 7 height 7
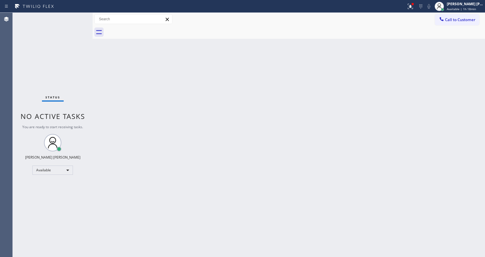
click at [198, 187] on div "Back to Dashboard Change Sender ID Customers Technicians Select a contact Outbo…" at bounding box center [289, 135] width 392 height 244
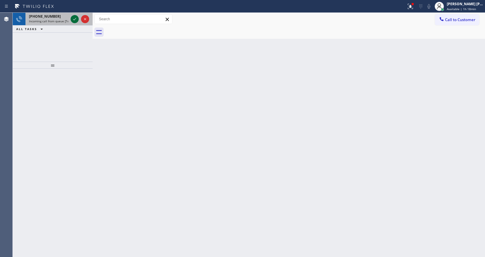
click at [74, 17] on icon at bounding box center [74, 19] width 7 height 7
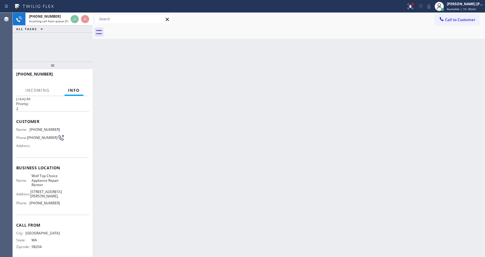
scroll to position [16, 0]
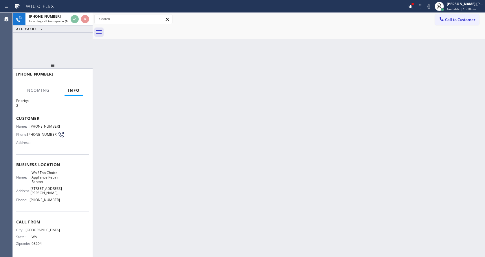
click at [202, 211] on div "Back to Dashboard Change Sender ID Customers Technicians Select a contact Outbo…" at bounding box center [289, 135] width 392 height 244
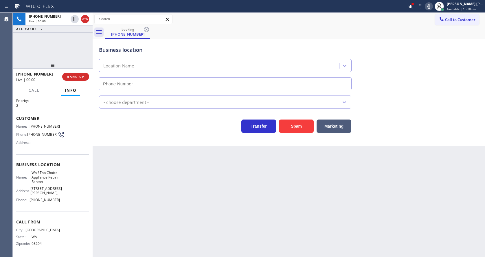
type input "[PHONE_NUMBER]"
drag, startPoint x: 60, startPoint y: 115, endPoint x: 156, endPoint y: 128, distance: 96.4
click at [60, 115] on span "Customer" at bounding box center [52, 117] width 73 height 5
click at [305, 130] on button "Spam" at bounding box center [296, 125] width 35 height 13
click at [180, 222] on div "Back to Dashboard Change Sender ID Customers Technicians Select a contact Outbo…" at bounding box center [289, 135] width 392 height 244
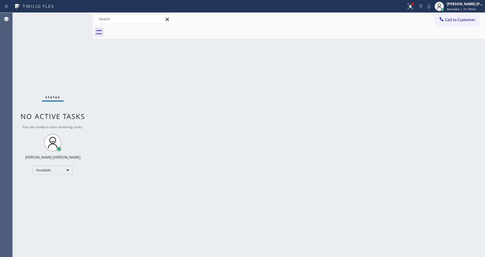
click at [241, 208] on div "Back to Dashboard Change Sender ID Customers Technicians Select a contact Outbo…" at bounding box center [289, 135] width 392 height 244
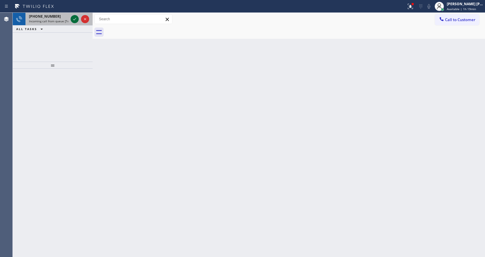
click at [76, 17] on icon at bounding box center [74, 19] width 7 height 7
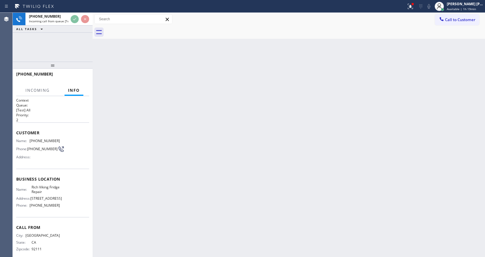
click at [224, 179] on div "Back to Dashboard Change Sender ID Customers Technicians Select a contact Outbo…" at bounding box center [289, 135] width 392 height 244
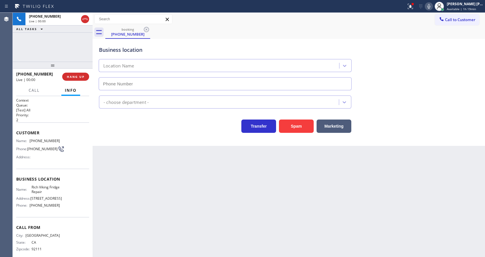
type input "[PHONE_NUMBER]"
click at [122, 196] on div "Back to Dashboard Change Sender ID Customers Technicians Select a contact Outbo…" at bounding box center [289, 135] width 392 height 244
click at [277, 208] on div "Back to Dashboard Change Sender ID Customers Technicians Select a contact Outbo…" at bounding box center [289, 135] width 392 height 244
click at [189, 186] on div "Back to Dashboard Change Sender ID Customers Technicians Select a contact Outbo…" at bounding box center [289, 135] width 392 height 244
click at [259, 216] on div "Back to Dashboard Change Sender ID Customers Technicians Select a contact Outbo…" at bounding box center [289, 135] width 392 height 244
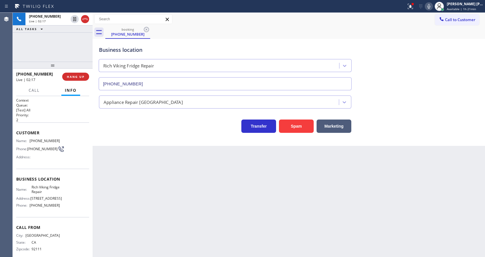
click at [138, 207] on div "Back to Dashboard Change Sender ID Customers Technicians Select a contact Outbo…" at bounding box center [289, 135] width 392 height 244
click at [42, 141] on span "[PHONE_NUMBER]" at bounding box center [45, 141] width 30 height 4
drag, startPoint x: 28, startPoint y: 141, endPoint x: 65, endPoint y: 141, distance: 36.2
click at [65, 141] on div "Name: [PHONE_NUMBER] Phone: [PHONE_NUMBER] Address:" at bounding box center [52, 150] width 73 height 23
click at [190, 187] on div "Back to Dashboard Change Sender ID Customers Technicians Select a contact Outbo…" at bounding box center [289, 135] width 392 height 244
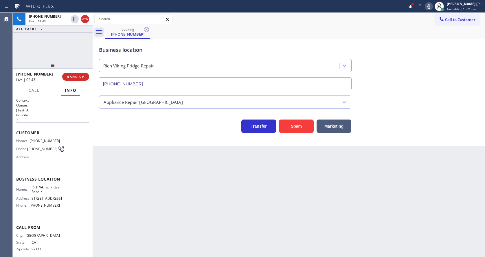
click at [57, 164] on div "Customer Name: [PHONE_NUMBER] Phone: [PHONE_NUMBER] Address:" at bounding box center [52, 145] width 73 height 46
drag, startPoint x: 30, startPoint y: 186, endPoint x: 56, endPoint y: 196, distance: 27.8
click at [56, 196] on div "Business location Name: [PERSON_NAME] Repair Address: [STREET_ADDRESS] Phone: […" at bounding box center [52, 193] width 73 height 48
click at [134, 210] on div "Back to Dashboard Change Sender ID Customers Technicians Select a contact Outbo…" at bounding box center [289, 135] width 392 height 244
drag, startPoint x: 37, startPoint y: 185, endPoint x: 37, endPoint y: 205, distance: 20.8
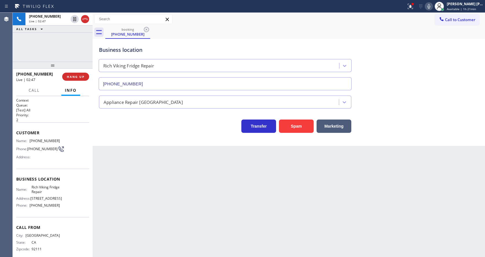
click at [37, 185] on div "Business location Name: [PERSON_NAME] Repair Address: [STREET_ADDRESS] Phone: […" at bounding box center [52, 193] width 73 height 48
click at [160, 182] on div "Back to Dashboard Change Sender ID Customers Technicians Select a contact Outbo…" at bounding box center [289, 135] width 392 height 244
click at [54, 157] on div "Address:" at bounding box center [38, 157] width 44 height 4
drag, startPoint x: 29, startPoint y: 208, endPoint x: 69, endPoint y: 211, distance: 39.7
click at [69, 210] on div "Name: [PERSON_NAME] Repair Address: [STREET_ADDRESS] Phone: [PHONE_NUMBER]" at bounding box center [52, 197] width 73 height 25
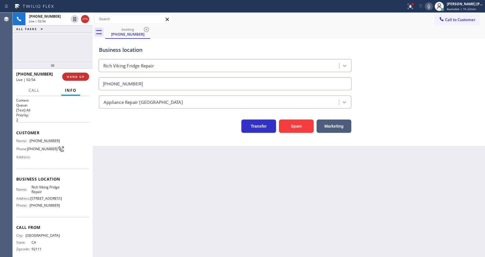
click at [143, 219] on div "Back to Dashboard Change Sender ID Customers Technicians Select a contact Outbo…" at bounding box center [289, 135] width 392 height 244
click at [161, 215] on div "Back to Dashboard Change Sender ID Customers Technicians Select a contact Outbo…" at bounding box center [289, 135] width 392 height 244
click at [188, 230] on div "Back to Dashboard Change Sender ID Customers Technicians Select a contact Outbo…" at bounding box center [289, 135] width 392 height 244
click at [225, 226] on div "Back to Dashboard Change Sender ID Customers Technicians Select a contact Outbo…" at bounding box center [289, 135] width 392 height 244
drag, startPoint x: 173, startPoint y: 172, endPoint x: 170, endPoint y: 190, distance: 17.6
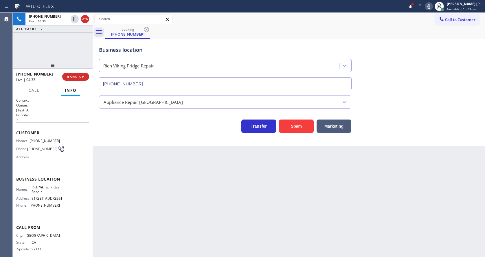
click at [173, 172] on div "Back to Dashboard Change Sender ID Customers Technicians Select a contact Outbo…" at bounding box center [289, 135] width 392 height 244
drag, startPoint x: 235, startPoint y: 219, endPoint x: 220, endPoint y: 233, distance: 21.1
click at [235, 219] on div "Back to Dashboard Change Sender ID Customers Technicians Select a contact Outbo…" at bounding box center [289, 135] width 392 height 244
click at [196, 220] on div "Back to Dashboard Change Sender ID Customers Technicians Select a contact Outbo…" at bounding box center [289, 135] width 392 height 244
click at [102, 199] on div "Back to Dashboard Change Sender ID Customers Technicians Select a contact Outbo…" at bounding box center [289, 135] width 392 height 244
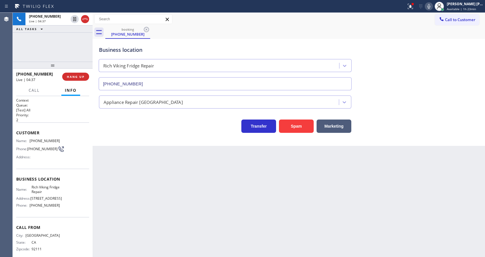
click at [250, 204] on div "Back to Dashboard Change Sender ID Customers Technicians Select a contact Outbo…" at bounding box center [289, 135] width 392 height 244
click at [254, 225] on div "Back to Dashboard Change Sender ID Customers Technicians Select a contact Outbo…" at bounding box center [289, 135] width 392 height 244
click at [150, 207] on div "Back to Dashboard Change Sender ID Customers Technicians Select a contact Outbo…" at bounding box center [289, 135] width 392 height 244
click at [227, 172] on div "Back to Dashboard Change Sender ID Customers Technicians Select a contact Outbo…" at bounding box center [289, 135] width 392 height 244
click at [164, 185] on div "Back to Dashboard Change Sender ID Customers Technicians Select a contact Outbo…" at bounding box center [289, 135] width 392 height 244
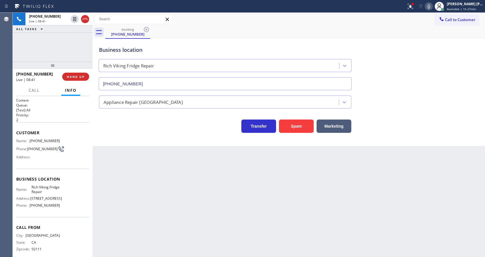
click at [216, 195] on div "Back to Dashboard Change Sender ID Customers Technicians Select a contact Outbo…" at bounding box center [289, 135] width 392 height 244
click at [141, 174] on div "Back to Dashboard Change Sender ID Customers Technicians Select a contact Outbo…" at bounding box center [289, 135] width 392 height 244
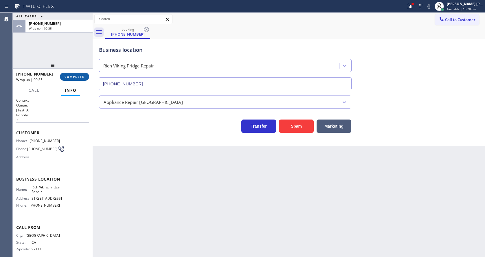
click at [71, 76] on span "COMPLETE" at bounding box center [75, 77] width 20 height 4
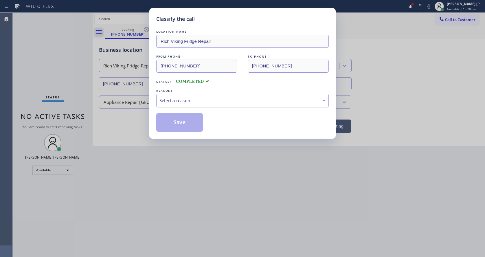
click at [172, 100] on div "Select a reason" at bounding box center [242, 100] width 166 height 7
click at [173, 120] on button "Save" at bounding box center [179, 122] width 47 height 19
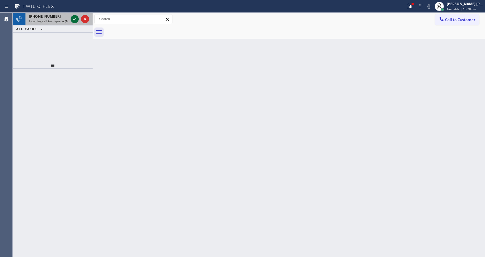
click at [74, 20] on icon at bounding box center [74, 19] width 3 height 2
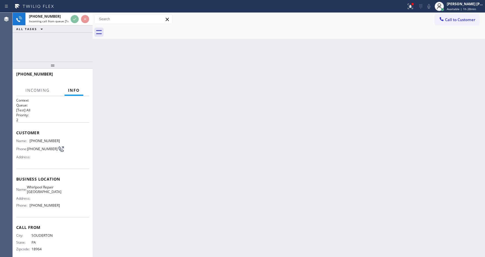
scroll to position [12, 0]
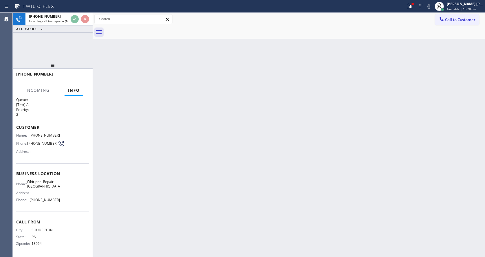
click at [223, 192] on div "Back to Dashboard Change Sender ID Customers Technicians Select a contact Outbo…" at bounding box center [289, 135] width 392 height 244
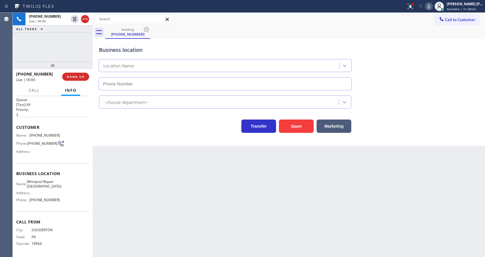
type input "[PHONE_NUMBER]"
click at [304, 122] on button "Spam" at bounding box center [296, 125] width 35 height 13
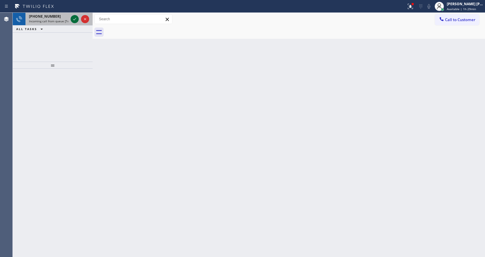
click at [75, 19] on icon at bounding box center [74, 19] width 3 height 2
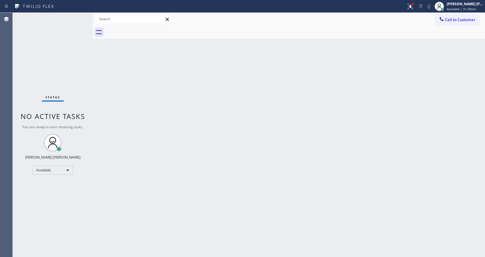
click at [168, 193] on div "Back to Dashboard Change Sender ID Customers Technicians Select a contact Outbo…" at bounding box center [289, 135] width 392 height 244
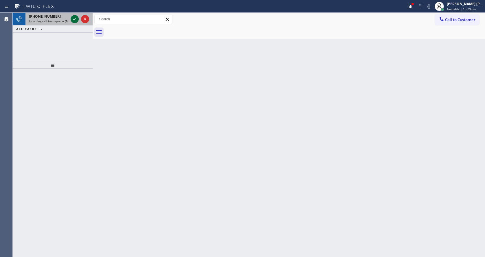
click at [76, 16] on icon at bounding box center [74, 19] width 7 height 7
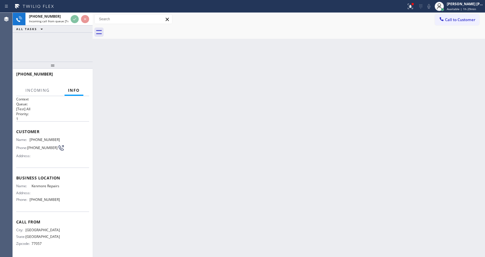
scroll to position [8, 0]
click at [168, 190] on div "Back to Dashboard Change Sender ID Customers Technicians Select a contact Outbo…" at bounding box center [289, 135] width 392 height 244
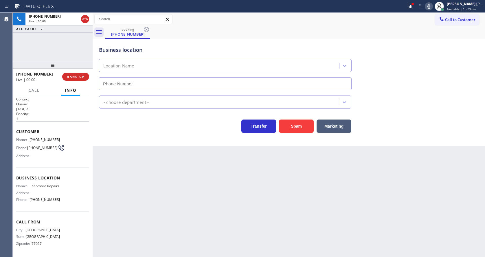
type input "[PHONE_NUMBER]"
click at [219, 205] on div "Back to Dashboard Change Sender ID Customers Technicians Select a contact Outbo…" at bounding box center [289, 135] width 392 height 244
click at [185, 227] on div "Back to Dashboard Change Sender ID Customers Technicians Select a contact Outbo…" at bounding box center [289, 135] width 392 height 244
click at [148, 205] on div "Back to Dashboard Change Sender ID Customers Technicians Select a contact Outbo…" at bounding box center [289, 135] width 392 height 244
click at [238, 207] on div "Back to Dashboard Change Sender ID Customers Technicians Select a contact Outbo…" at bounding box center [289, 135] width 392 height 244
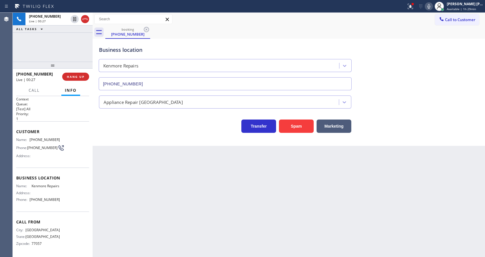
click at [190, 204] on div "Back to Dashboard Change Sender ID Customers Technicians Select a contact Outbo…" at bounding box center [289, 135] width 392 height 244
click at [159, 196] on div "Back to Dashboard Change Sender ID Customers Technicians Select a contact Outbo…" at bounding box center [289, 135] width 392 height 244
click at [237, 215] on div "Back to Dashboard Change Sender ID Customers Technicians Select a contact Outbo…" at bounding box center [289, 135] width 392 height 244
drag, startPoint x: 412, startPoint y: 7, endPoint x: 413, endPoint y: 26, distance: 19.1
click at [412, 6] on icon at bounding box center [410, 6] width 7 height 7
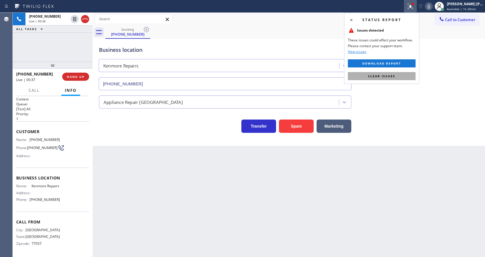
click at [397, 78] on button "Clear issues" at bounding box center [382, 76] width 68 height 8
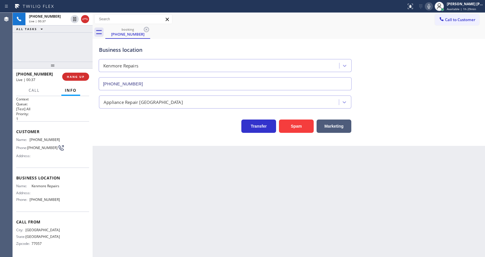
click at [411, 84] on div "Business location Kenmore Repairs [PHONE_NUMBER]" at bounding box center [289, 64] width 382 height 52
click at [176, 208] on div "Back to Dashboard Change Sender ID Customers Technicians Select a contact Outbo…" at bounding box center [289, 135] width 392 height 244
click at [106, 204] on div "Back to Dashboard Change Sender ID Customers Technicians Select a contact Outbo…" at bounding box center [289, 135] width 392 height 244
click at [194, 204] on div "Back to Dashboard Change Sender ID Customers Technicians Select a contact Outbo…" at bounding box center [289, 135] width 392 height 244
drag, startPoint x: 152, startPoint y: 153, endPoint x: 114, endPoint y: 123, distance: 48.8
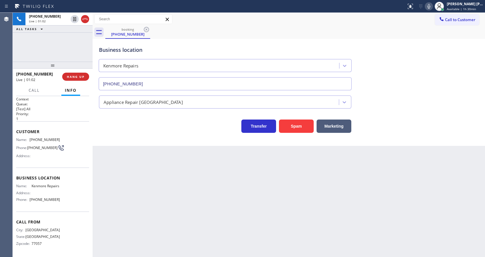
click at [152, 153] on div "Back to Dashboard Change Sender ID Customers Technicians Select a contact Outbo…" at bounding box center [289, 135] width 392 height 244
click at [73, 76] on span "HANG UP" at bounding box center [76, 77] width 18 height 4
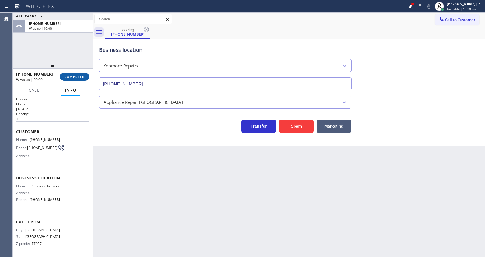
click at [73, 76] on span "COMPLETE" at bounding box center [75, 77] width 20 height 4
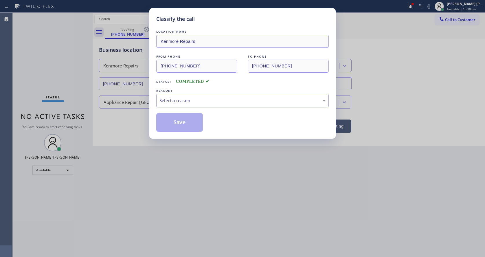
click at [180, 100] on div "Select a reason" at bounding box center [242, 100] width 166 height 7
click at [182, 126] on button "Save" at bounding box center [179, 122] width 47 height 19
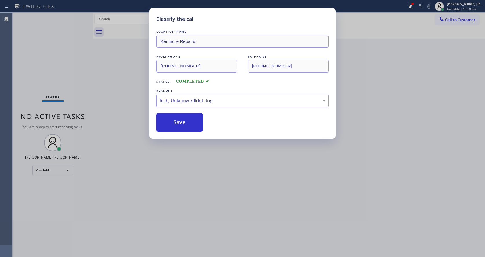
click at [228, 179] on div "Classify the call LOCATION NAME Kenmore Repairs FROM PHONE [PHONE_NUMBER] TO PH…" at bounding box center [242, 128] width 485 height 257
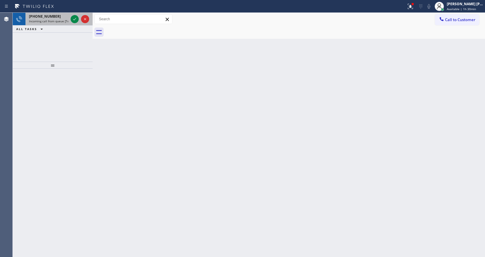
click at [75, 25] on div "[PHONE_NUMBER] Incoming call from queue [Test] All" at bounding box center [53, 19] width 80 height 13
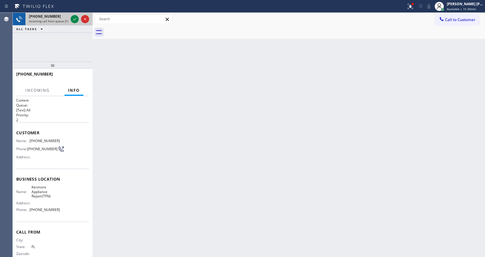
click at [75, 25] on div "[PHONE_NUMBER] Incoming call from queue [Test] All" at bounding box center [53, 19] width 80 height 13
click at [75, 19] on icon at bounding box center [74, 19] width 7 height 7
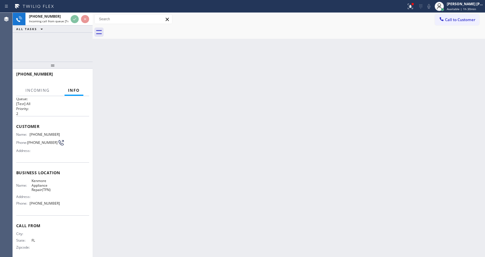
scroll to position [12, 0]
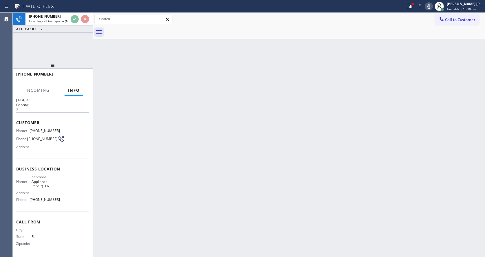
click at [194, 175] on div "Back to Dashboard Change Sender ID Customers Technicians Select a contact Outbo…" at bounding box center [289, 135] width 392 height 244
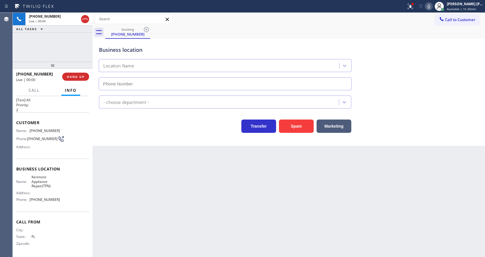
type input "[PHONE_NUMBER]"
click at [301, 130] on button "Spam" at bounding box center [296, 125] width 35 height 13
click at [154, 202] on div "Back to Dashboard Change Sender ID Customers Technicians Select a contact Outbo…" at bounding box center [289, 135] width 392 height 244
click at [256, 188] on div "Back to Dashboard Change Sender ID Customers Technicians Select a contact Outbo…" at bounding box center [289, 135] width 392 height 244
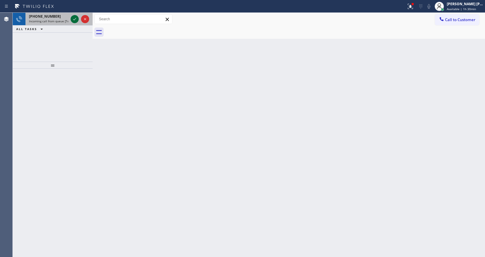
click at [75, 22] on icon at bounding box center [74, 19] width 7 height 7
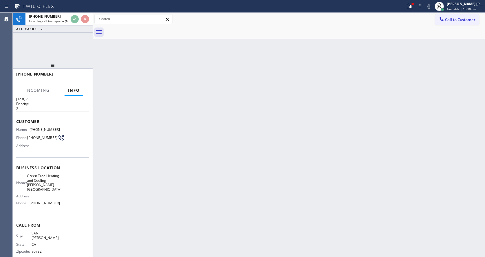
scroll to position [16, 0]
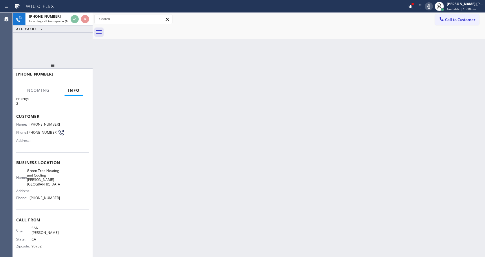
click at [190, 165] on div "Back to Dashboard Change Sender ID Customers Technicians Select a contact Outbo…" at bounding box center [289, 135] width 392 height 244
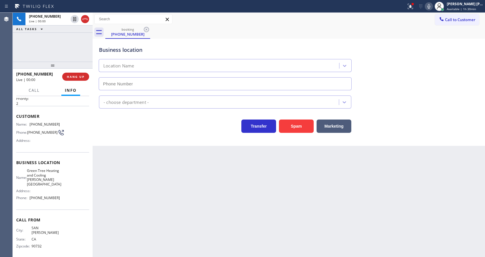
type input "[PHONE_NUMBER]"
click at [298, 121] on button "Spam" at bounding box center [296, 125] width 35 height 13
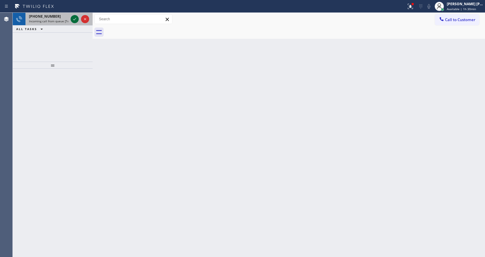
click at [73, 18] on icon at bounding box center [74, 19] width 7 height 7
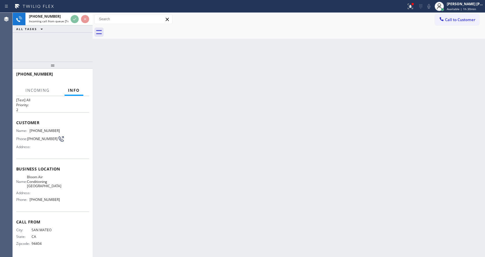
scroll to position [12, 0]
click at [193, 153] on div "Back to Dashboard Change Sender ID Customers Technicians Select a contact Outbo…" at bounding box center [289, 135] width 392 height 244
click at [135, 255] on div "Back to Dashboard Change Sender ID Customers Technicians Select a contact Outbo…" at bounding box center [289, 135] width 392 height 244
click at [242, 182] on div "Back to Dashboard Change Sender ID Customers Technicians Select a contact Outbo…" at bounding box center [289, 135] width 392 height 244
click at [219, 165] on div "Back to Dashboard Change Sender ID Customers Technicians Select a contact Outbo…" at bounding box center [289, 135] width 392 height 244
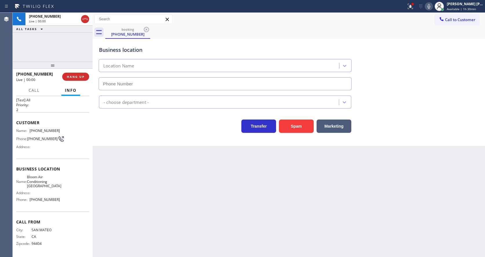
type input "[PHONE_NUMBER]"
click at [159, 132] on div "Transfer Spam Marketing" at bounding box center [225, 125] width 255 height 16
click at [295, 130] on button "Spam" at bounding box center [296, 125] width 35 height 13
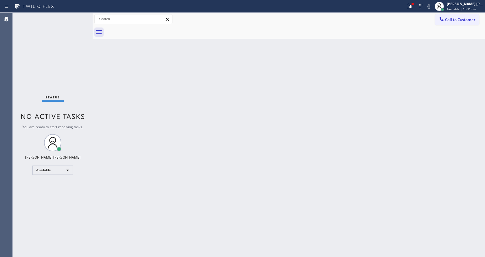
click at [71, 86] on div "Status No active tasks You are ready to start receiving tasks. [PERSON_NAME] [P…" at bounding box center [53, 135] width 80 height 244
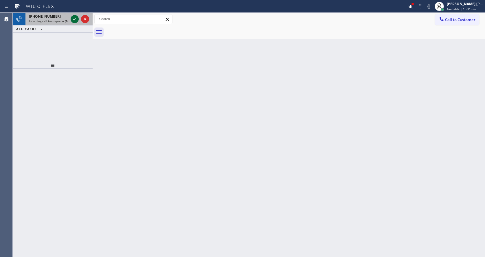
click at [74, 21] on icon at bounding box center [74, 19] width 7 height 7
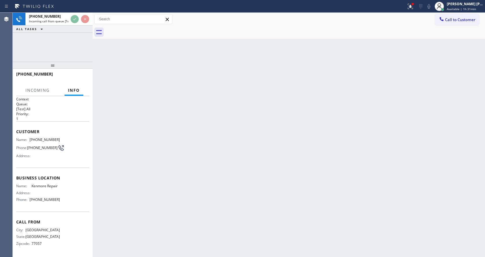
scroll to position [3, 0]
click at [178, 153] on div "Back to Dashboard Change Sender ID Customers Technicians Select a contact Outbo…" at bounding box center [289, 135] width 392 height 244
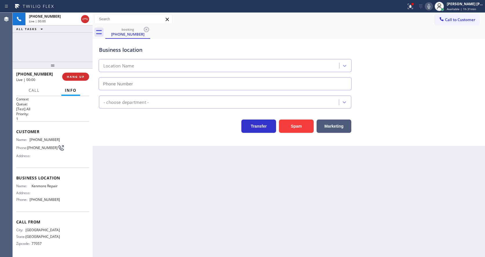
type input "[PHONE_NUMBER]"
click at [134, 186] on div "Back to Dashboard Change Sender ID Customers Technicians Select a contact Outbo…" at bounding box center [289, 135] width 392 height 244
click at [227, 220] on div "Back to Dashboard Change Sender ID Customers Technicians Select a contact Outbo…" at bounding box center [289, 135] width 392 height 244
click at [142, 225] on div "Back to Dashboard Change Sender ID Customers Technicians Select a contact Outbo…" at bounding box center [289, 135] width 392 height 244
click at [144, 160] on div "Back to Dashboard Change Sender ID Customers Technicians Select a contact Outbo…" at bounding box center [289, 135] width 392 height 244
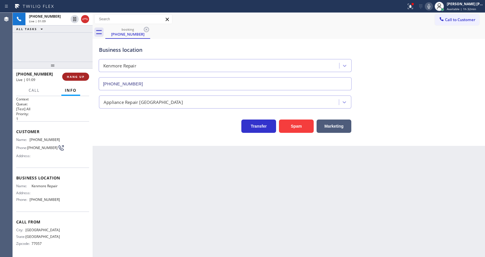
click at [75, 75] on span "HANG UP" at bounding box center [76, 77] width 18 height 4
click at [75, 75] on span "COMPLETE" at bounding box center [75, 77] width 20 height 4
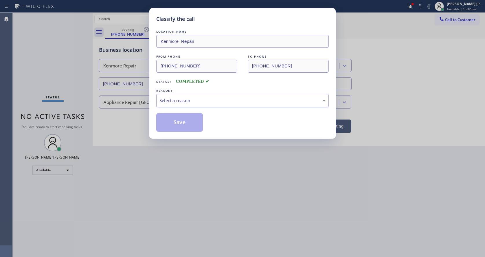
click at [179, 106] on div "Select a reason" at bounding box center [242, 101] width 172 height 14
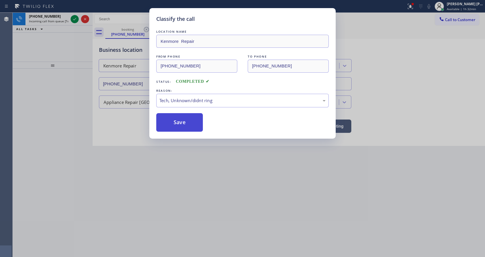
click at [179, 125] on button "Save" at bounding box center [179, 122] width 47 height 19
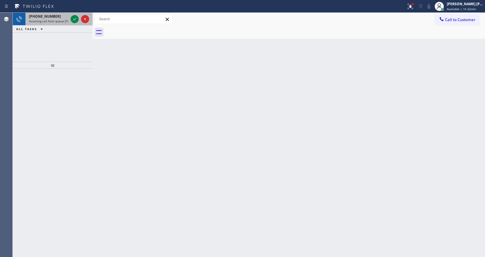
click at [61, 22] on span "Incoming call from queue [Test] All" at bounding box center [53, 21] width 48 height 4
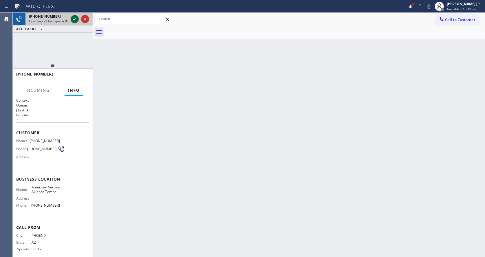
click at [74, 20] on icon at bounding box center [74, 19] width 7 height 7
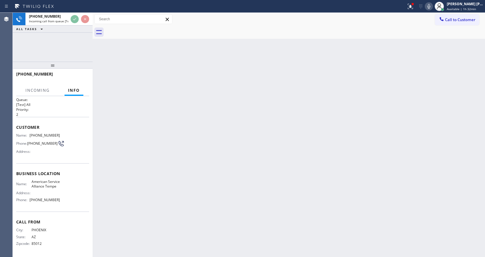
click at [165, 199] on div "Back to Dashboard Change Sender ID Customers Technicians Select a contact Outbo…" at bounding box center [289, 135] width 392 height 244
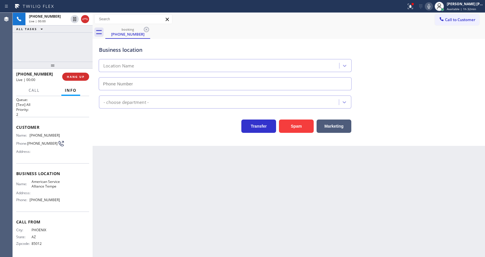
type input "[PHONE_NUMBER]"
click at [298, 132] on button "Spam" at bounding box center [296, 125] width 35 height 13
click at [417, 7] on div at bounding box center [410, 6] width 13 height 7
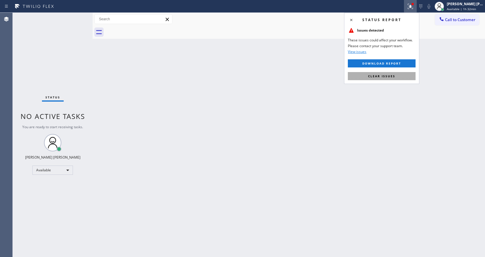
click at [395, 76] on button "Clear issues" at bounding box center [382, 76] width 68 height 8
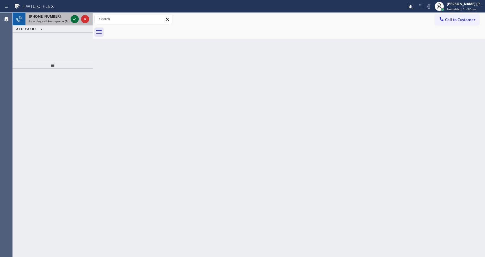
click at [72, 21] on icon at bounding box center [74, 19] width 7 height 7
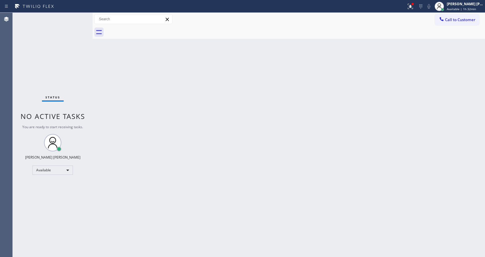
click at [176, 176] on div "Back to Dashboard Change Sender ID Customers Technicians Select a contact Outbo…" at bounding box center [289, 135] width 392 height 244
click at [123, 119] on div "Back to Dashboard Change Sender ID Customers Technicians Select a contact Outbo…" at bounding box center [289, 135] width 392 height 244
click at [78, 15] on div "Status No active tasks You are ready to start receiving tasks. [PERSON_NAME] [P…" at bounding box center [53, 135] width 80 height 244
drag, startPoint x: 93, startPoint y: 22, endPoint x: 87, endPoint y: 21, distance: 6.1
click at [87, 21] on div "Status No active tasks You are ready to start receiving tasks. [PERSON_NAME] [P…" at bounding box center [249, 135] width 472 height 244
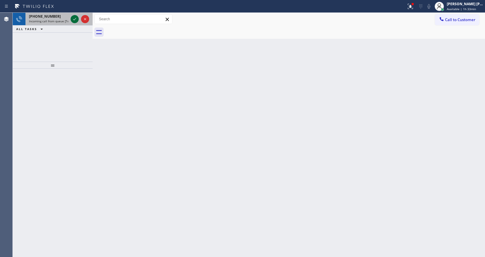
click at [76, 21] on icon at bounding box center [74, 19] width 7 height 7
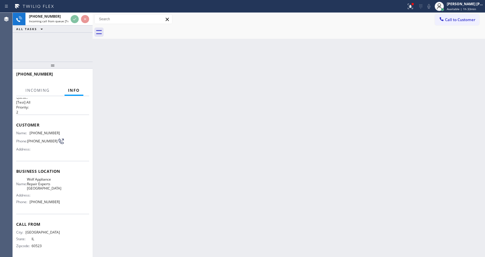
scroll to position [12, 0]
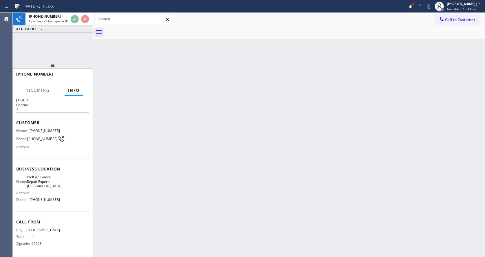
click at [115, 190] on div "Back to Dashboard Change Sender ID Customers Technicians Select a contact Outbo…" at bounding box center [289, 135] width 392 height 244
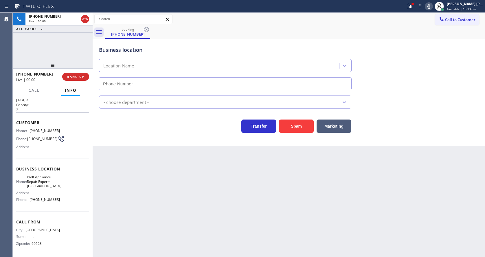
click at [253, 187] on div "Back to Dashboard Change Sender ID Customers Technicians Select a contact Outbo…" at bounding box center [289, 135] width 392 height 244
type input "[PHONE_NUMBER]"
click at [214, 202] on div "Back to Dashboard Change Sender ID Customers Technicians Select a contact Outbo…" at bounding box center [289, 135] width 392 height 244
click at [293, 124] on button "Spam" at bounding box center [296, 125] width 35 height 13
click at [176, 222] on div "Back to Dashboard Change Sender ID Customers Technicians Select a contact Outbo…" at bounding box center [289, 135] width 392 height 244
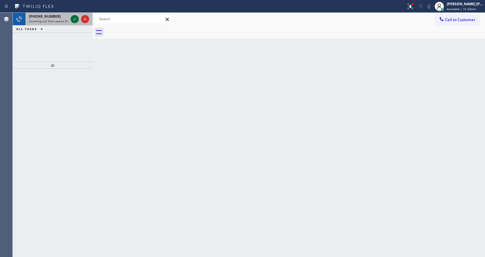
click at [73, 16] on icon at bounding box center [74, 19] width 7 height 7
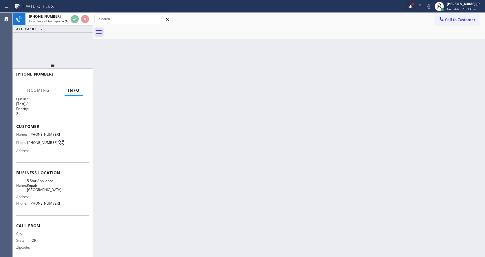
scroll to position [8, 0]
click at [250, 161] on div "Back to Dashboard Change Sender ID Customers Technicians Select a contact Outbo…" at bounding box center [289, 135] width 392 height 244
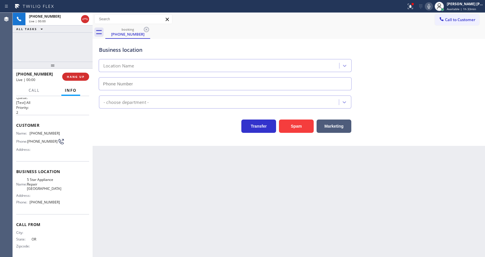
type input "[PHONE_NUMBER]"
click at [295, 126] on button "Spam" at bounding box center [296, 125] width 35 height 13
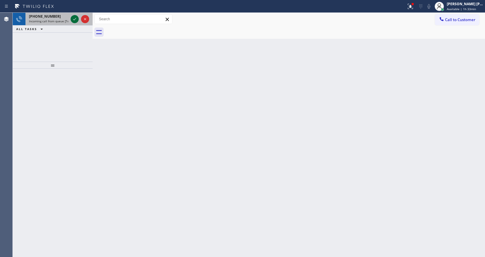
click at [73, 22] on icon at bounding box center [74, 19] width 7 height 7
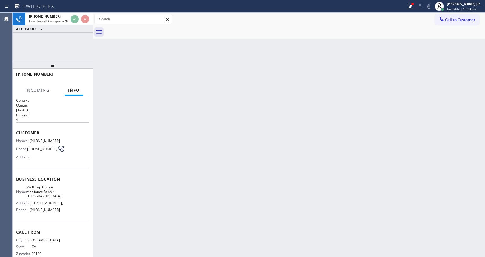
scroll to position [21, 0]
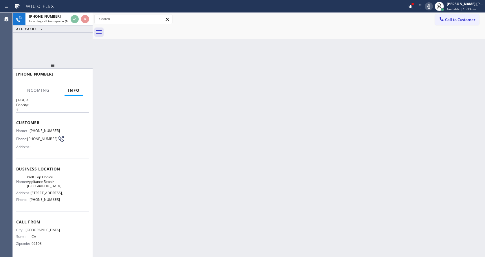
click at [177, 171] on div "Back to Dashboard Change Sender ID Customers Technicians Select a contact Outbo…" at bounding box center [289, 135] width 392 height 244
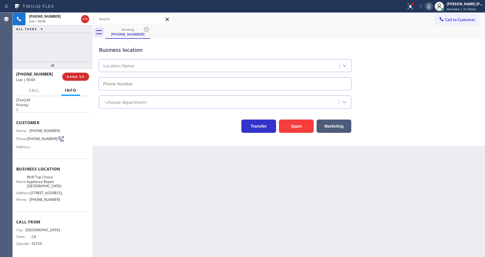
type input "[PHONE_NUMBER]"
click at [300, 125] on button "Spam" at bounding box center [296, 125] width 35 height 13
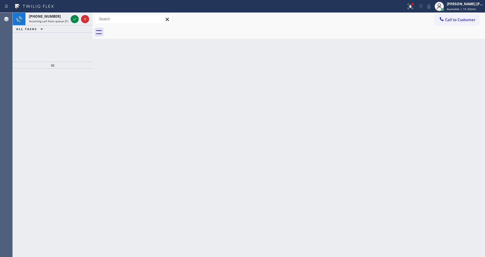
click at [73, 17] on icon at bounding box center [74, 19] width 7 height 7
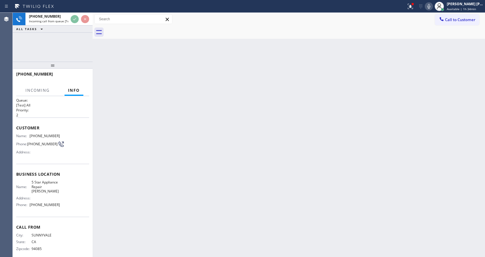
scroll to position [8, 0]
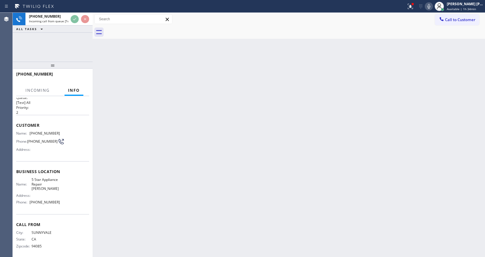
click at [227, 181] on div "Back to Dashboard Change Sender ID Customers Technicians Select a contact Outbo…" at bounding box center [289, 135] width 392 height 244
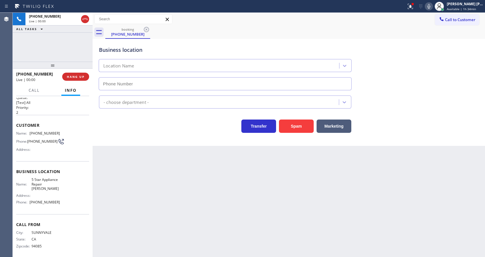
type input "[PHONE_NUMBER]"
click at [297, 126] on button "Spam" at bounding box center [296, 125] width 35 height 13
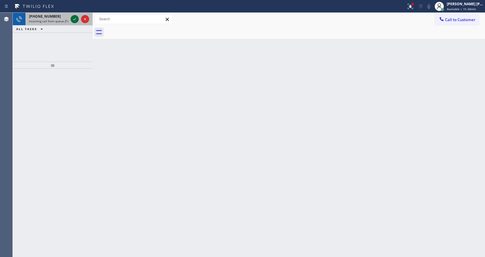
click at [76, 16] on icon at bounding box center [74, 19] width 7 height 7
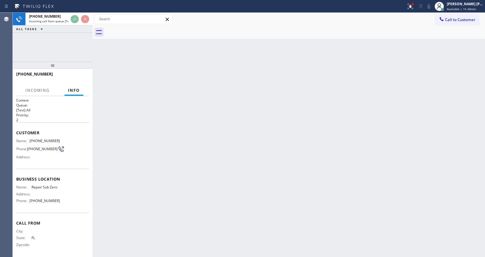
scroll to position [3, 0]
click at [162, 181] on div "Back to Dashboard Change Sender ID Customers Technicians Select a contact Outbo…" at bounding box center [289, 135] width 392 height 244
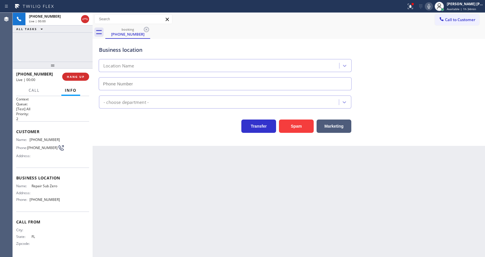
type input "[PHONE_NUMBER]"
click at [287, 127] on button "Spam" at bounding box center [296, 125] width 35 height 13
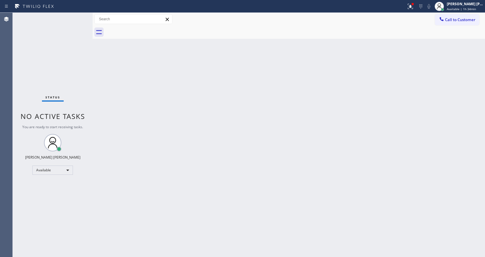
click at [76, 17] on div "Status No active tasks You are ready to start receiving tasks. [PERSON_NAME] [P…" at bounding box center [53, 135] width 80 height 244
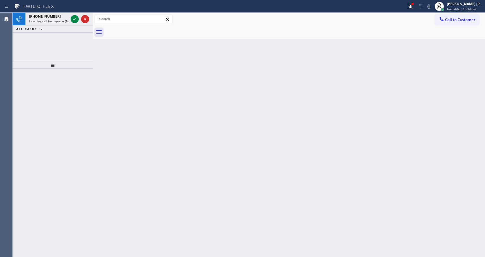
click at [76, 17] on icon at bounding box center [74, 19] width 7 height 7
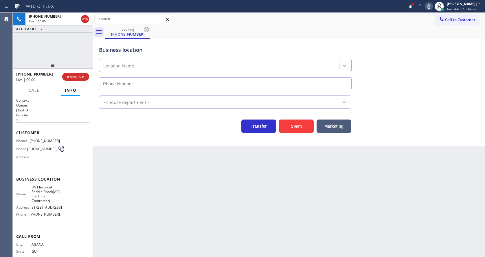
type input "[PHONE_NUMBER]"
click at [195, 184] on div "Back to Dashboard Change Sender ID Customers Technicians Select a contact Outbo…" at bounding box center [289, 135] width 392 height 244
click at [187, 254] on div "Back to Dashboard Change Sender ID Customers Technicians Select a contact Outbo…" at bounding box center [289, 135] width 392 height 244
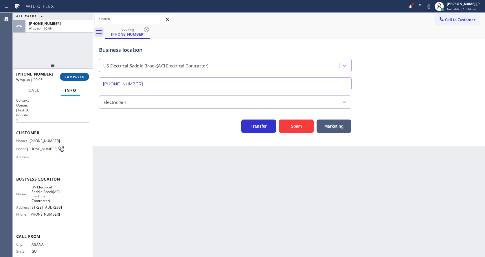
click at [75, 73] on button "COMPLETE" at bounding box center [74, 77] width 29 height 8
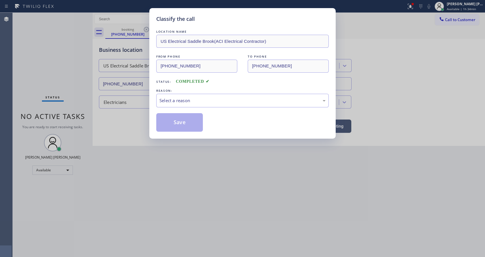
click at [179, 95] on div "Select a reason" at bounding box center [242, 101] width 172 height 14
click at [179, 119] on button "Save" at bounding box center [179, 122] width 47 height 19
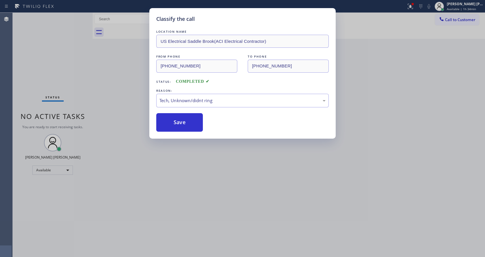
click at [194, 182] on div "Classify the call LOCATION NAME US Electrical Saddle Brook(ACI Electrical Contr…" at bounding box center [242, 128] width 485 height 257
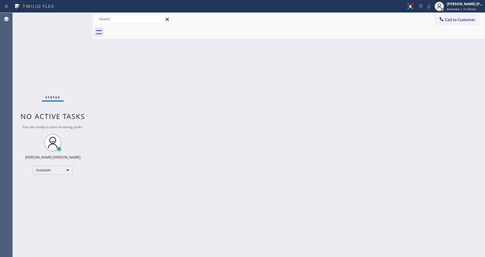
click at [120, 69] on div "Back to Dashboard Change Sender ID Customers Technicians Select a contact Outbo…" at bounding box center [289, 135] width 392 height 244
click at [78, 17] on div "Status No active tasks You are ready to start receiving tasks. [PERSON_NAME] [P…" at bounding box center [53, 135] width 80 height 244
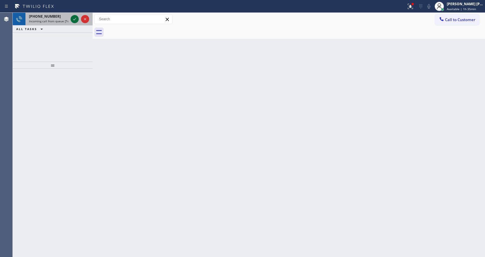
click at [78, 17] on div at bounding box center [75, 19] width 8 height 7
click at [196, 159] on div "Back to Dashboard Change Sender ID Customers Technicians Select a contact Outbo…" at bounding box center [289, 135] width 392 height 244
click at [77, 17] on icon at bounding box center [74, 19] width 7 height 7
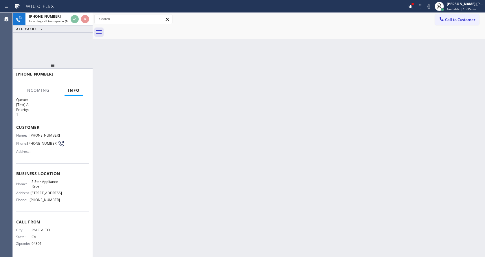
scroll to position [8, 0]
click at [247, 178] on div "Back to Dashboard Change Sender ID Customers Technicians Select a contact Outbo…" at bounding box center [289, 135] width 392 height 244
click at [188, 223] on div "Back to Dashboard Change Sender ID Customers Technicians Select a contact Outbo…" at bounding box center [289, 135] width 392 height 244
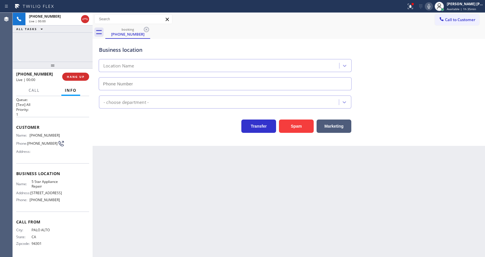
type input "[PHONE_NUMBER]"
click at [171, 198] on div "Back to Dashboard Change Sender ID Customers Technicians Select a contact Outbo…" at bounding box center [289, 135] width 392 height 244
click at [137, 200] on div "Back to Dashboard Change Sender ID Customers Technicians Select a contact Outbo…" at bounding box center [289, 135] width 392 height 244
click at [222, 217] on div "Back to Dashboard Change Sender ID Customers Technicians Select a contact Outbo…" at bounding box center [289, 135] width 392 height 244
click at [407, 6] on div at bounding box center [410, 6] width 13 height 7
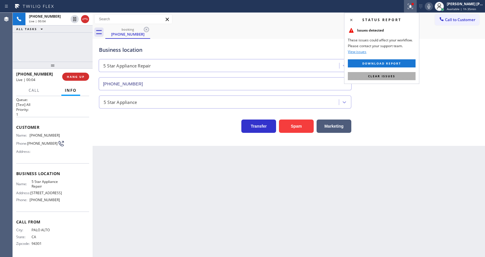
click at [401, 77] on button "Clear issues" at bounding box center [382, 76] width 68 height 8
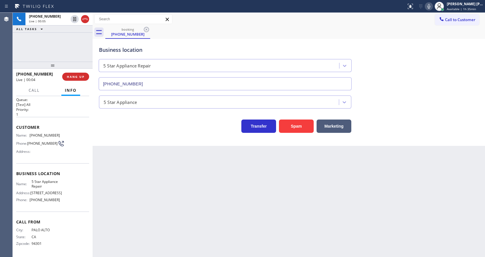
click at [415, 77] on div "Business location 5 Star Appliance Repair [PHONE_NUMBER]" at bounding box center [289, 64] width 382 height 52
click at [216, 187] on div "Back to Dashboard Change Sender ID Customers Technicians Select a contact Outbo…" at bounding box center [289, 135] width 392 height 244
click at [327, 198] on div "Back to Dashboard Change Sender ID Customers Technicians Select a contact Outbo…" at bounding box center [289, 135] width 392 height 244
click at [164, 201] on div "Back to Dashboard Change Sender ID Customers Technicians Select a contact Outbo…" at bounding box center [289, 135] width 392 height 244
click at [244, 185] on div "Back to Dashboard Change Sender ID Customers Technicians Select a contact Outbo…" at bounding box center [289, 135] width 392 height 244
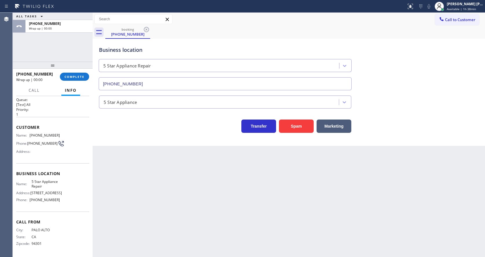
click at [136, 201] on div "Back to Dashboard Change Sender ID Customers Technicians Select a contact Outbo…" at bounding box center [289, 135] width 392 height 244
click at [198, 185] on div "Back to Dashboard Change Sender ID Customers Technicians Select a contact Outbo…" at bounding box center [289, 135] width 392 height 244
drag, startPoint x: 30, startPoint y: 134, endPoint x: 66, endPoint y: 134, distance: 36.2
click at [66, 134] on div "Name: [PHONE_NUMBER] Phone: [PHONE_NUMBER] Address:" at bounding box center [52, 144] width 73 height 23
drag, startPoint x: 188, startPoint y: 183, endPoint x: 148, endPoint y: 256, distance: 83.1
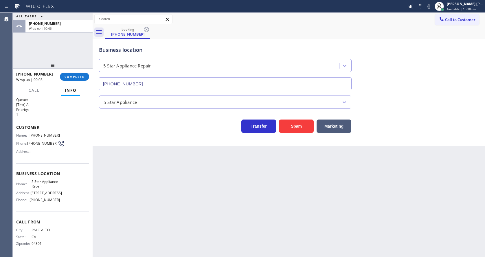
click at [184, 185] on div "Back to Dashboard Change Sender ID Customers Technicians Select a contact Outbo…" at bounding box center [289, 135] width 392 height 244
click at [29, 213] on div "Call From City: [GEOGRAPHIC_DATA]: [US_STATE] Zipcode: 94301" at bounding box center [52, 233] width 73 height 44
drag, startPoint x: 29, startPoint y: 181, endPoint x: 47, endPoint y: 187, distance: 18.4
click at [47, 187] on div "Name: 5 Star Appliance Repair" at bounding box center [38, 183] width 44 height 9
click at [168, 209] on div "Back to Dashboard Change Sender ID Customers Technicians Select a contact Outbo…" at bounding box center [289, 135] width 392 height 244
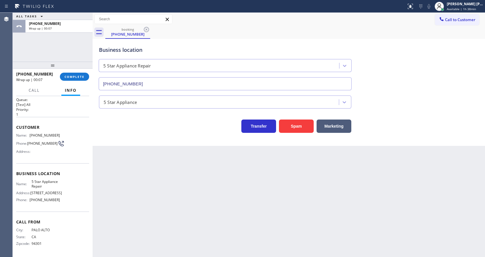
drag, startPoint x: 60, startPoint y: 199, endPoint x: 53, endPoint y: 210, distance: 12.5
click at [60, 199] on div "Name: 5 Star Appliance Repair Address: [STREET_ADDRESS] Phone: [PHONE_NUMBER]" at bounding box center [52, 191] width 73 height 25
drag, startPoint x: 30, startPoint y: 201, endPoint x: 69, endPoint y: 203, distance: 39.5
click at [69, 203] on div "Name: 5 Star Appliance Repair Address: [STREET_ADDRESS] Phone: [PHONE_NUMBER]" at bounding box center [52, 191] width 73 height 25
drag, startPoint x: 161, startPoint y: 197, endPoint x: 154, endPoint y: 249, distance: 52.6
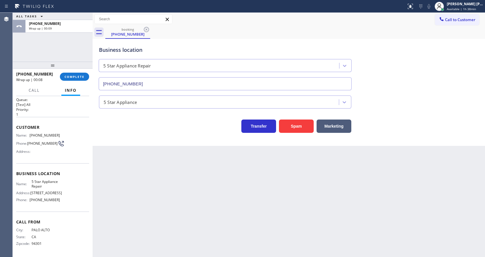
click at [158, 201] on div "Back to Dashboard Change Sender ID Customers Technicians Select a contact Outbo…" at bounding box center [289, 135] width 392 height 244
click at [304, 201] on div "Back to Dashboard Change Sender ID Customers Technicians Select a contact Outbo…" at bounding box center [289, 135] width 392 height 244
click at [283, 197] on div "Back to Dashboard Change Sender ID Customers Technicians Select a contact Outbo…" at bounding box center [289, 135] width 392 height 244
click at [130, 127] on div "Transfer Spam Marketing" at bounding box center [225, 125] width 255 height 16
click at [150, 160] on div "Back to Dashboard Change Sender ID Customers Technicians Select a contact Outbo…" at bounding box center [289, 135] width 392 height 244
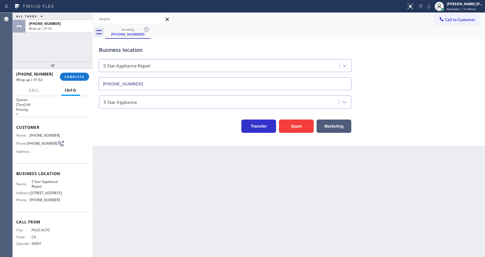
click at [259, 201] on div "Back to Dashboard Change Sender ID Customers Technicians Select a contact Outbo…" at bounding box center [289, 135] width 392 height 244
click at [69, 70] on div "[PHONE_NUMBER] Wrap up | 03:04 COMPLETE" at bounding box center [52, 76] width 73 height 15
click at [70, 72] on div "[PHONE_NUMBER] Wrap up | 03:05 COMPLETE" at bounding box center [52, 76] width 73 height 15
click at [72, 76] on span "COMPLETE" at bounding box center [75, 77] width 20 height 4
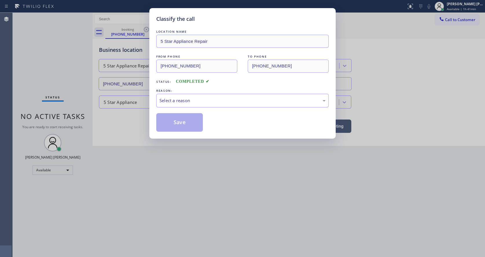
click at [168, 102] on div "Select a reason" at bounding box center [242, 100] width 166 height 7
click at [174, 119] on button "Save" at bounding box center [179, 122] width 47 height 19
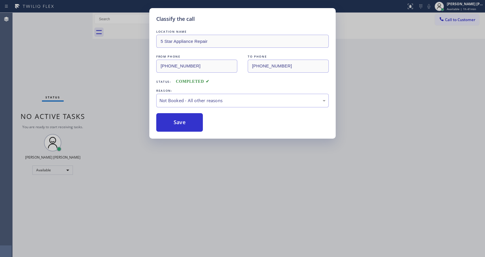
click at [210, 160] on div "Classify the call LOCATION NAME 5 Star Appliance Repair FROM PHONE [PHONE_NUMBE…" at bounding box center [242, 128] width 485 height 257
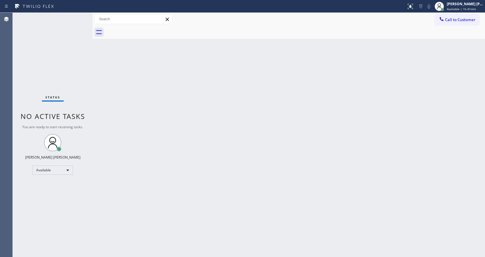
click at [231, 139] on div "Back to Dashboard Change Sender ID Customers Technicians Select a contact Outbo…" at bounding box center [289, 135] width 392 height 244
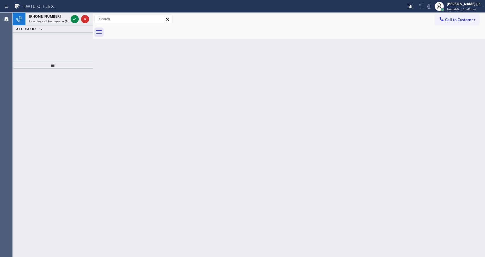
click at [241, 131] on div "Back to Dashboard Change Sender ID Customers Technicians Select a contact Outbo…" at bounding box center [289, 135] width 392 height 244
click at [56, 23] on div "[PHONE_NUMBER] Incoming call from queue [Test] All" at bounding box center [47, 19] width 44 height 13
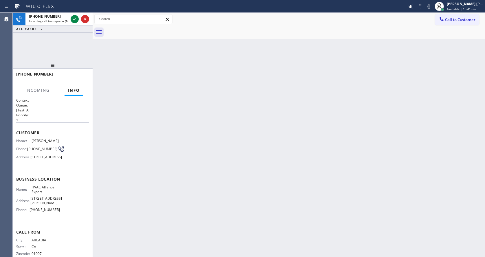
drag, startPoint x: 247, startPoint y: 139, endPoint x: 319, endPoint y: 105, distance: 80.1
click at [248, 139] on div "Back to Dashboard Change Sender ID Customers Technicians Select a contact Outbo…" at bounding box center [289, 135] width 392 height 244
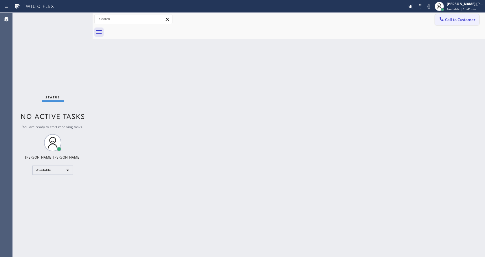
click at [450, 19] on span "Call to Customer" at bounding box center [460, 19] width 30 height 5
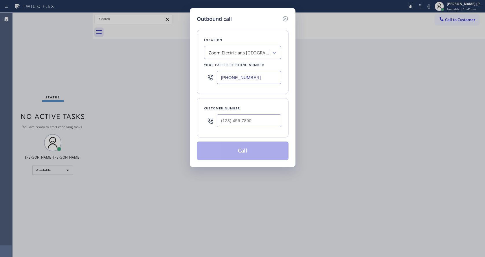
click at [234, 82] on input "[PHONE_NUMBER]" at bounding box center [249, 77] width 65 height 13
paste input "855) 731-4952"
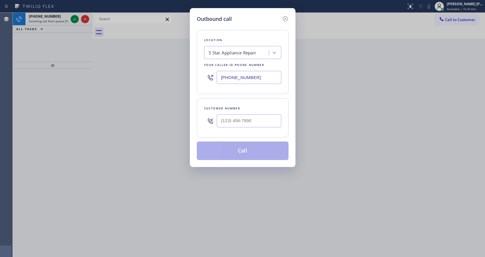
type input "[PHONE_NUMBER]"
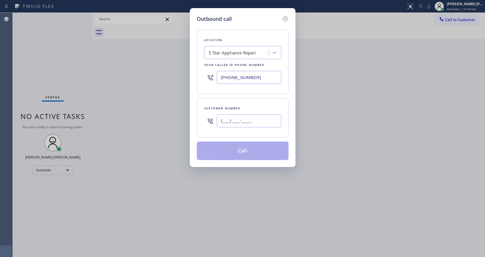
click at [225, 118] on input "(___) ___-____" at bounding box center [249, 120] width 65 height 13
paste input "650) 799-3553"
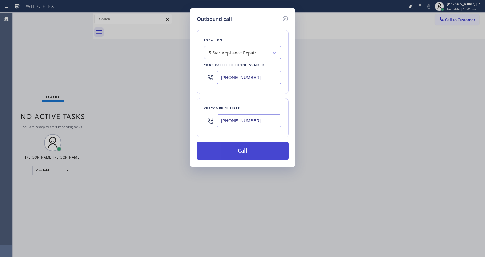
type input "[PHONE_NUMBER]"
click at [239, 156] on button "Call" at bounding box center [243, 150] width 92 height 19
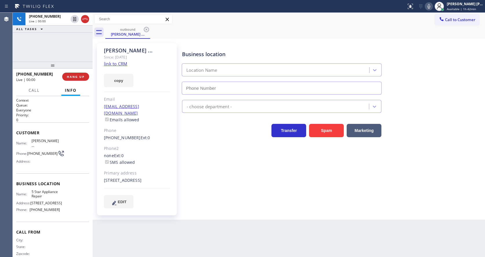
type input "[PHONE_NUMBER]"
click at [73, 79] on button "HANG UP" at bounding box center [75, 77] width 27 height 8
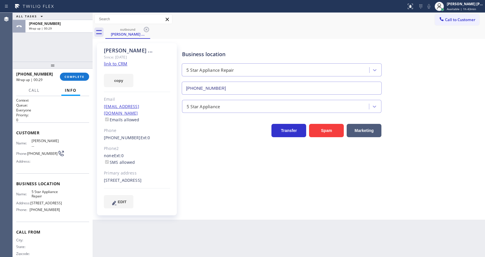
click at [215, 164] on div "Business location 5 Star Appliance Repair [PHONE_NUMBER] 5 Star Appliance Trans…" at bounding box center [332, 126] width 303 height 162
click at [77, 77] on span "COMPLETE" at bounding box center [75, 77] width 20 height 4
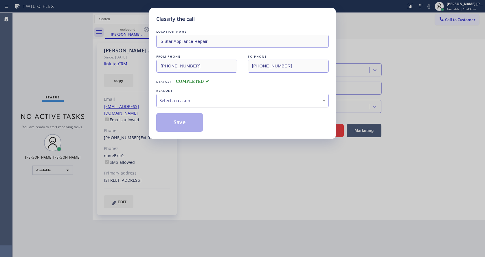
click at [194, 100] on div "Select a reason" at bounding box center [242, 100] width 166 height 7
click at [175, 126] on button "Save" at bounding box center [179, 122] width 47 height 19
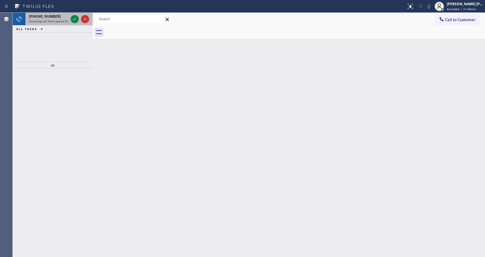
click at [70, 20] on div at bounding box center [79, 19] width 21 height 13
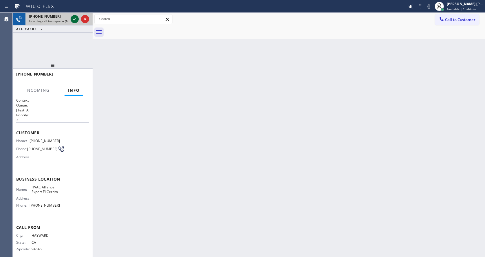
click at [75, 19] on icon at bounding box center [74, 19] width 3 height 2
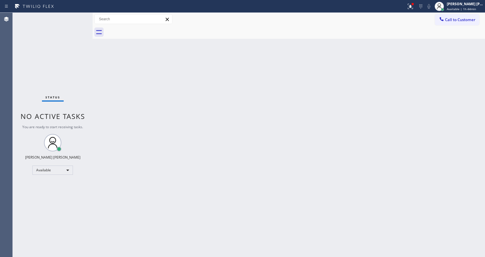
click at [213, 144] on div "Back to Dashboard Change Sender ID Customers Technicians Select a contact Outbo…" at bounding box center [289, 135] width 392 height 244
click at [410, 7] on div at bounding box center [410, 6] width 13 height 7
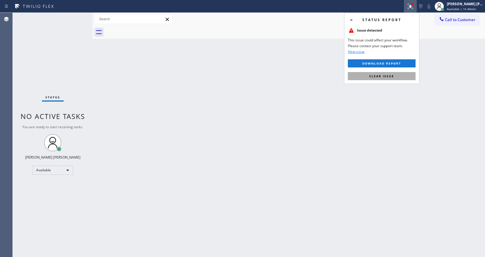
click at [385, 73] on button "Clear issue" at bounding box center [382, 76] width 68 height 8
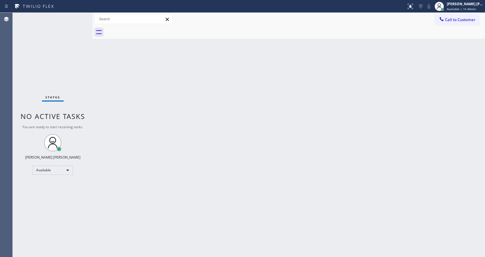
click at [385, 73] on div "Back to Dashboard Change Sender ID Customers Technicians Select a contact Outbo…" at bounding box center [289, 135] width 392 height 244
click at [299, 145] on div "Back to Dashboard Change Sender ID Customers Technicians Select a contact Outbo…" at bounding box center [289, 135] width 392 height 244
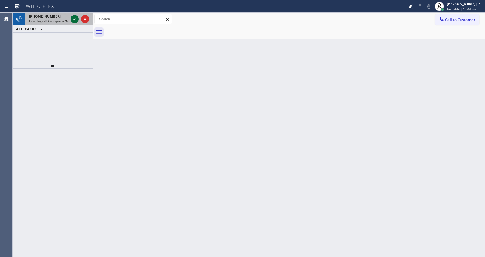
click at [77, 16] on icon at bounding box center [74, 19] width 7 height 7
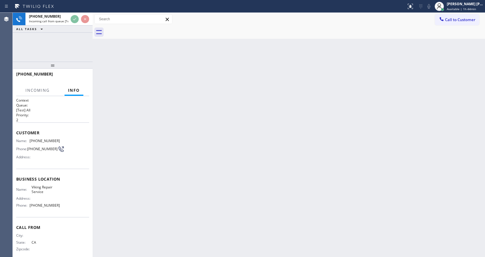
click at [168, 122] on div "Back to Dashboard Change Sender ID Customers Technicians Select a contact Outbo…" at bounding box center [289, 135] width 392 height 244
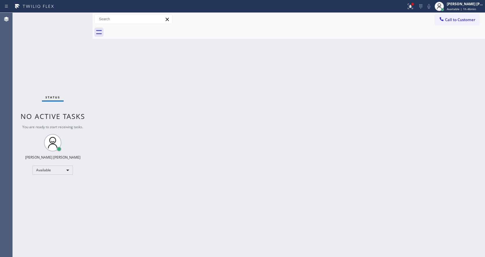
click at [165, 83] on div "Back to Dashboard Change Sender ID Customers Technicians Select a contact Outbo…" at bounding box center [289, 135] width 392 height 244
click at [74, 21] on div "Status No active tasks You are ready to start receiving tasks. [PERSON_NAME] [P…" at bounding box center [53, 135] width 80 height 244
click at [203, 199] on div "Back to Dashboard Change Sender ID Customers Technicians Select a contact Outbo…" at bounding box center [289, 135] width 392 height 244
drag, startPoint x: 136, startPoint y: 108, endPoint x: 96, endPoint y: 44, distance: 75.8
click at [136, 108] on div "Back to Dashboard Change Sender ID Customers Technicians Select a contact Outbo…" at bounding box center [289, 135] width 392 height 244
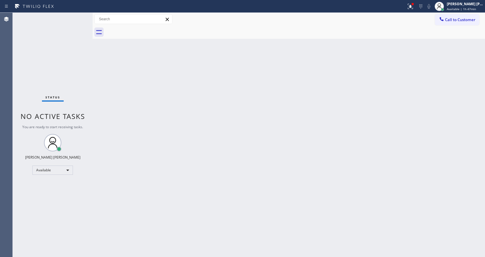
click at [79, 17] on div "Status No active tasks You are ready to start receiving tasks. [PERSON_NAME] [P…" at bounding box center [53, 135] width 80 height 244
click at [76, 14] on div "Status No active tasks You are ready to start receiving tasks. [PERSON_NAME] [P…" at bounding box center [53, 135] width 80 height 244
click at [76, 15] on div "Status No active tasks You are ready to start receiving tasks. [PERSON_NAME] [P…" at bounding box center [53, 135] width 80 height 244
click at [203, 150] on div "Back to Dashboard Change Sender ID Customers Technicians Select a contact Outbo…" at bounding box center [289, 135] width 392 height 244
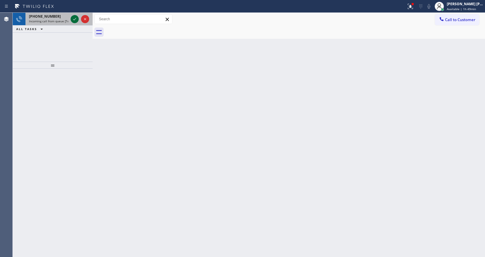
click at [74, 21] on icon at bounding box center [74, 19] width 7 height 7
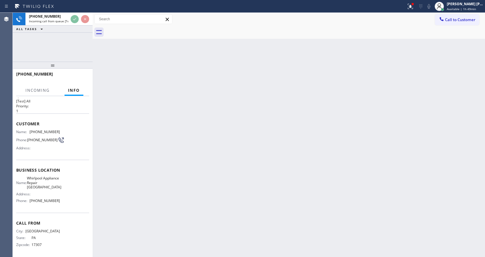
scroll to position [16, 0]
click at [238, 174] on div "Back to Dashboard Change Sender ID Customers Technicians Select a contact Outbo…" at bounding box center [289, 135] width 392 height 244
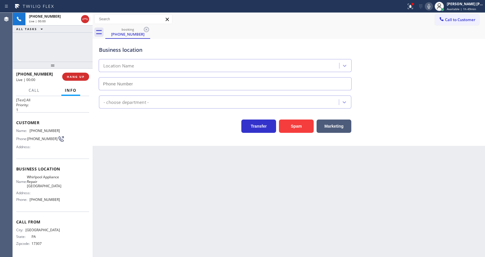
type input "[PHONE_NUMBER]"
click at [297, 126] on button "Spam" at bounding box center [296, 125] width 35 height 13
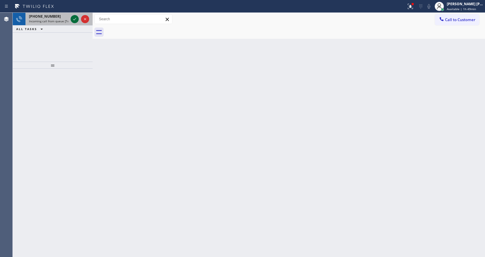
click at [73, 18] on icon at bounding box center [74, 19] width 7 height 7
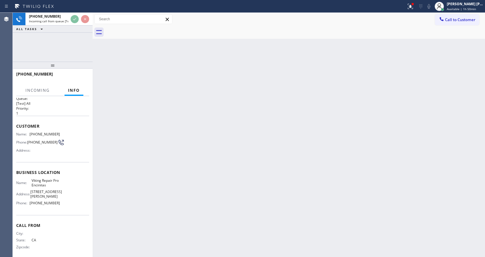
scroll to position [12, 0]
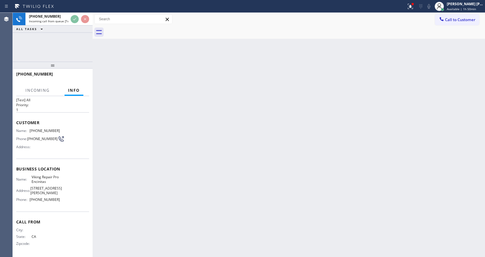
click at [308, 167] on div "Back to Dashboard Change Sender ID Customers Technicians Select a contact Outbo…" at bounding box center [289, 135] width 392 height 244
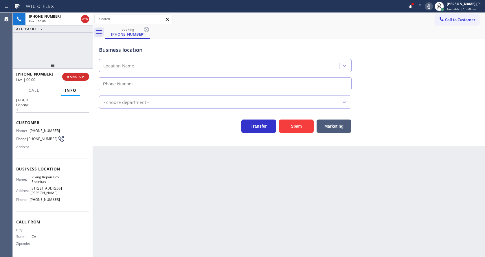
type input "[PHONE_NUMBER]"
click at [291, 123] on button "Spam" at bounding box center [296, 125] width 35 height 13
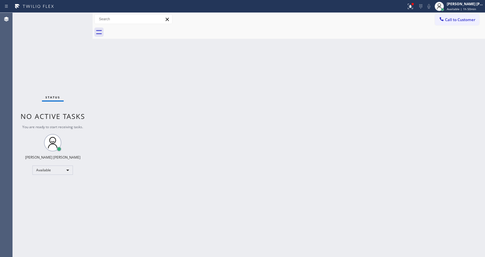
click at [74, 17] on div "Status No active tasks You are ready to start receiving tasks. [PERSON_NAME] [P…" at bounding box center [53, 135] width 80 height 244
click at [77, 15] on div "Status No active tasks You are ready to start receiving tasks. [PERSON_NAME] [P…" at bounding box center [53, 135] width 80 height 244
click at [78, 16] on div "Status No active tasks You are ready to start receiving tasks. [PERSON_NAME] [P…" at bounding box center [53, 135] width 80 height 244
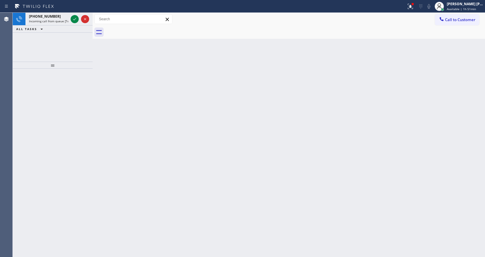
click at [153, 98] on div "Back to Dashboard Change Sender ID Customers Technicians Select a contact Outbo…" at bounding box center [289, 135] width 392 height 244
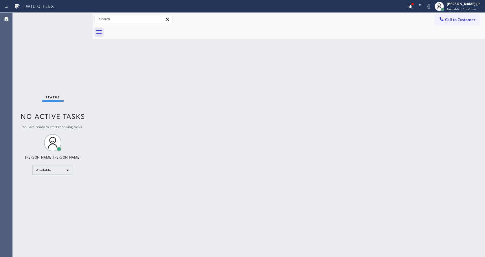
click at [210, 165] on div "Back to Dashboard Change Sender ID Customers Technicians Select a contact Outbo…" at bounding box center [289, 135] width 392 height 244
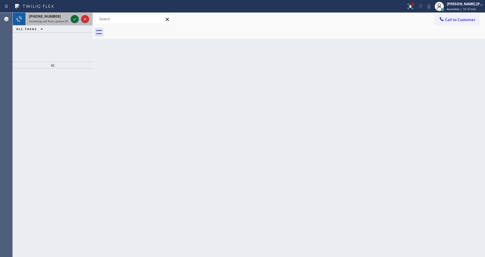
click at [72, 18] on icon at bounding box center [74, 19] width 7 height 7
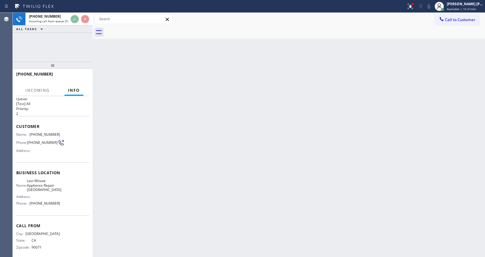
scroll to position [12, 0]
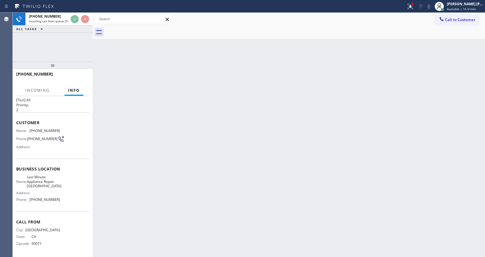
click at [266, 163] on div "Back to Dashboard Change Sender ID Customers Technicians Select a contact Outbo…" at bounding box center [289, 135] width 392 height 244
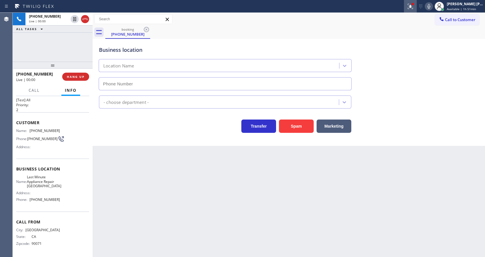
click at [412, 5] on icon at bounding box center [410, 6] width 3 height 2
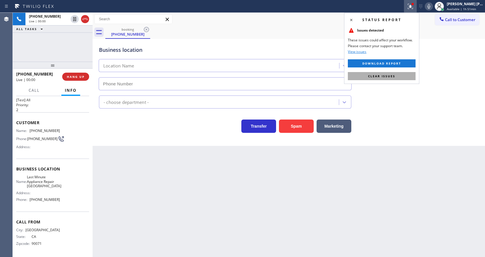
click at [387, 75] on span "Clear issues" at bounding box center [381, 76] width 27 height 4
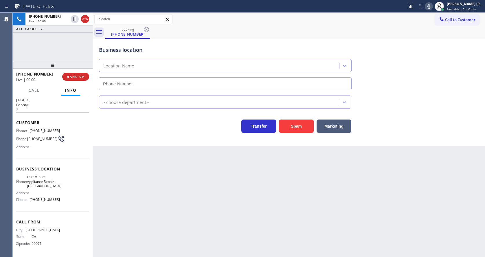
drag, startPoint x: 401, startPoint y: 80, endPoint x: 395, endPoint y: 84, distance: 7.5
click at [398, 82] on div "Business location Location Name" at bounding box center [289, 64] width 382 height 52
click at [303, 123] on button "Spam" at bounding box center [296, 125] width 35 height 13
click at [298, 124] on button "Spam" at bounding box center [296, 125] width 35 height 13
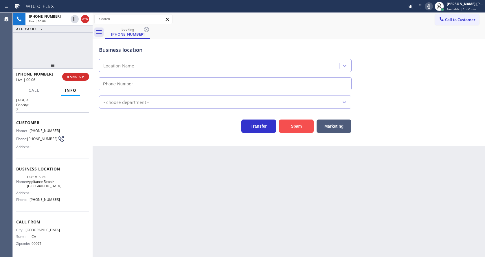
click at [298, 124] on button "Spam" at bounding box center [296, 125] width 35 height 13
click at [66, 78] on button "HANG UP" at bounding box center [75, 77] width 27 height 8
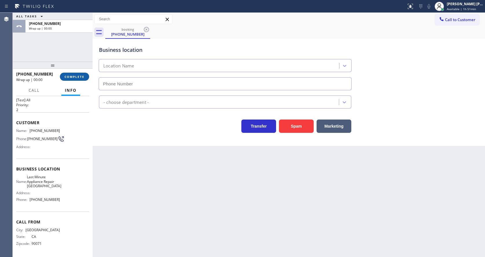
click at [66, 78] on span "COMPLETE" at bounding box center [75, 77] width 20 height 4
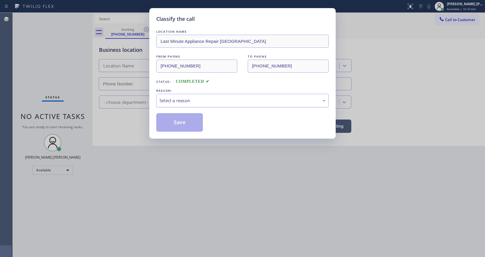
click at [192, 101] on div "Select a reason" at bounding box center [242, 100] width 166 height 7
click at [178, 125] on button "Save" at bounding box center [179, 122] width 47 height 19
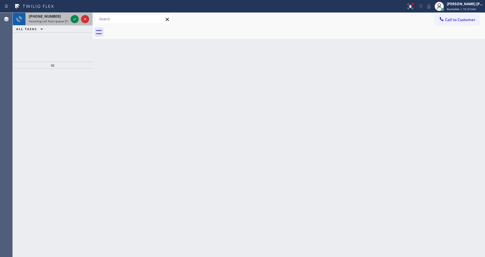
click at [57, 18] on div "[PHONE_NUMBER]" at bounding box center [48, 16] width 39 height 5
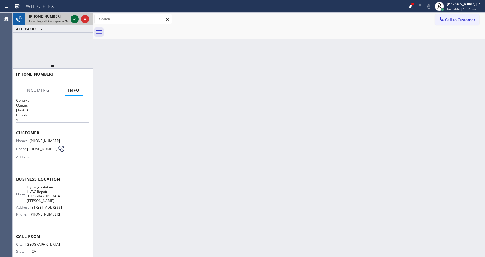
click at [74, 20] on icon at bounding box center [74, 19] width 3 height 2
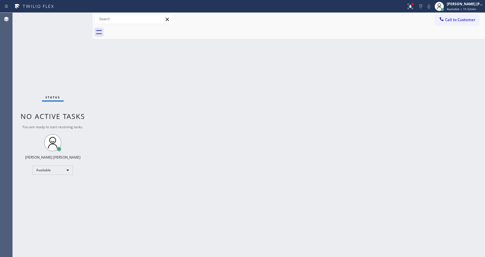
click at [74, 20] on div "Status No active tasks You are ready to start receiving tasks. [PERSON_NAME] [P…" at bounding box center [53, 135] width 80 height 244
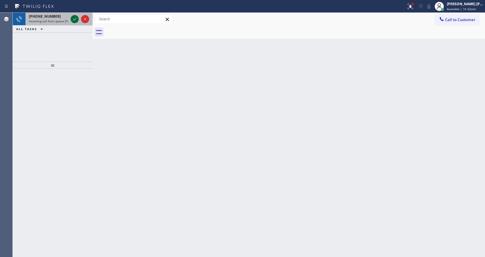
click at [74, 20] on icon at bounding box center [74, 19] width 3 height 2
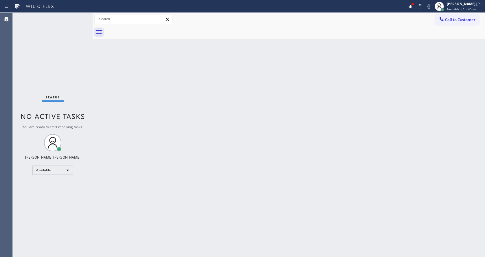
click at [74, 20] on div "Status No active tasks You are ready to start receiving tasks. [PERSON_NAME] [P…" at bounding box center [53, 135] width 80 height 244
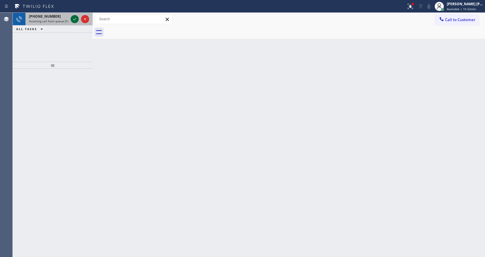
click at [74, 20] on icon at bounding box center [74, 19] width 3 height 2
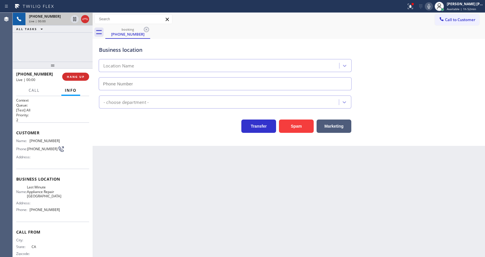
type input "[PHONE_NUMBER]"
click at [302, 126] on button "Spam" at bounding box center [296, 125] width 35 height 13
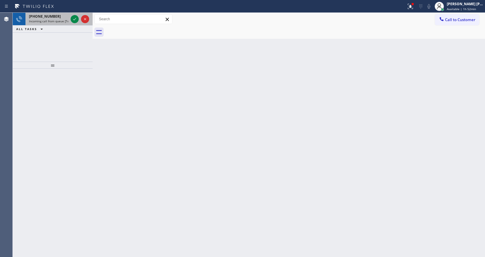
click at [73, 23] on div at bounding box center [79, 19] width 21 height 13
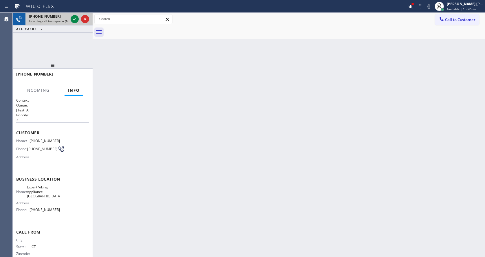
click at [73, 23] on div at bounding box center [79, 19] width 21 height 13
click at [73, 21] on icon at bounding box center [74, 19] width 7 height 7
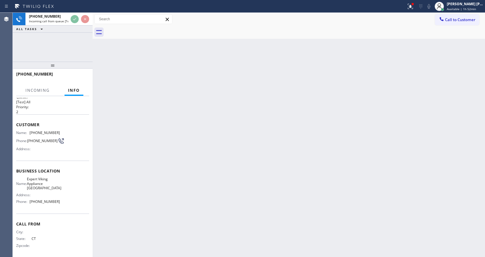
scroll to position [12, 0]
click at [310, 147] on div "Back to Dashboard Change Sender ID Customers Technicians Select a contact Outbo…" at bounding box center [289, 135] width 392 height 244
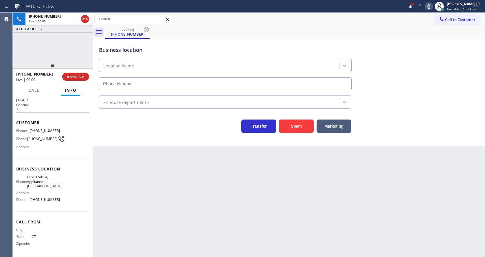
type input "[PHONE_NUMBER]"
click at [146, 190] on div "Back to Dashboard Change Sender ID Customers Technicians Select a contact Outbo…" at bounding box center [289, 135] width 392 height 244
click at [299, 130] on button "Spam" at bounding box center [296, 125] width 35 height 13
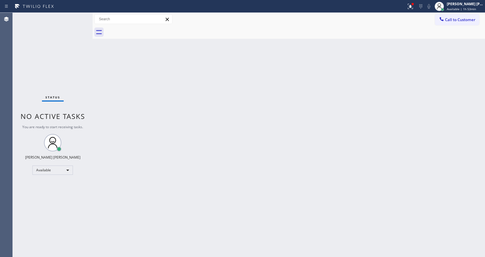
click at [44, 143] on div at bounding box center [52, 142] width 17 height 17
drag, startPoint x: 91, startPoint y: 22, endPoint x: 87, endPoint y: 21, distance: 4.1
click at [87, 21] on div "Status No active tasks You are ready to start receiving tasks. [PERSON_NAME] [P…" at bounding box center [249, 135] width 472 height 244
click at [78, 16] on div "Status No active tasks You are ready to start receiving tasks. [PERSON_NAME] [P…" at bounding box center [53, 135] width 80 height 244
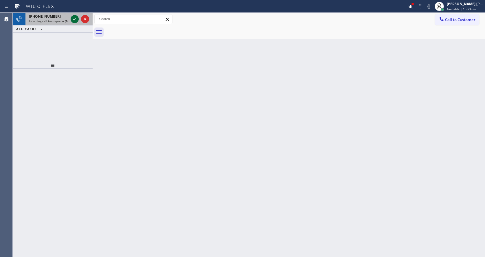
click at [76, 17] on icon at bounding box center [74, 19] width 7 height 7
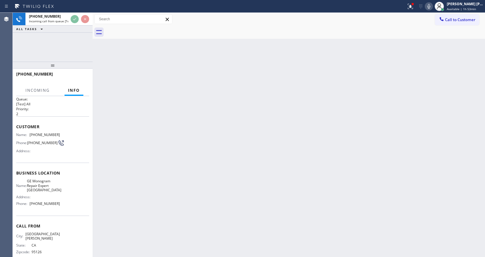
scroll to position [12, 0]
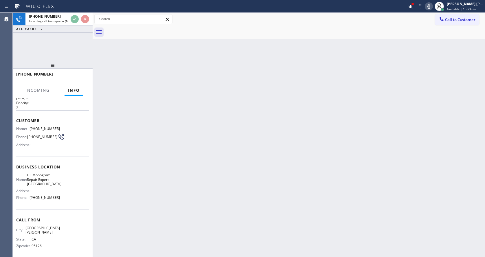
click at [210, 122] on div "Back to Dashboard Change Sender ID Customers Technicians Select a contact Outbo…" at bounding box center [289, 135] width 392 height 244
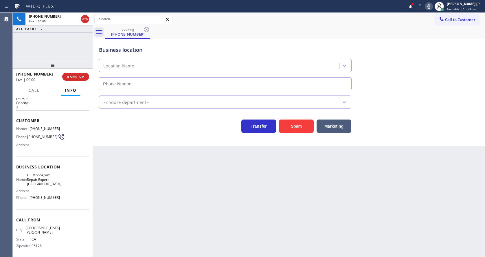
type input "[PHONE_NUMBER]"
drag, startPoint x: 299, startPoint y: 119, endPoint x: 297, endPoint y: 124, distance: 5.8
click at [299, 119] on div "Spam" at bounding box center [295, 125] width 38 height 16
click at [296, 126] on button "Spam" at bounding box center [296, 125] width 35 height 13
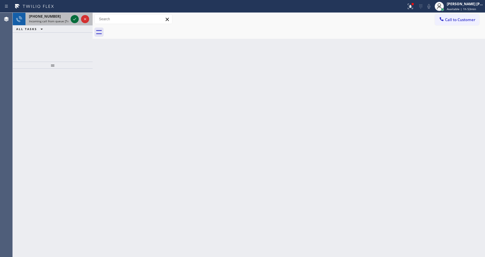
click at [73, 18] on icon at bounding box center [74, 19] width 7 height 7
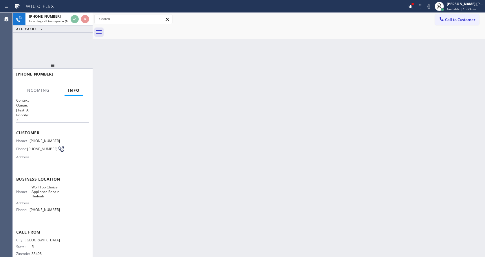
scroll to position [8, 0]
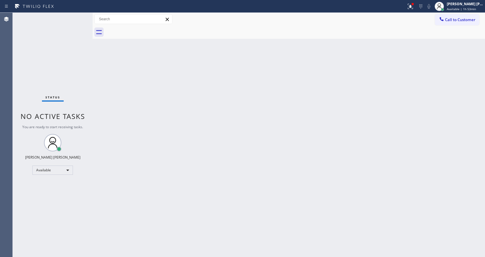
click at [215, 170] on div "Back to Dashboard Change Sender ID Customers Technicians Select a contact Outbo…" at bounding box center [289, 135] width 392 height 244
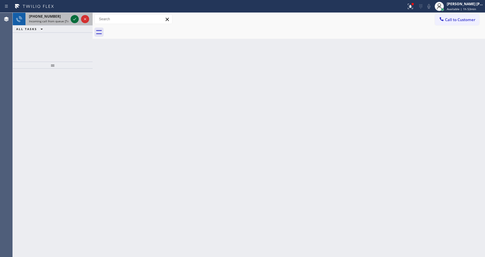
click at [74, 17] on icon at bounding box center [74, 19] width 7 height 7
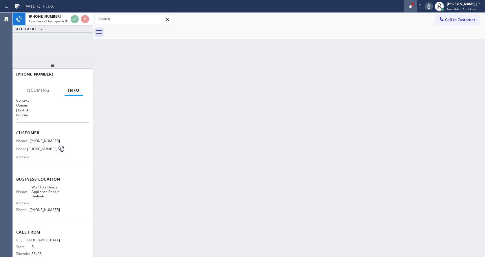
click at [415, 12] on button at bounding box center [410, 6] width 13 height 13
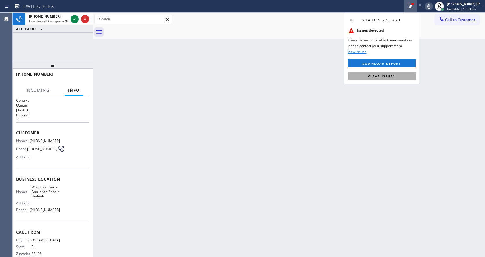
click at [389, 76] on span "Clear issues" at bounding box center [381, 76] width 27 height 4
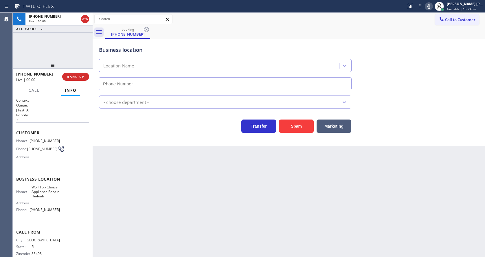
type input "[PHONE_NUMBER]"
click at [296, 124] on button "Spam" at bounding box center [296, 125] width 35 height 13
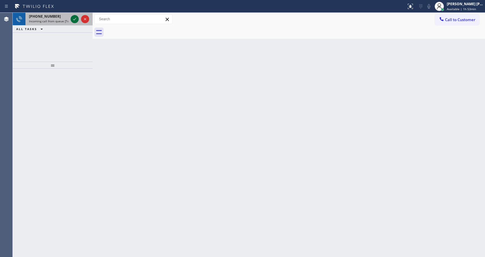
click at [75, 19] on icon at bounding box center [74, 19] width 3 height 2
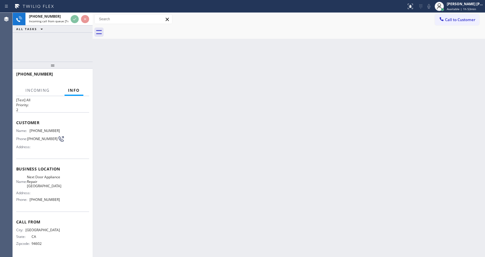
scroll to position [16, 0]
click at [238, 164] on div "Back to Dashboard Change Sender ID Customers Technicians Select a contact Outbo…" at bounding box center [289, 135] width 392 height 244
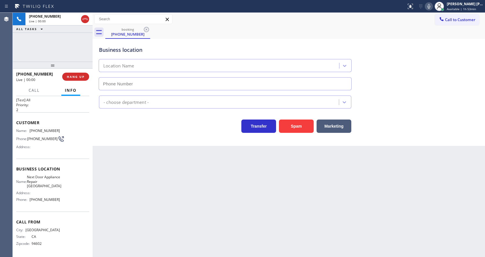
type input "[PHONE_NUMBER]"
click at [294, 126] on button "Spam" at bounding box center [296, 125] width 35 height 13
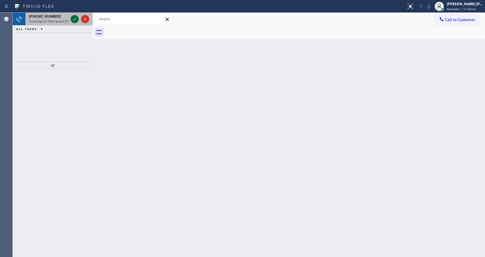
click at [75, 21] on icon at bounding box center [74, 19] width 7 height 7
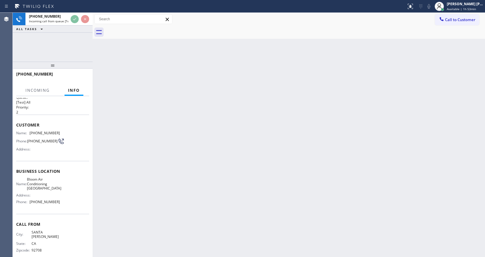
scroll to position [12, 0]
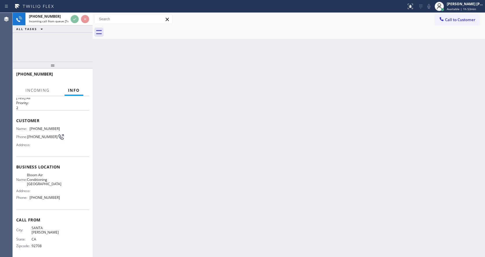
click at [292, 160] on div "Back to Dashboard Change Sender ID Customers Technicians Select a contact Outbo…" at bounding box center [289, 135] width 392 height 244
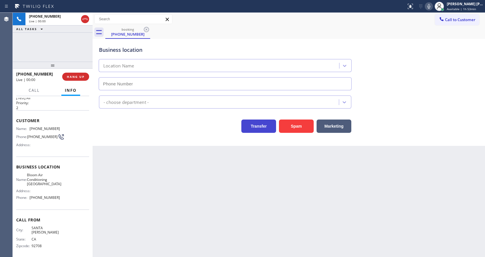
type input "[PHONE_NUMBER]"
click at [291, 124] on button "Spam" at bounding box center [296, 125] width 35 height 13
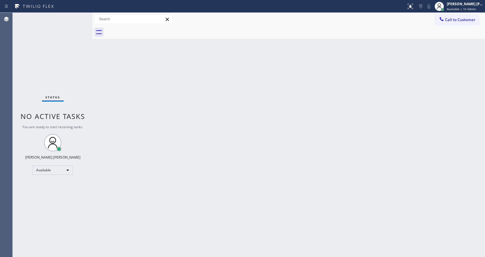
drag, startPoint x: 219, startPoint y: 152, endPoint x: 197, endPoint y: 194, distance: 48.1
click at [218, 153] on div "Back to Dashboard Change Sender ID Customers Technicians Select a contact Outbo…" at bounding box center [289, 135] width 392 height 244
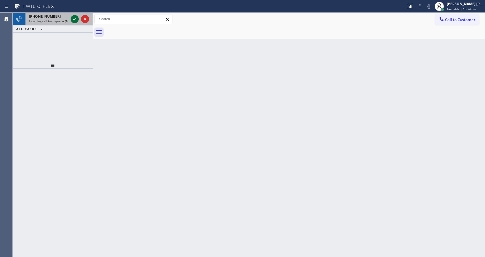
click at [73, 20] on icon at bounding box center [74, 19] width 7 height 7
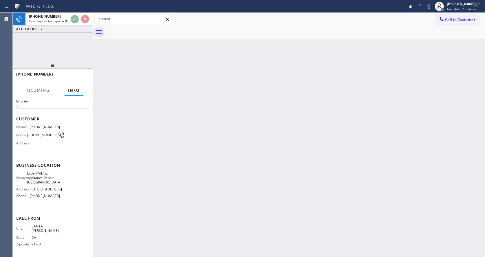
scroll to position [21, 0]
click at [252, 153] on div "Back to Dashboard Change Sender ID Customers Technicians Select a contact Outbo…" at bounding box center [289, 135] width 392 height 244
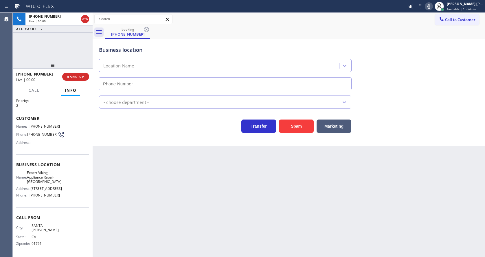
type input "[PHONE_NUMBER]"
click at [428, 7] on div at bounding box center [429, 6] width 8 height 7
click at [303, 122] on button "Spam" at bounding box center [296, 125] width 35 height 13
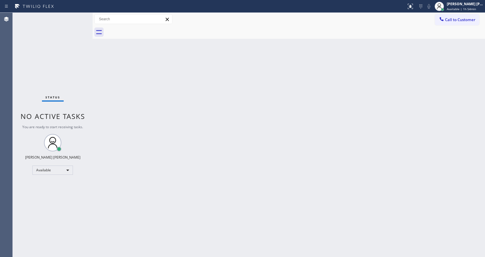
click at [142, 194] on div "Back to Dashboard Change Sender ID Customers Technicians Select a contact Outbo…" at bounding box center [289, 135] width 392 height 244
click at [80, 15] on div "Status No active tasks You are ready to start receiving tasks. [PERSON_NAME] [P…" at bounding box center [53, 135] width 80 height 244
click at [79, 16] on div "Status No active tasks You are ready to start receiving tasks. [PERSON_NAME] [P…" at bounding box center [53, 135] width 80 height 244
click at [75, 18] on div "Status No active tasks You are ready to start receiving tasks. [PERSON_NAME] [P…" at bounding box center [53, 135] width 80 height 244
click at [93, 103] on div at bounding box center [93, 135] width 0 height 244
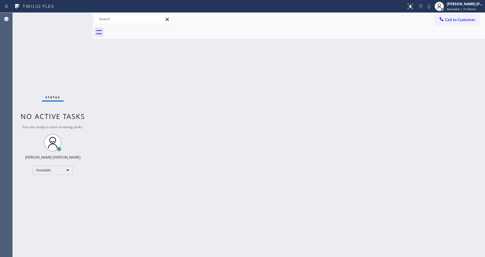
click at [169, 149] on div "Back to Dashboard Change Sender ID Customers Technicians Select a contact Outbo…" at bounding box center [289, 135] width 392 height 244
click at [113, 107] on div "Back to Dashboard Change Sender ID Customers Technicians Select a contact Outbo…" at bounding box center [289, 135] width 392 height 244
click at [79, 15] on div "Status No active tasks You are ready to start receiving tasks. [PERSON_NAME] [P…" at bounding box center [53, 135] width 80 height 244
click at [79, 17] on div "Status No active tasks You are ready to start receiving tasks. [PERSON_NAME] [P…" at bounding box center [53, 135] width 80 height 244
click at [318, 175] on div "Back to Dashboard Change Sender ID Customers Technicians Select a contact Outbo…" at bounding box center [289, 135] width 392 height 244
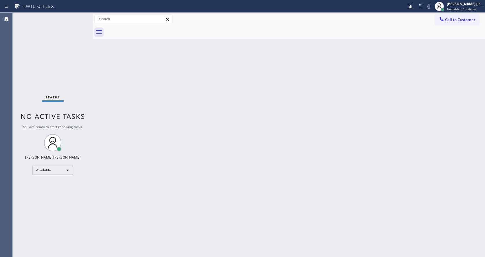
click at [66, 71] on div "Status No active tasks You are ready to start receiving tasks. [PERSON_NAME] [P…" at bounding box center [53, 135] width 80 height 244
click at [79, 15] on div "Status No active tasks You are ready to start receiving tasks. [PERSON_NAME] [P…" at bounding box center [53, 135] width 80 height 244
click at [93, 88] on div at bounding box center [93, 135] width 0 height 244
click at [76, 16] on div "Status No active tasks You are ready to start receiving tasks. [PERSON_NAME] [P…" at bounding box center [53, 135] width 80 height 244
click at [151, 123] on div "Back to Dashboard Change Sender ID Customers Technicians Select a contact Outbo…" at bounding box center [289, 135] width 392 height 244
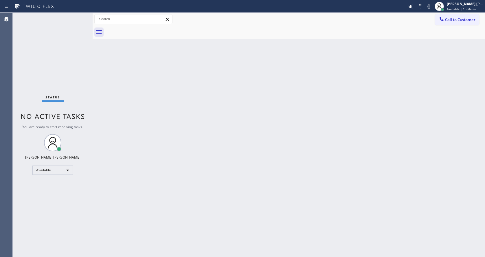
click at [80, 16] on div "Status No active tasks You are ready to start receiving tasks. [PERSON_NAME] [P…" at bounding box center [53, 135] width 80 height 244
click at [78, 15] on div "Status No active tasks You are ready to start receiving tasks. [PERSON_NAME] [P…" at bounding box center [53, 135] width 80 height 244
click at [166, 95] on div "Back to Dashboard Change Sender ID Customers Technicians Select a contact Outbo…" at bounding box center [289, 135] width 392 height 244
click at [78, 16] on div "Status No active tasks You are ready to start receiving tasks. [PERSON_NAME] [P…" at bounding box center [53, 135] width 80 height 244
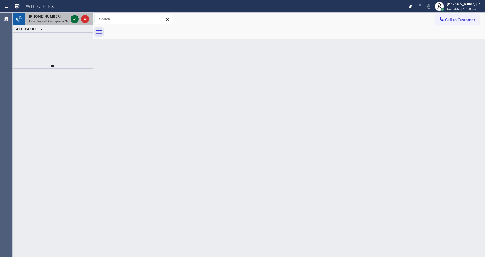
click at [71, 16] on icon at bounding box center [74, 19] width 7 height 7
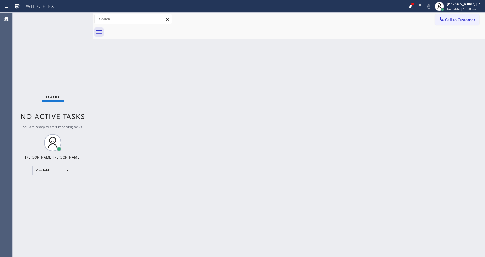
click at [104, 68] on div "Back to Dashboard Change Sender ID Customers Technicians Select a contact Outbo…" at bounding box center [289, 135] width 392 height 244
click at [79, 16] on div "Status No active tasks You are ready to start receiving tasks. [PERSON_NAME] [P…" at bounding box center [53, 135] width 80 height 244
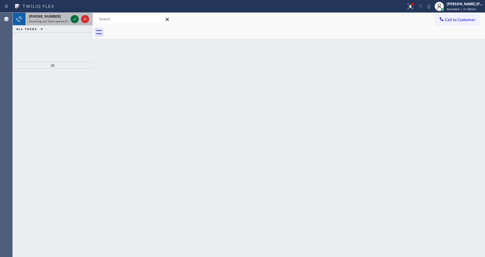
click at [74, 18] on icon at bounding box center [74, 19] width 7 height 7
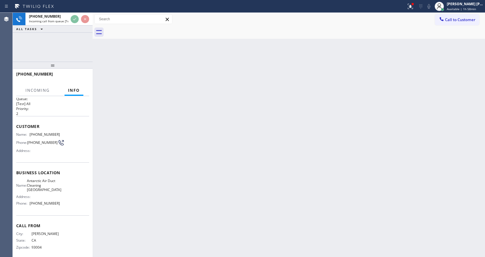
scroll to position [12, 0]
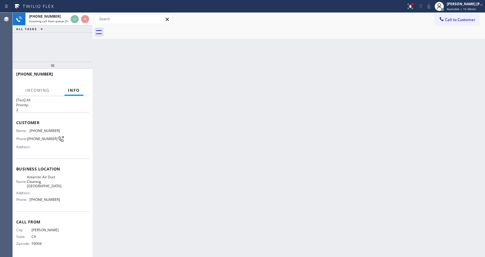
click at [206, 155] on div "Back to Dashboard Change Sender ID Customers Technicians Select a contact Outbo…" at bounding box center [289, 135] width 392 height 244
click at [413, 3] on icon at bounding box center [410, 6] width 7 height 7
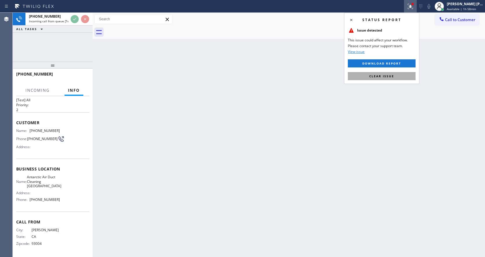
click at [394, 78] on button "Clear issue" at bounding box center [382, 76] width 68 height 8
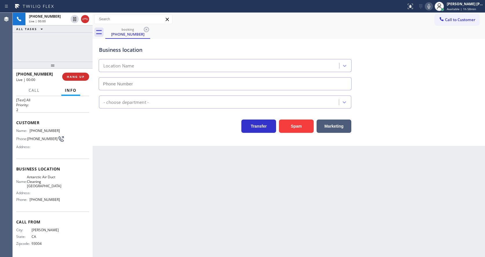
type input "[PHONE_NUMBER]"
click at [297, 125] on button "Spam" at bounding box center [296, 125] width 35 height 13
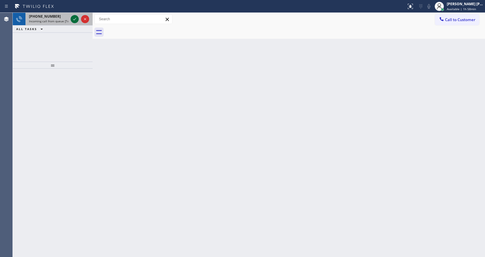
click at [74, 18] on icon at bounding box center [74, 19] width 7 height 7
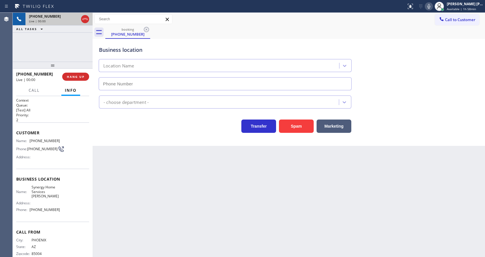
type input "[PHONE_NUMBER]"
drag, startPoint x: 185, startPoint y: 175, endPoint x: 290, endPoint y: 152, distance: 108.0
click at [187, 175] on div "Back to Dashboard Change Sender ID Customers Technicians Select a contact Outbo…" at bounding box center [289, 135] width 392 height 244
click at [298, 124] on button "Spam" at bounding box center [296, 125] width 35 height 13
click at [250, 175] on div "Back to Dashboard Change Sender ID Customers Technicians Select a contact Outbo…" at bounding box center [289, 135] width 392 height 244
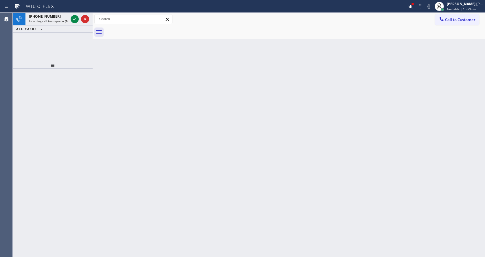
click at [62, 75] on div at bounding box center [53, 163] width 80 height 188
click at [73, 19] on icon at bounding box center [74, 19] width 7 height 7
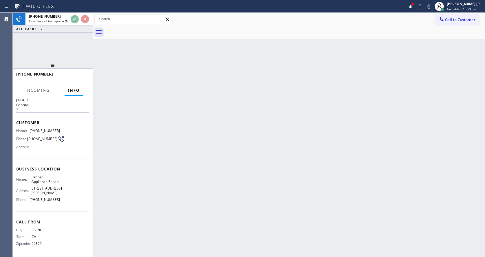
scroll to position [16, 0]
click at [198, 174] on div "Back to Dashboard Change Sender ID Customers Technicians Select a contact Outbo…" at bounding box center [289, 135] width 392 height 244
click at [410, 5] on icon at bounding box center [410, 6] width 7 height 7
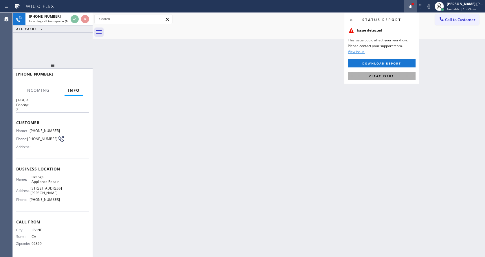
click at [380, 77] on span "Clear issue" at bounding box center [381, 76] width 25 height 4
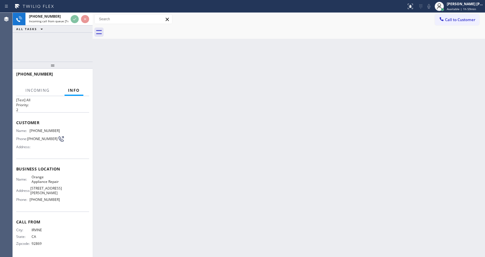
click at [382, 77] on div "Back to Dashboard Change Sender ID Customers Technicians Select a contact Outbo…" at bounding box center [289, 135] width 392 height 244
click at [218, 172] on div "Back to Dashboard Change Sender ID Customers Technicians Select a contact Outbo…" at bounding box center [289, 135] width 392 height 244
click at [148, 126] on div "Back to Dashboard Change Sender ID Customers Technicians Select a contact Outbo…" at bounding box center [289, 135] width 392 height 244
click at [170, 224] on div "Back to Dashboard Change Sender ID Customers Technicians Select a contact Outbo…" at bounding box center [289, 135] width 392 height 244
click at [250, 196] on div "Back to Dashboard Change Sender ID Customers Technicians Select a contact Outbo…" at bounding box center [289, 135] width 392 height 244
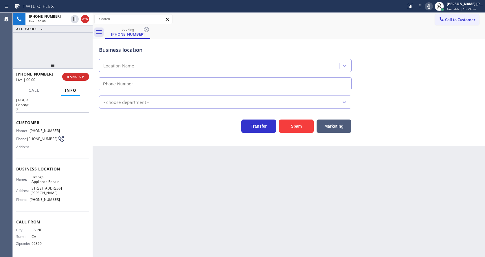
type input "[PHONE_NUMBER]"
click at [192, 180] on div "Back to Dashboard Change Sender ID Customers Technicians Select a contact Outbo…" at bounding box center [289, 135] width 392 height 244
click at [226, 237] on div "Back to Dashboard Change Sender ID Customers Technicians Select a contact Outbo…" at bounding box center [289, 135] width 392 height 244
click at [172, 160] on div "Back to Dashboard Change Sender ID Customers Technicians Select a contact Outbo…" at bounding box center [289, 135] width 392 height 244
click at [146, 224] on div "Back to Dashboard Change Sender ID Customers Technicians Select a contact Outbo…" at bounding box center [289, 135] width 392 height 244
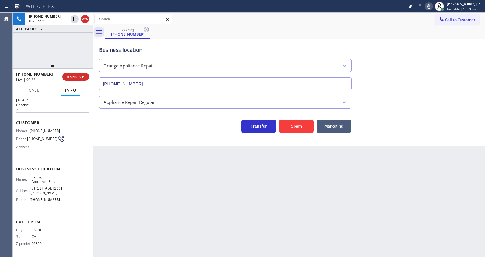
click at [42, 159] on div "Business location Name: Orange Appliance Repair Address: [STREET_ADDRESS][PERSO…" at bounding box center [52, 185] width 73 height 53
drag, startPoint x: 29, startPoint y: 125, endPoint x: 64, endPoint y: 126, distance: 34.7
click at [64, 128] on div "Name: [PHONE_NUMBER] Phone: [PHONE_NUMBER] Address:" at bounding box center [52, 139] width 73 height 23
click at [176, 196] on div "Back to Dashboard Change Sender ID Customers Technicians Select a contact Outbo…" at bounding box center [289, 135] width 392 height 244
click at [161, 209] on div "Back to Dashboard Change Sender ID Customers Technicians Select a contact Outbo…" at bounding box center [289, 135] width 392 height 244
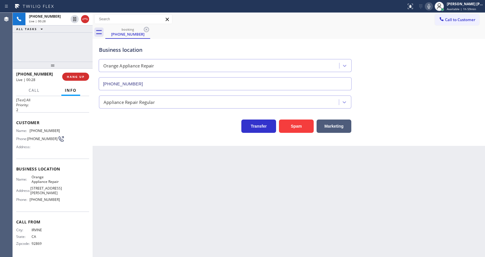
click at [56, 188] on span "[STREET_ADDRESS][PERSON_NAME]" at bounding box center [46, 190] width 32 height 9
drag, startPoint x: 29, startPoint y: 171, endPoint x: 47, endPoint y: 181, distance: 19.9
click at [47, 181] on div "Name: Orange Appliance Repair" at bounding box center [38, 179] width 44 height 9
click at [129, 192] on div "Back to Dashboard Change Sender ID Customers Technicians Select a contact Outbo…" at bounding box center [289, 135] width 392 height 244
click at [69, 198] on div "Name: Orange Appliance Repair Address: [STREET_ADDRESS][PERSON_NAME] Phone: [PH…" at bounding box center [52, 189] width 73 height 29
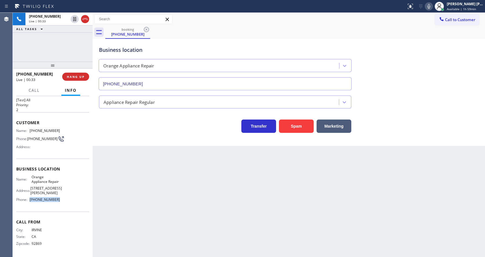
drag, startPoint x: 30, startPoint y: 200, endPoint x: 60, endPoint y: 204, distance: 31.0
click at [60, 204] on div "Name: Orange Appliance Repair Address: [STREET_ADDRESS][PERSON_NAME] Phone: [PH…" at bounding box center [52, 189] width 73 height 29
click at [131, 210] on div "Back to Dashboard Change Sender ID Customers Technicians Select a contact Outbo…" at bounding box center [289, 135] width 392 height 244
click at [167, 210] on div "Back to Dashboard Change Sender ID Customers Technicians Select a contact Outbo…" at bounding box center [289, 135] width 392 height 244
click at [142, 185] on div "Back to Dashboard Change Sender ID Customers Technicians Select a contact Outbo…" at bounding box center [289, 135] width 392 height 244
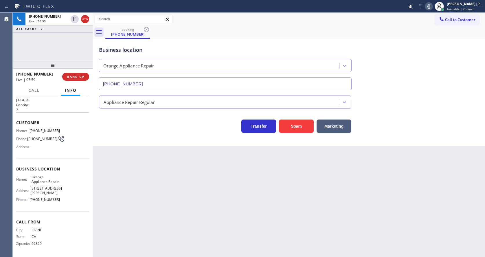
click at [179, 198] on div "Back to Dashboard Change Sender ID Customers Technicians Select a contact Outbo…" at bounding box center [289, 135] width 392 height 244
click at [278, 215] on div "Back to Dashboard Change Sender ID Customers Technicians Select a contact Outbo…" at bounding box center [289, 135] width 392 height 244
click at [225, 228] on div "Back to Dashboard Change Sender ID Customers Technicians Select a contact Outbo…" at bounding box center [289, 135] width 392 height 244
click at [167, 243] on div "Back to Dashboard Change Sender ID Customers Technicians Select a contact Outbo…" at bounding box center [289, 135] width 392 height 244
click at [137, 177] on div "Back to Dashboard Change Sender ID Customers Technicians Select a contact Outbo…" at bounding box center [289, 135] width 392 height 244
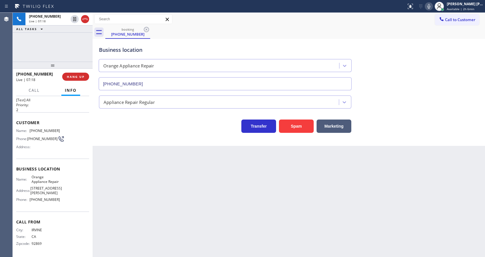
click at [237, 209] on div "Back to Dashboard Change Sender ID Customers Technicians Select a contact Outbo…" at bounding box center [289, 135] width 392 height 244
drag, startPoint x: 252, startPoint y: 222, endPoint x: 255, endPoint y: 235, distance: 12.7
click at [252, 222] on div "Back to Dashboard Change Sender ID Customers Technicians Select a contact Outbo…" at bounding box center [289, 135] width 392 height 244
click at [398, 193] on div "Back to Dashboard Change Sender ID Customers Technicians Select a contact Outbo…" at bounding box center [289, 135] width 392 height 244
click at [307, 195] on div "Back to Dashboard Change Sender ID Customers Technicians Select a contact Outbo…" at bounding box center [289, 135] width 392 height 244
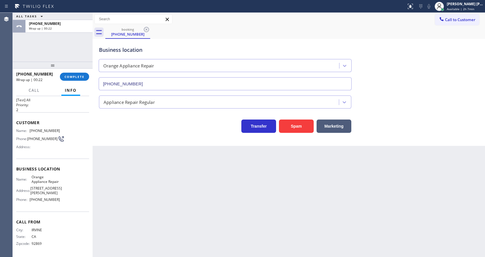
click at [72, 82] on div "[PHONE_NUMBER] Wrap up | 00:22 COMPLETE" at bounding box center [52, 76] width 73 height 15
click at [72, 75] on span "COMPLETE" at bounding box center [75, 77] width 20 height 4
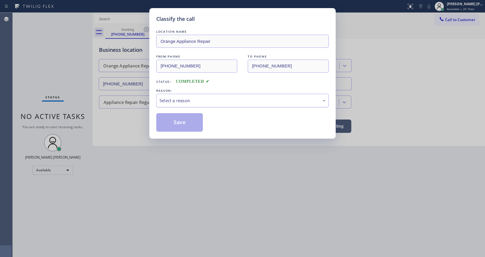
click at [169, 98] on div "Select a reason" at bounding box center [242, 100] width 166 height 7
click at [174, 119] on button "Save" at bounding box center [179, 122] width 47 height 19
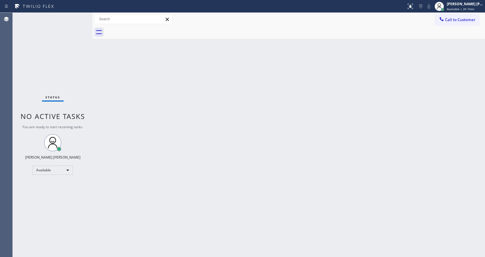
click at [213, 191] on div "Back to Dashboard Change Sender ID Customers Technicians Select a contact Outbo…" at bounding box center [289, 135] width 392 height 244
click at [271, 112] on div "Back to Dashboard Change Sender ID Customers Technicians Select a contact Outbo…" at bounding box center [289, 135] width 392 height 244
click at [139, 162] on div "Back to Dashboard Change Sender ID Customers Technicians Select a contact Outbo…" at bounding box center [289, 135] width 392 height 244
click at [222, 139] on div "Back to Dashboard Change Sender ID Customers Technicians Select a contact Outbo…" at bounding box center [289, 135] width 392 height 244
drag, startPoint x: 153, startPoint y: 214, endPoint x: 152, endPoint y: 252, distance: 38.8
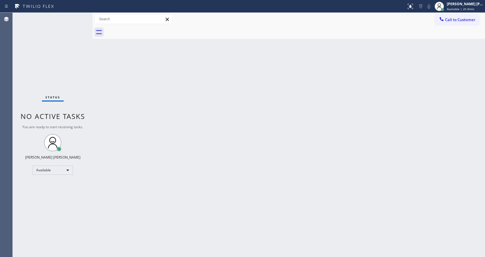
click at [153, 214] on div "Back to Dashboard Change Sender ID Customers Technicians Select a contact Outbo…" at bounding box center [289, 135] width 392 height 244
click at [336, 131] on div "Back to Dashboard Change Sender ID Customers Technicians Select a contact Outbo…" at bounding box center [289, 135] width 392 height 244
click at [144, 172] on div "Back to Dashboard Change Sender ID Customers Technicians Select a contact Outbo…" at bounding box center [289, 135] width 392 height 244
click at [273, 184] on div "Back to Dashboard Change Sender ID Customers Technicians Select a contact Outbo…" at bounding box center [289, 135] width 392 height 244
click at [120, 90] on div "Back to Dashboard Change Sender ID Customers Technicians Select a contact Outbo…" at bounding box center [289, 135] width 392 height 244
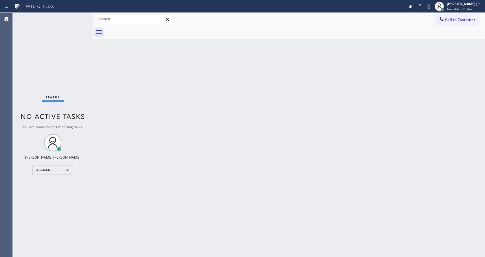
click at [78, 15] on div "Status No active tasks You are ready to start receiving tasks. [PERSON_NAME] [P…" at bounding box center [53, 135] width 80 height 244
drag, startPoint x: 92, startPoint y: 20, endPoint x: 85, endPoint y: 21, distance: 7.3
click at [85, 21] on div "Status No active tasks You are ready to start receiving tasks. [PERSON_NAME] [P…" at bounding box center [249, 135] width 472 height 244
click at [78, 16] on div "Status No active tasks You are ready to start receiving tasks. [PERSON_NAME] [P…" at bounding box center [53, 135] width 80 height 244
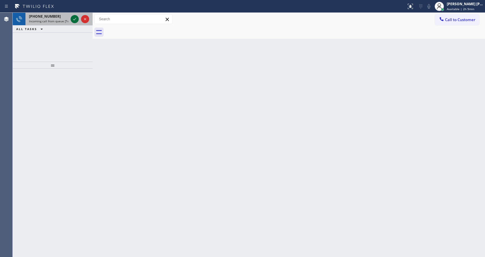
click at [74, 17] on icon at bounding box center [74, 19] width 7 height 7
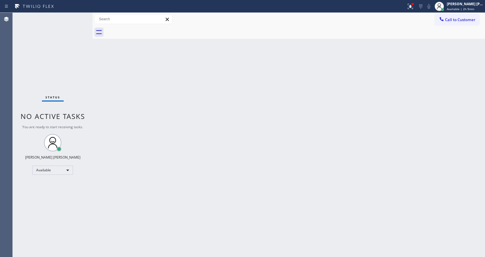
click at [261, 194] on div "Back to Dashboard Change Sender ID Customers Technicians Select a contact Outbo…" at bounding box center [289, 135] width 392 height 244
click at [104, 67] on div "Back to Dashboard Change Sender ID Customers Technicians Select a contact Outbo…" at bounding box center [289, 135] width 392 height 244
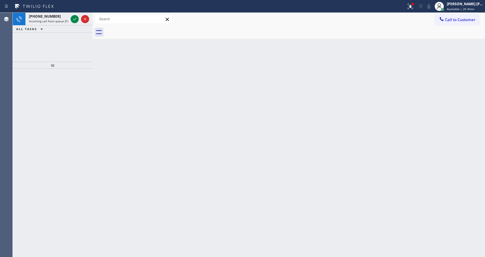
click at [78, 16] on icon at bounding box center [74, 19] width 7 height 7
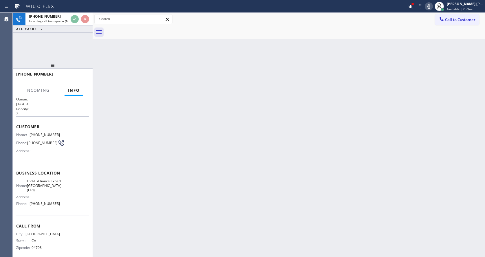
click at [191, 194] on div "Back to Dashboard Change Sender ID Customers Technicians Select a contact Outbo…" at bounding box center [289, 135] width 392 height 244
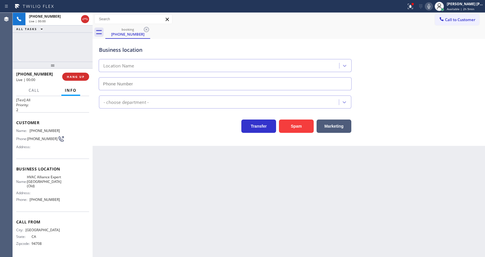
type input "[PHONE_NUMBER]"
click at [305, 124] on button "Spam" at bounding box center [296, 125] width 35 height 13
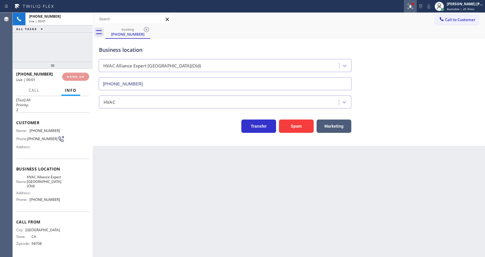
click at [409, 8] on icon at bounding box center [410, 6] width 7 height 7
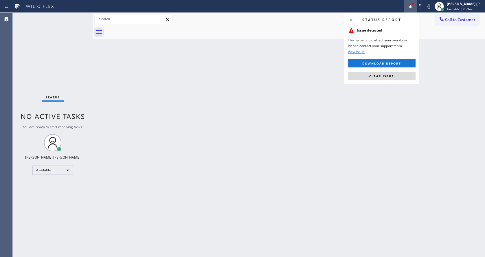
click at [380, 81] on div "Status report Issue detected This issue could affect your workflow. Please cont…" at bounding box center [381, 48] width 75 height 71
click at [376, 73] on button "Clear issue" at bounding box center [382, 76] width 68 height 8
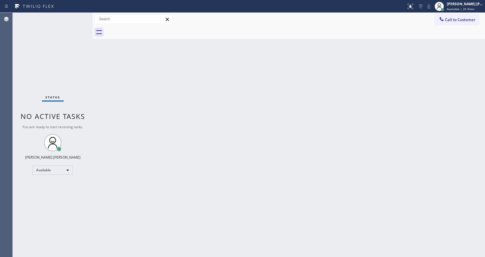
click at [175, 183] on div "Back to Dashboard Change Sender ID Customers Technicians Select a contact Outbo…" at bounding box center [289, 135] width 392 height 244
click at [112, 67] on div "Back to Dashboard Change Sender ID Customers Technicians Select a contact Outbo…" at bounding box center [289, 135] width 392 height 244
click at [76, 16] on div "Status No active tasks You are ready to start receiving tasks. [PERSON_NAME] [P…" at bounding box center [53, 135] width 80 height 244
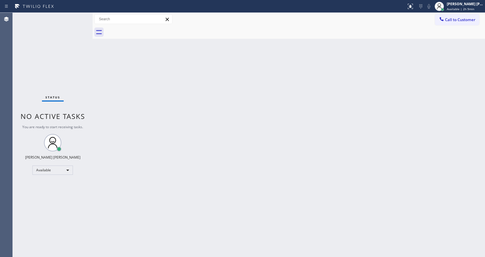
click at [78, 17] on div "Status No active tasks You are ready to start receiving tasks. [PERSON_NAME] [P…" at bounding box center [53, 135] width 80 height 244
click at [160, 157] on div "Back to Dashboard Change Sender ID Customers Technicians Select a contact Outbo…" at bounding box center [289, 135] width 392 height 244
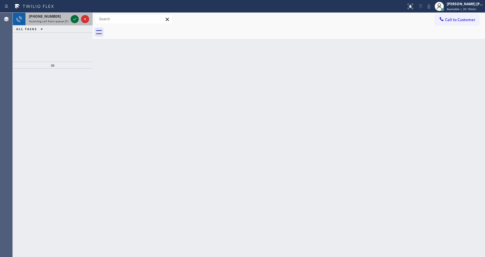
click at [72, 19] on icon at bounding box center [74, 19] width 7 height 7
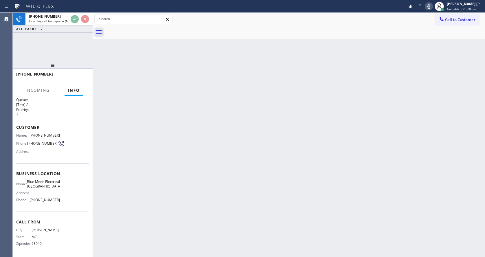
click at [224, 171] on div "Back to Dashboard Change Sender ID Customers Technicians Select a contact Outbo…" at bounding box center [289, 135] width 392 height 244
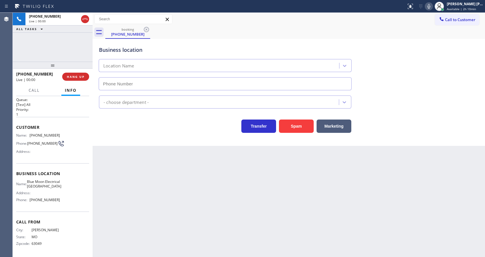
type input "[PHONE_NUMBER]"
click at [198, 170] on div "Back to Dashboard Change Sender ID Customers Technicians Select a contact Outbo…" at bounding box center [289, 135] width 392 height 244
click at [131, 144] on div "Business location Blue Moon Electrical [GEOGRAPHIC_DATA] [PHONE_NUMBER] Electri…" at bounding box center [289, 92] width 392 height 107
click at [215, 183] on div "Back to Dashboard Change Sender ID Customers Technicians Select a contact Outbo…" at bounding box center [289, 135] width 392 height 244
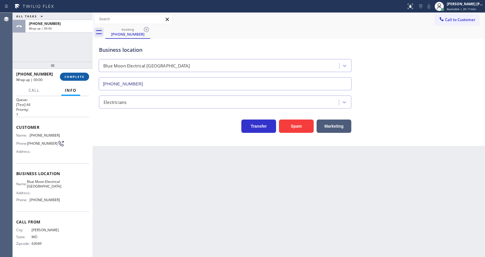
click at [74, 76] on span "COMPLETE" at bounding box center [75, 77] width 20 height 4
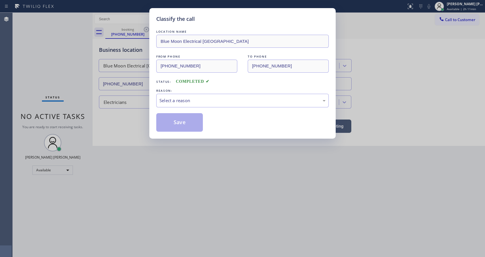
click at [191, 108] on div "LOCATION NAME Blue Moon Electrical [GEOGRAPHIC_DATA] FROM PHONE [PHONE_NUMBER] …" at bounding box center [242, 80] width 172 height 103
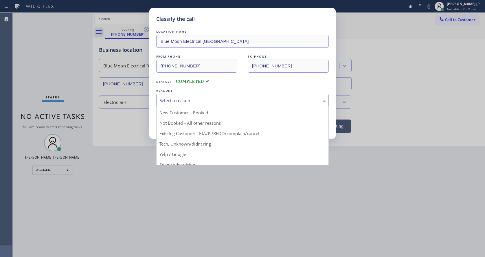
click at [186, 102] on div "Select a reason" at bounding box center [242, 100] width 166 height 7
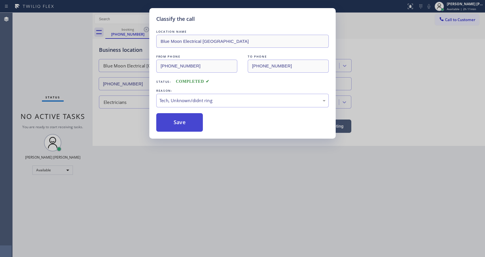
click at [177, 121] on button "Save" at bounding box center [179, 122] width 47 height 19
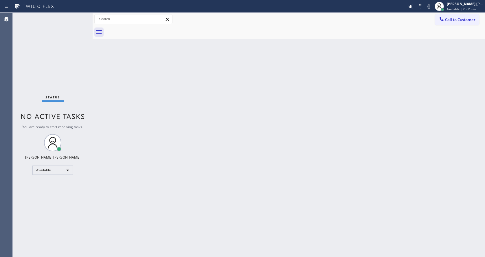
click at [127, 107] on div "Back to Dashboard Change Sender ID Customers Technicians Select a contact Outbo…" at bounding box center [289, 135] width 392 height 244
click at [78, 16] on div "Status No active tasks You are ready to start receiving tasks. [PERSON_NAME] [P…" at bounding box center [53, 135] width 80 height 244
click at [79, 16] on div "Status No active tasks You are ready to start receiving tasks. [PERSON_NAME] [P…" at bounding box center [53, 135] width 80 height 244
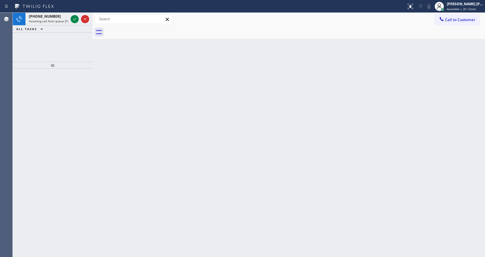
click at [80, 16] on div at bounding box center [79, 19] width 21 height 13
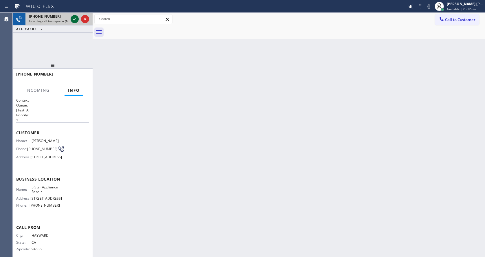
click at [76, 18] on icon at bounding box center [74, 19] width 7 height 7
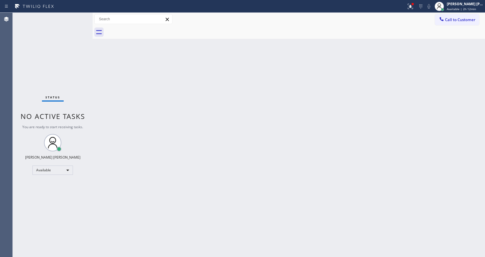
click at [78, 15] on div "Status No active tasks You are ready to start receiving tasks. [PERSON_NAME] [P…" at bounding box center [53, 135] width 80 height 244
click at [78, 16] on div "Status No active tasks You are ready to start receiving tasks. [PERSON_NAME] [P…" at bounding box center [53, 135] width 80 height 244
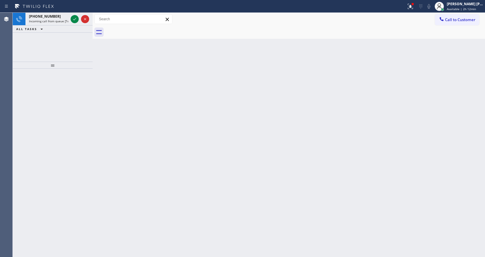
click at [205, 141] on div "Back to Dashboard Change Sender ID Customers Technicians Select a contact Outbo…" at bounding box center [289, 135] width 392 height 244
click at [73, 18] on icon at bounding box center [74, 19] width 7 height 7
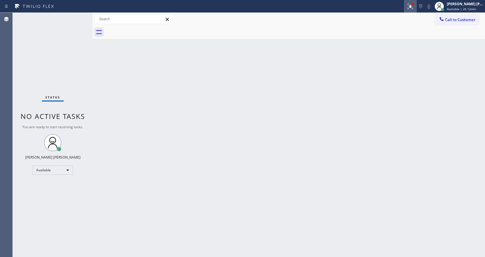
click at [414, 7] on icon at bounding box center [410, 6] width 7 height 7
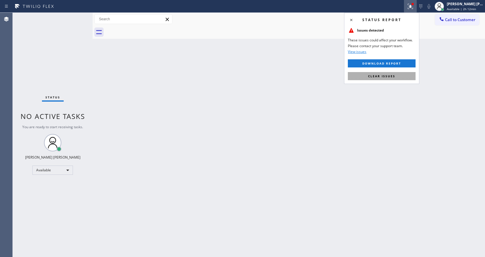
click at [384, 75] on span "Clear issues" at bounding box center [381, 76] width 27 height 4
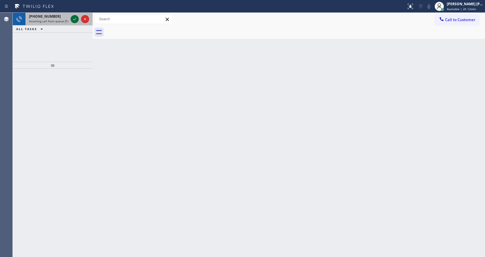
click at [73, 21] on icon at bounding box center [74, 19] width 7 height 7
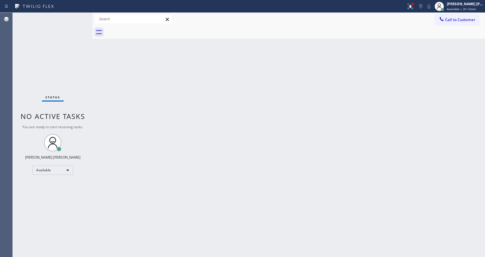
click at [231, 202] on div "Back to Dashboard Change Sender ID Customers Technicians Select a contact Outbo…" at bounding box center [289, 135] width 392 height 244
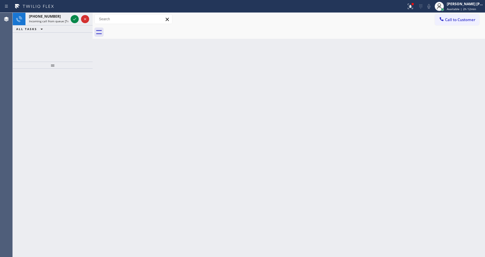
click at [136, 86] on div "Back to Dashboard Change Sender ID Customers Technicians Select a contact Outbo…" at bounding box center [289, 135] width 392 height 244
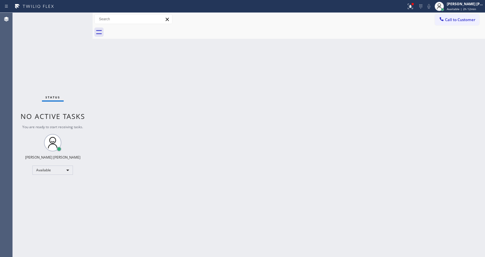
drag, startPoint x: 163, startPoint y: 105, endPoint x: 389, endPoint y: 74, distance: 228.1
click at [163, 105] on div "Back to Dashboard Change Sender ID Customers Technicians Select a contact Outbo…" at bounding box center [289, 135] width 392 height 244
click at [407, 10] on div "Status report Issue detected This issue could affect your workflow. Please cont…" at bounding box center [242, 6] width 485 height 13
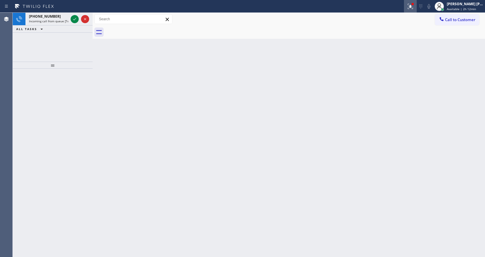
click at [411, 8] on icon at bounding box center [410, 6] width 7 height 7
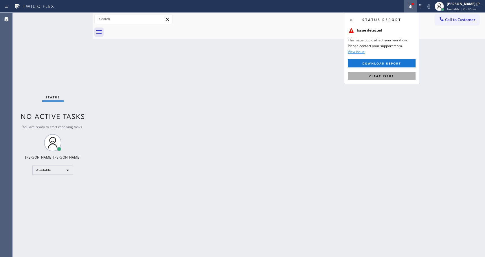
click at [392, 79] on button "Clear issue" at bounding box center [382, 76] width 68 height 8
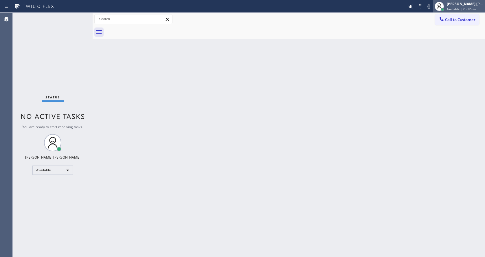
click at [459, 9] on span "Available | 2h 12min" at bounding box center [461, 9] width 29 height 4
click at [102, 56] on div "Back to Dashboard Change Sender ID Customers Technicians Select a contact Outbo…" at bounding box center [289, 135] width 392 height 244
click at [462, 10] on span "Available | 2h 13min" at bounding box center [461, 9] width 29 height 4
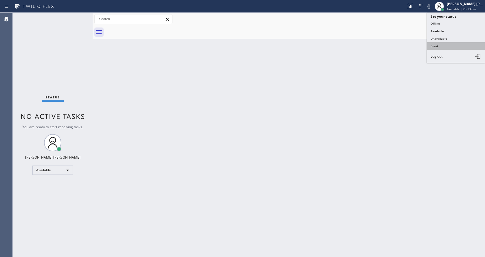
click at [440, 43] on button "Break" at bounding box center [456, 46] width 58 height 8
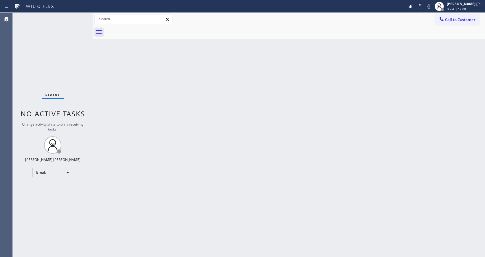
click at [438, 97] on div "Back to Dashboard Change Sender ID Customers Technicians Select a contact Outbo…" at bounding box center [289, 135] width 392 height 244
click at [457, 9] on span "Break | 12:02" at bounding box center [456, 9] width 19 height 4
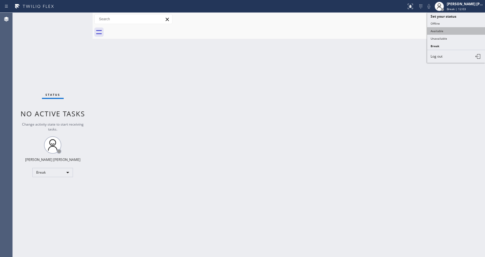
click at [443, 32] on button "Available" at bounding box center [456, 31] width 58 height 8
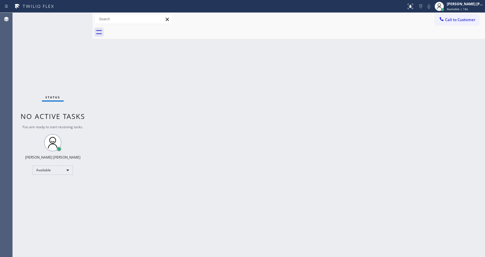
click at [147, 181] on div "Back to Dashboard Change Sender ID Customers Technicians Select a contact Outbo…" at bounding box center [289, 135] width 392 height 244
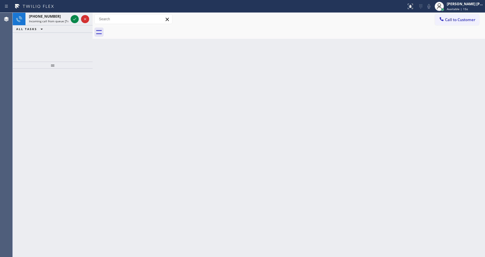
drag, startPoint x: 252, startPoint y: 154, endPoint x: 82, endPoint y: 48, distance: 201.0
click at [252, 154] on div "Back to Dashboard Change Sender ID Customers Technicians Select a contact Outbo…" at bounding box center [289, 135] width 392 height 244
click at [73, 18] on icon at bounding box center [74, 19] width 7 height 7
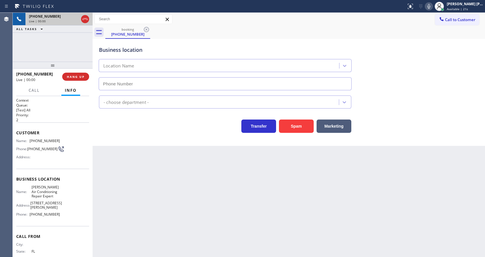
type input "[PHONE_NUMBER]"
click at [161, 209] on div "Back to Dashboard Change Sender ID Customers Technicians Select a contact Outbo…" at bounding box center [289, 135] width 392 height 244
click at [102, 189] on div "Back to Dashboard Change Sender ID Customers Technicians Select a contact Outbo…" at bounding box center [289, 135] width 392 height 244
click at [301, 124] on button "Spam" at bounding box center [296, 125] width 35 height 13
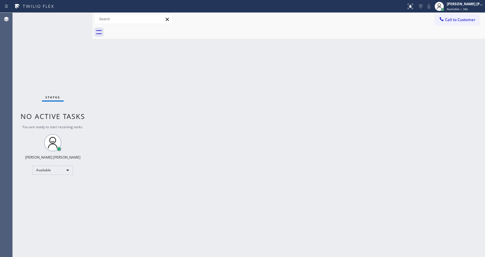
click at [175, 131] on div "Back to Dashboard Change Sender ID Customers Technicians Select a contact Outbo…" at bounding box center [289, 135] width 392 height 244
drag, startPoint x: 194, startPoint y: 130, endPoint x: 167, endPoint y: 184, distance: 60.3
click at [189, 133] on div "Back to Dashboard Change Sender ID Customers Technicians Select a contact Outbo…" at bounding box center [289, 135] width 392 height 244
click at [67, 23] on div "Status No active tasks You are ready to start receiving tasks. [PERSON_NAME] [P…" at bounding box center [53, 135] width 80 height 244
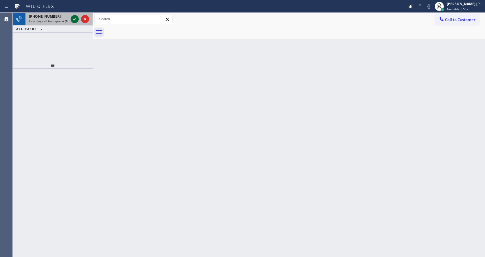
click at [73, 20] on icon at bounding box center [74, 19] width 7 height 7
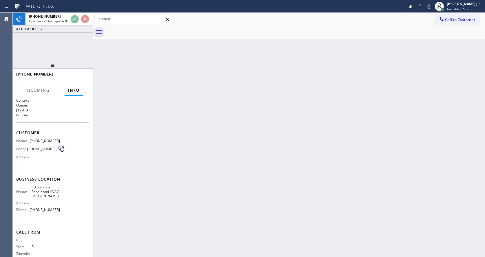
scroll to position [12, 0]
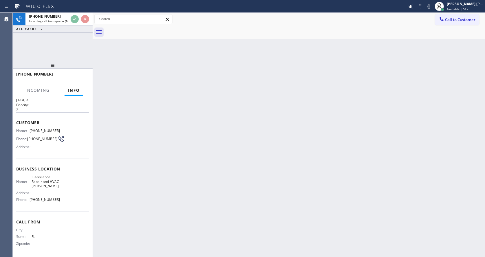
click at [206, 176] on div "Back to Dashboard Change Sender ID Customers Technicians Select a contact Outbo…" at bounding box center [289, 135] width 392 height 244
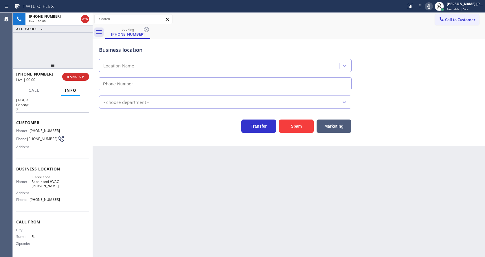
drag, startPoint x: 130, startPoint y: 183, endPoint x: 260, endPoint y: 156, distance: 132.7
click at [131, 183] on div "Back to Dashboard Change Sender ID Customers Technicians Select a contact Outbo…" at bounding box center [289, 135] width 392 height 244
click at [300, 129] on button "Spam" at bounding box center [296, 125] width 35 height 13
type input "[PHONE_NUMBER]"
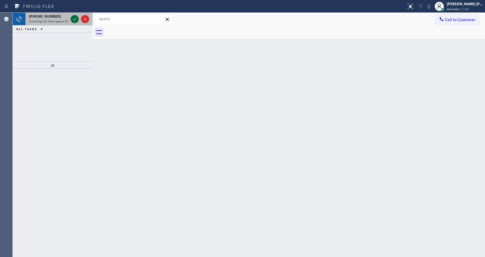
click at [72, 21] on icon at bounding box center [74, 19] width 7 height 7
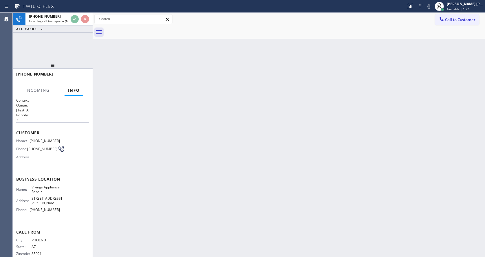
scroll to position [16, 0]
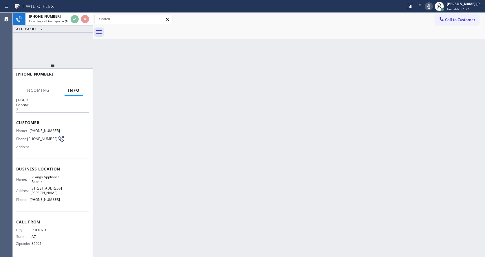
click at [219, 153] on div "Back to Dashboard Change Sender ID Customers Technicians Select a contact Outbo…" at bounding box center [289, 135] width 392 height 244
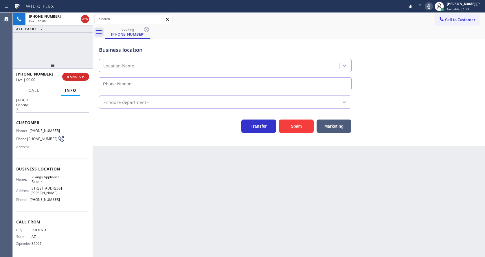
type input "[PHONE_NUMBER]"
click at [181, 187] on div "Back to Dashboard Change Sender ID Customers Technicians Select a contact Outbo…" at bounding box center [289, 135] width 392 height 244
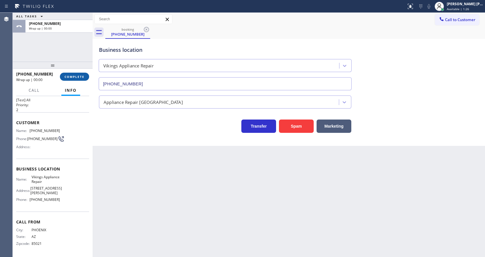
click at [71, 78] on span "COMPLETE" at bounding box center [75, 77] width 20 height 4
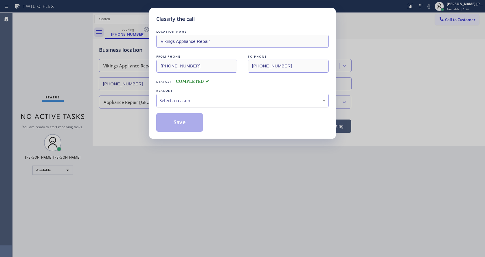
click at [189, 97] on div "Select a reason" at bounding box center [242, 100] width 166 height 7
click at [181, 125] on button "Save" at bounding box center [179, 122] width 47 height 19
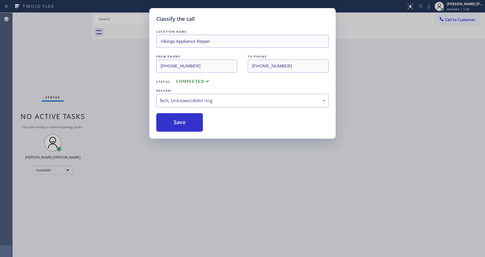
click at [248, 199] on div "Classify the call LOCATION NAME Vikings Appliance Repair FROM PHONE [PHONE_NUMB…" at bounding box center [242, 128] width 485 height 257
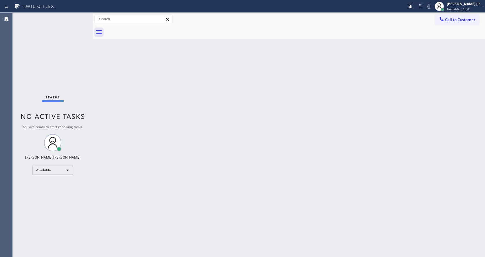
click at [83, 88] on div "Status No active tasks You are ready to start receiving tasks. [PERSON_NAME] [P…" at bounding box center [53, 135] width 80 height 244
drag, startPoint x: 270, startPoint y: 182, endPoint x: 221, endPoint y: 192, distance: 49.4
click at [270, 182] on div "Back to Dashboard Change Sender ID Customers Technicians Select a contact Outbo…" at bounding box center [289, 135] width 392 height 244
click at [77, 92] on div "Status No active tasks You are ready to start receiving tasks. [PERSON_NAME] [P…" at bounding box center [53, 135] width 80 height 244
click at [58, 23] on div "Status No active tasks You are ready to start receiving tasks. [PERSON_NAME] [P…" at bounding box center [53, 135] width 80 height 244
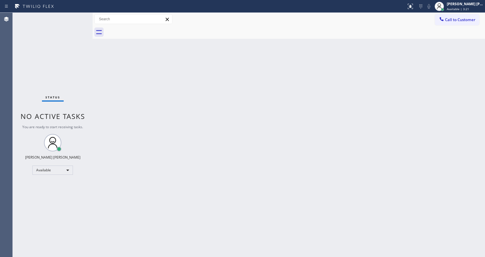
click at [217, 151] on div "Back to Dashboard Change Sender ID Customers Technicians Select a contact Outbo…" at bounding box center [289, 135] width 392 height 244
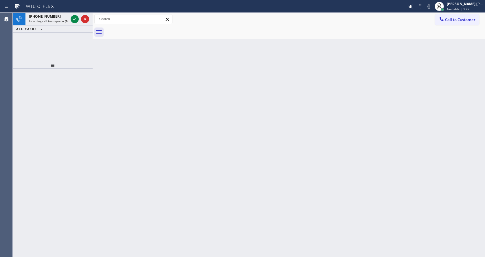
click at [150, 110] on div "Back to Dashboard Change Sender ID Customers Technicians Select a contact Outbo…" at bounding box center [289, 135] width 392 height 244
click at [62, 15] on div "[PHONE_NUMBER]" at bounding box center [48, 16] width 39 height 5
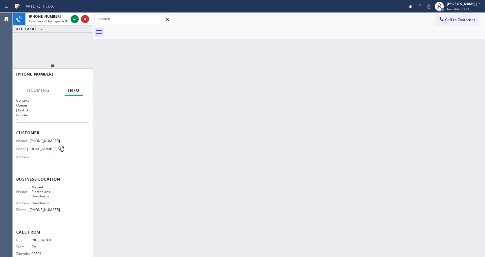
click at [298, 131] on div "Back to Dashboard Change Sender ID Customers Technicians Select a contact Outbo…" at bounding box center [289, 135] width 392 height 244
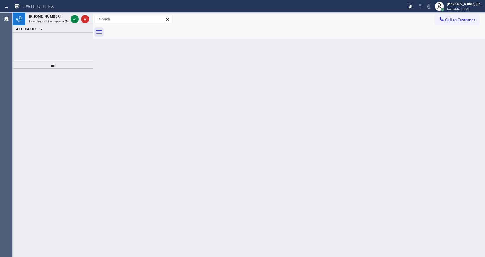
click at [157, 224] on div "Back to Dashboard Change Sender ID Customers Technicians Select a contact Outbo…" at bounding box center [289, 135] width 392 height 244
click at [249, 170] on div "Back to Dashboard Change Sender ID Customers Technicians Select a contact Outbo…" at bounding box center [289, 135] width 392 height 244
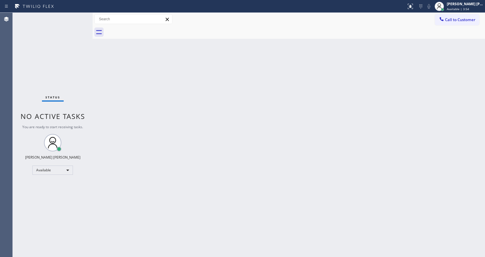
click at [59, 23] on div "Status No active tasks You are ready to start receiving tasks. [PERSON_NAME] [P…" at bounding box center [53, 135] width 80 height 244
click at [267, 121] on div "Back to Dashboard Change Sender ID Customers Technicians Select a contact Outbo…" at bounding box center [289, 135] width 392 height 244
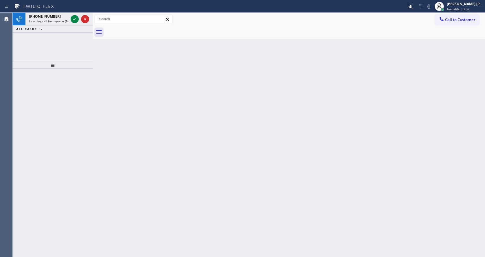
drag, startPoint x: 105, startPoint y: 74, endPoint x: 87, endPoint y: 56, distance: 26.0
click at [105, 74] on div "Back to Dashboard Change Sender ID Customers Technicians Select a contact Outbo…" at bounding box center [289, 135] width 392 height 244
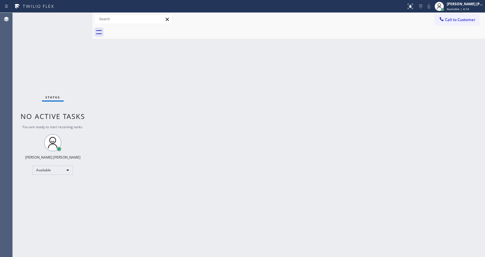
click at [199, 203] on div "Back to Dashboard Change Sender ID Customers Technicians Select a contact Outbo…" at bounding box center [289, 135] width 392 height 244
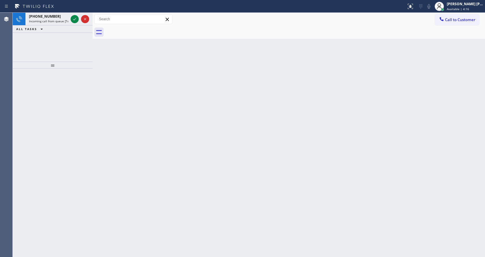
click at [100, 82] on div "Back to Dashboard Change Sender ID Customers Technicians Select a contact Outbo…" at bounding box center [289, 135] width 392 height 244
click at [58, 24] on div "[PHONE_NUMBER] Incoming call from queue [Test] All" at bounding box center [47, 19] width 44 height 13
click at [463, 12] on div "Status report No issues detected If you experience an issue, please download th…" at bounding box center [242, 6] width 485 height 13
click at [453, 10] on span "Available | 4:30" at bounding box center [458, 9] width 22 height 4
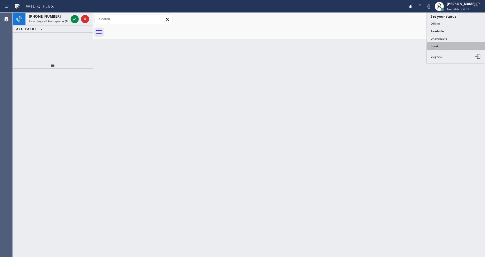
click at [451, 48] on button "Break" at bounding box center [456, 46] width 58 height 8
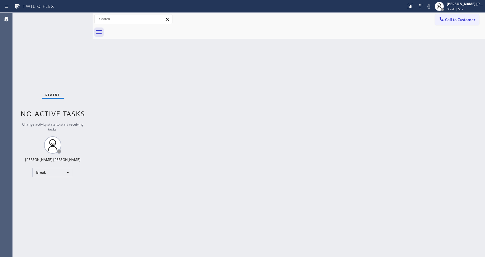
click at [111, 98] on div "Back to Dashboard Change Sender ID Customers Technicians Select a contact Outbo…" at bounding box center [289, 135] width 392 height 244
click at [161, 159] on div "Back to Dashboard Change Sender ID Customers Technicians Select a contact Outbo…" at bounding box center [289, 135] width 392 height 244
click at [376, 200] on div "Back to Dashboard Change Sender ID Customers Technicians Select a contact Outbo…" at bounding box center [289, 135] width 392 height 244
click at [457, 8] on span "Break | 14:34" at bounding box center [456, 9] width 19 height 4
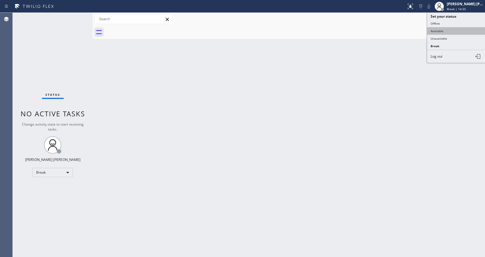
click at [447, 31] on button "Available" at bounding box center [456, 31] width 58 height 8
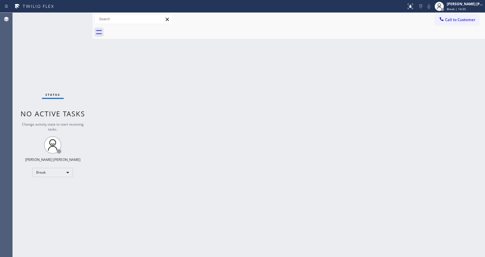
click at [169, 179] on div "Back to Dashboard Change Sender ID Customers Technicians Select a contact Outbo…" at bounding box center [289, 135] width 392 height 244
click at [84, 110] on div "Status No active tasks You are ready to start receiving tasks. [PERSON_NAME] [P…" at bounding box center [53, 135] width 80 height 244
click at [267, 170] on div "Back to Dashboard Change Sender ID Customers Technicians Select a contact Outbo…" at bounding box center [289, 135] width 392 height 244
click at [130, 83] on div "Back to Dashboard Change Sender ID Customers Technicians Select a contact Outbo…" at bounding box center [289, 135] width 392 height 244
click at [200, 170] on div "Back to Dashboard Change Sender ID Customers Technicians Select a contact Outbo…" at bounding box center [289, 135] width 392 height 244
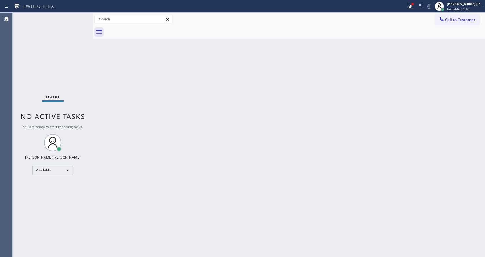
drag, startPoint x: 115, startPoint y: 63, endPoint x: 157, endPoint y: 51, distance: 44.4
click at [117, 63] on div "Back to Dashboard Change Sender ID Customers Technicians Select a contact Outbo…" at bounding box center [289, 135] width 392 height 244
click at [146, 188] on div "Back to Dashboard Change Sender ID Customers Technicians Select a contact Outbo…" at bounding box center [289, 135] width 392 height 244
click at [295, 154] on div "Back to Dashboard Change Sender ID Customers Technicians Select a contact Outbo…" at bounding box center [289, 135] width 392 height 244
click at [143, 159] on div "Back to Dashboard Change Sender ID Customers Technicians Select a contact Outbo…" at bounding box center [289, 135] width 392 height 244
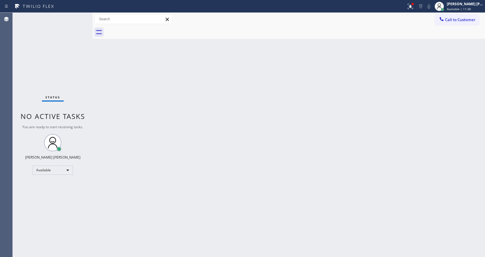
drag, startPoint x: 294, startPoint y: 135, endPoint x: 222, endPoint y: 77, distance: 92.4
click at [294, 135] on div "Back to Dashboard Change Sender ID Customers Technicians Select a contact Outbo…" at bounding box center [289, 135] width 392 height 244
click at [282, 126] on div "Back to Dashboard Change Sender ID Customers Technicians Select a contact Outbo…" at bounding box center [289, 135] width 392 height 244
click at [413, 3] on icon at bounding box center [410, 6] width 7 height 7
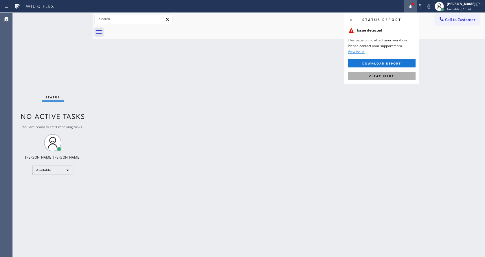
click at [385, 74] on span "Clear issue" at bounding box center [381, 76] width 25 height 4
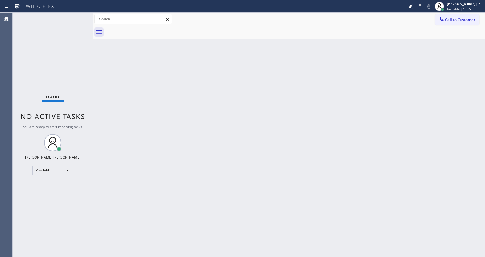
click at [229, 188] on div "Back to Dashboard Change Sender ID Customers Technicians Select a contact Outbo…" at bounding box center [289, 135] width 392 height 244
click at [108, 78] on div "Back to Dashboard Change Sender ID Customers Technicians Select a contact Outbo…" at bounding box center [289, 135] width 392 height 244
click at [76, 15] on div "Status No active tasks You are ready to start receiving tasks. [PERSON_NAME] [P…" at bounding box center [53, 135] width 80 height 244
click at [76, 16] on div "Status No active tasks You are ready to start receiving tasks. [PERSON_NAME] [P…" at bounding box center [53, 135] width 80 height 244
click at [157, 214] on div "Back to Dashboard Change Sender ID Customers Technicians Select a contact Outbo…" at bounding box center [289, 135] width 392 height 244
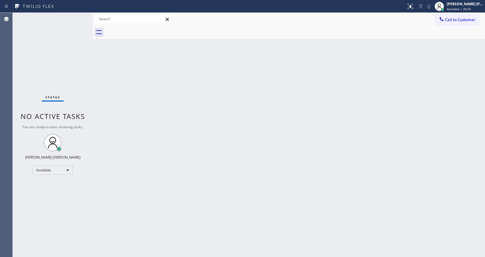
click at [148, 205] on div "Back to Dashboard Change Sender ID Customers Technicians Select a contact Outbo…" at bounding box center [289, 135] width 392 height 244
click at [381, 88] on div "Back to Dashboard Change Sender ID Customers Technicians Select a contact Outbo…" at bounding box center [289, 135] width 392 height 244
drag, startPoint x: 141, startPoint y: 144, endPoint x: 137, endPoint y: 146, distance: 4.0
click at [137, 146] on div "Back to Dashboard Change Sender ID Customers Technicians Select a contact Outbo…" at bounding box center [289, 135] width 392 height 244
drag, startPoint x: 378, startPoint y: 72, endPoint x: 444, endPoint y: 31, distance: 78.5
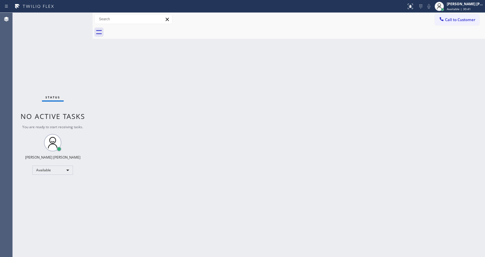
click at [378, 71] on div "Back to Dashboard Change Sender ID Customers Technicians Select a contact Outbo…" at bounding box center [289, 135] width 392 height 244
click at [174, 227] on div "Back to Dashboard Change Sender ID Customers Technicians Select a contact Outbo…" at bounding box center [289, 135] width 392 height 244
click at [241, 187] on div "Back to Dashboard Change Sender ID Customers Technicians Select a contact Outbo…" at bounding box center [289, 135] width 392 height 244
click at [153, 146] on div "Back to Dashboard Change Sender ID Customers Technicians Select a contact Outbo…" at bounding box center [289, 135] width 392 height 244
click at [317, 194] on div "Back to Dashboard Change Sender ID Customers Technicians Select a contact Outbo…" at bounding box center [289, 135] width 392 height 244
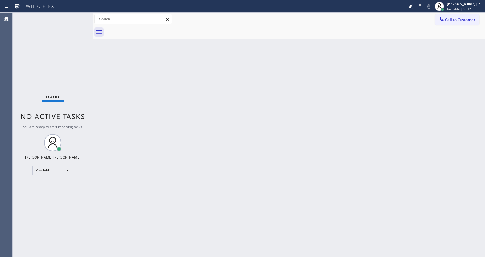
click at [256, 116] on div "Back to Dashboard Change Sender ID Customers Technicians Select a contact Outbo…" at bounding box center [289, 135] width 392 height 244
click at [178, 153] on div "Back to Dashboard Change Sender ID Customers Technicians Select a contact Outbo…" at bounding box center [289, 135] width 392 height 244
click at [286, 145] on div "Back to Dashboard Change Sender ID Customers Technicians Select a contact Outbo…" at bounding box center [289, 135] width 392 height 244
click at [175, 130] on div "Back to Dashboard Change Sender ID Customers Technicians Select a contact Outbo…" at bounding box center [289, 135] width 392 height 244
click at [165, 226] on div "Back to Dashboard Change Sender ID Customers Technicians Select a contact Outbo…" at bounding box center [289, 135] width 392 height 244
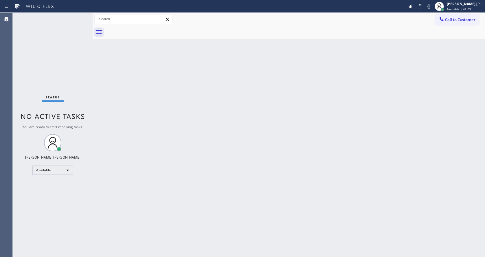
click at [284, 134] on div "Back to Dashboard Change Sender ID Customers Technicians Select a contact Outbo…" at bounding box center [289, 135] width 392 height 244
click at [240, 124] on div "Back to Dashboard Change Sender ID Customers Technicians Select a contact Outbo…" at bounding box center [289, 135] width 392 height 244
click at [287, 182] on div "Back to Dashboard Change Sender ID Customers Technicians Select a contact Outbo…" at bounding box center [289, 135] width 392 height 244
click at [162, 85] on div "Back to Dashboard Change Sender ID Customers Technicians Select a contact Outbo…" at bounding box center [289, 135] width 392 height 244
drag, startPoint x: 351, startPoint y: 107, endPoint x: 425, endPoint y: 46, distance: 96.0
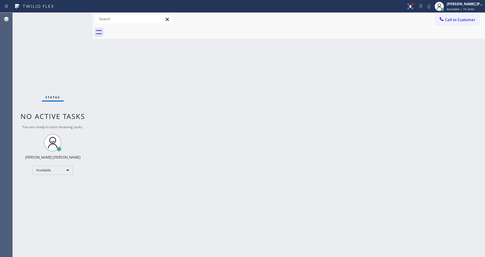
click at [355, 102] on div "Back to Dashboard Change Sender ID Customers Technicians Select a contact Outbo…" at bounding box center [289, 135] width 392 height 244
drag, startPoint x: 217, startPoint y: 159, endPoint x: 197, endPoint y: 208, distance: 53.6
click at [214, 171] on div "Back to Dashboard Change Sender ID Customers Technicians Select a contact Outbo…" at bounding box center [289, 135] width 392 height 244
click at [148, 115] on div "Back to Dashboard Change Sender ID Customers Technicians Select a contact Outbo…" at bounding box center [289, 135] width 392 height 244
click at [83, 84] on div "Status No active tasks You are ready to start receiving tasks. [PERSON_NAME] [P…" at bounding box center [53, 135] width 80 height 244
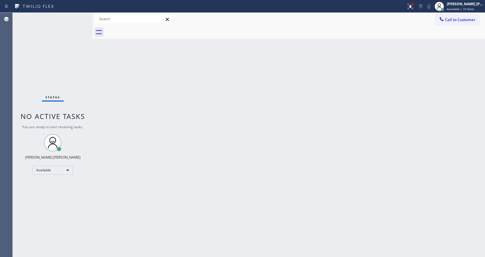
click at [404, 10] on div at bounding box center [203, 6] width 402 height 9
click at [409, 5] on div at bounding box center [410, 6] width 13 height 7
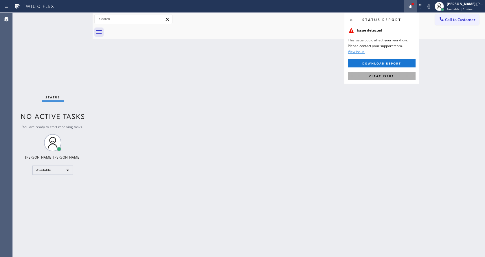
click at [379, 72] on button "Clear issue" at bounding box center [382, 76] width 68 height 8
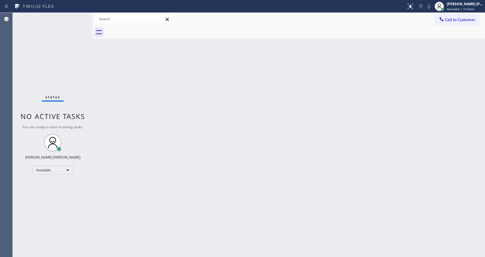
click at [186, 210] on div "Back to Dashboard Change Sender ID Customers Technicians Select a contact Outbo…" at bounding box center [289, 135] width 392 height 244
click at [309, 153] on div "Back to Dashboard Change Sender ID Customers Technicians Select a contact Outbo…" at bounding box center [289, 135] width 392 height 244
click at [349, 107] on div "Back to Dashboard Change Sender ID Customers Technicians Select a contact Outbo…" at bounding box center [289, 135] width 392 height 244
click at [225, 126] on div "Back to Dashboard Change Sender ID Customers Technicians Select a contact Outbo…" at bounding box center [289, 135] width 392 height 244
click at [293, 160] on div "Back to Dashboard Change Sender ID Customers Technicians Select a contact Outbo…" at bounding box center [289, 135] width 392 height 244
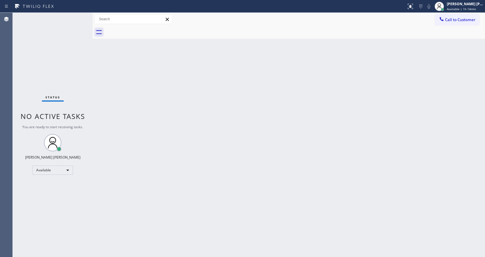
click at [213, 136] on div "Back to Dashboard Change Sender ID Customers Technicians Select a contact Outbo…" at bounding box center [289, 135] width 392 height 244
click at [167, 85] on div "Back to Dashboard Change Sender ID Customers Technicians Select a contact Outbo…" at bounding box center [289, 135] width 392 height 244
click at [462, 10] on span "Available | 1h 15min" at bounding box center [461, 9] width 29 height 4
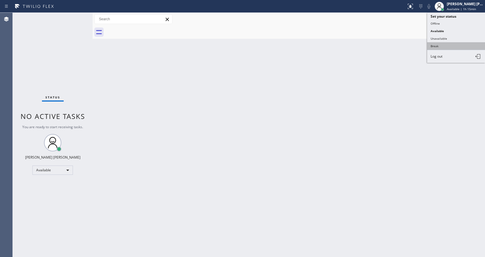
click at [447, 44] on button "Break" at bounding box center [456, 46] width 58 height 8
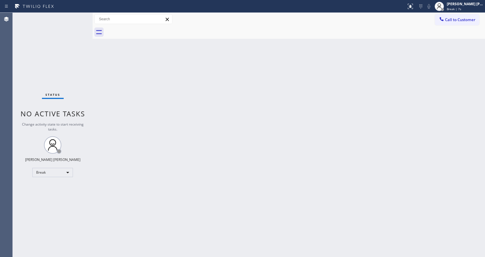
click at [201, 120] on div "Back to Dashboard Change Sender ID Customers Technicians Select a contact Outbo…" at bounding box center [289, 135] width 392 height 244
